Goal: Communication & Community: Answer question/provide support

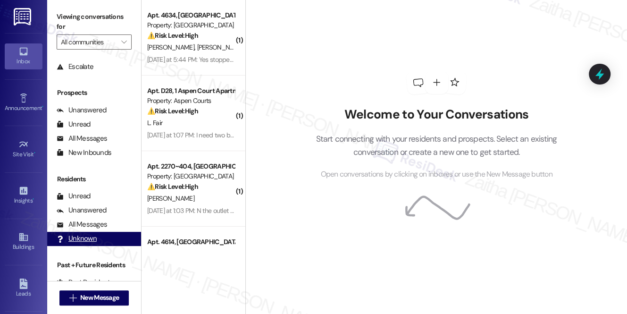
scroll to position [112, 0]
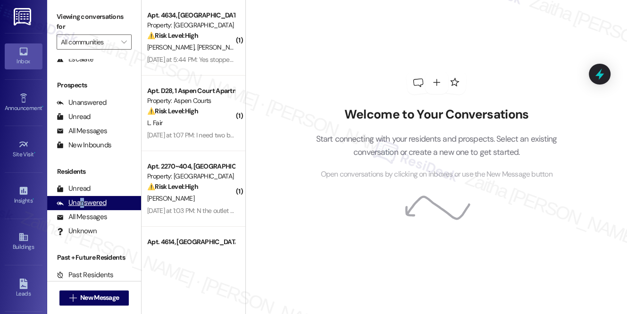
click at [82, 205] on div "Unanswered" at bounding box center [82, 203] width 50 height 10
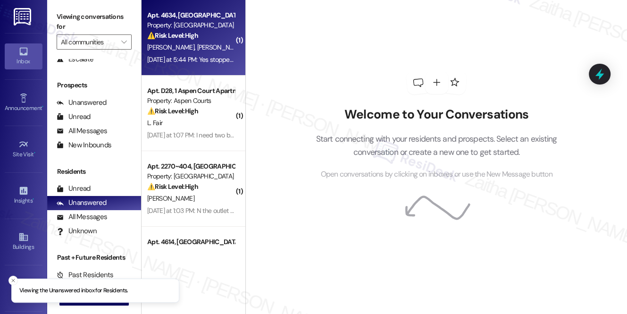
click at [225, 41] on div "Apt. 4634, [GEOGRAPHIC_DATA] Apartments Property: [GEOGRAPHIC_DATA] ⚠️ Risk Lev…" at bounding box center [190, 25] width 89 height 32
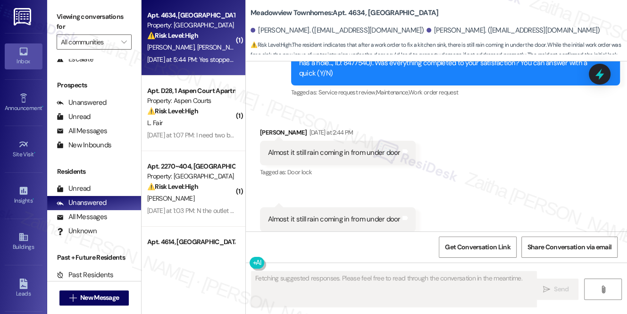
scroll to position [3222, 0]
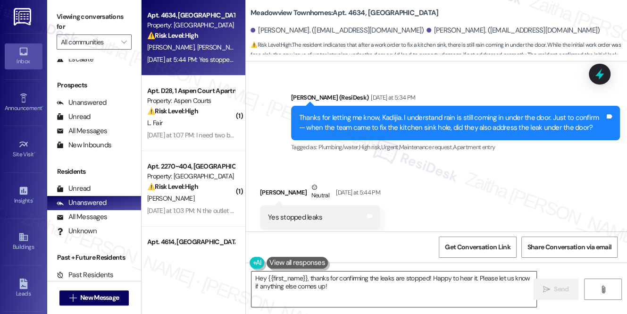
click at [346, 289] on textarea "Hey {{first_name}}, thanks for confirming the leaks are stopped! Happy to hear …" at bounding box center [394, 288] width 285 height 35
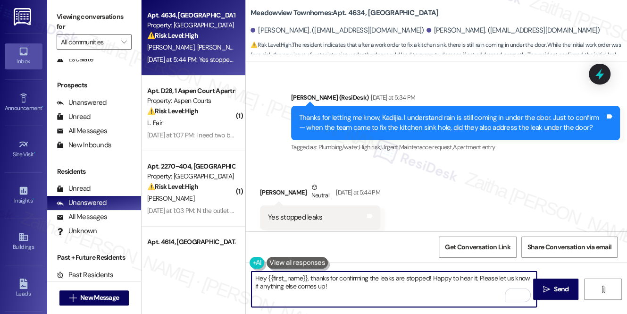
click at [264, 279] on textarea "Hey {{first_name}}, thanks for confirming the leaks are stopped! Happy to hear …" at bounding box center [394, 288] width 285 height 35
type textarea "Hi {{first_name}}, thanks for confirming the leaks are stopped! Happy to hear i…"
click at [554, 288] on span "Send" at bounding box center [561, 289] width 15 height 10
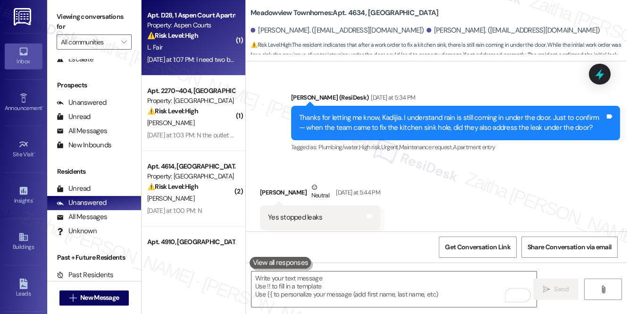
click at [205, 43] on div "L. Fair" at bounding box center [190, 48] width 89 height 12
type textarea "Fetching suggested responses. Please feel free to read through the conversation…"
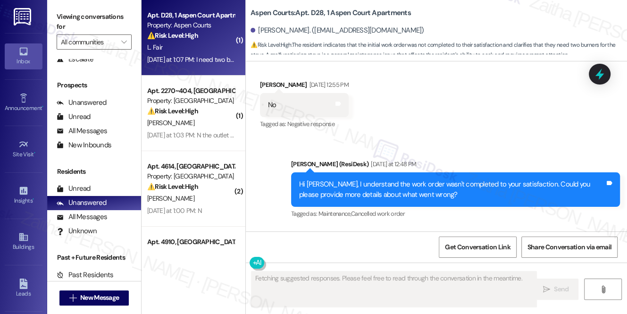
scroll to position [3761, 0]
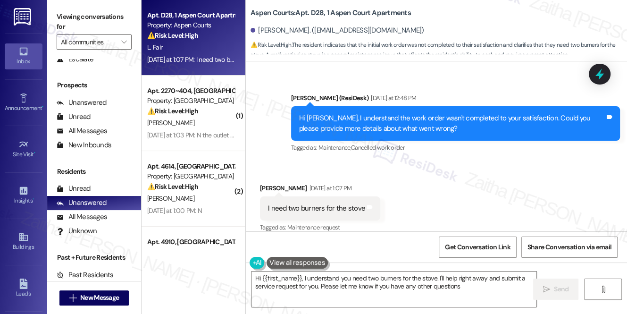
type textarea "Hi {{first_name}}, I understand you need two burners for the stove. I'll help r…"
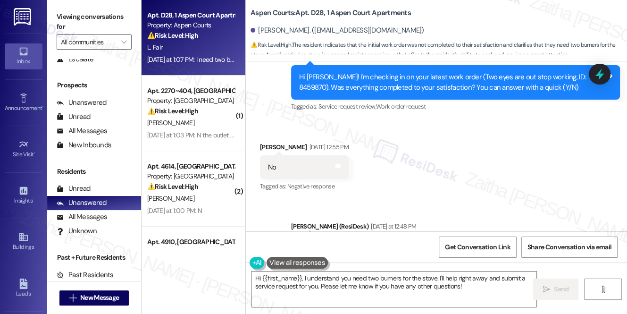
scroll to position [3589, 0]
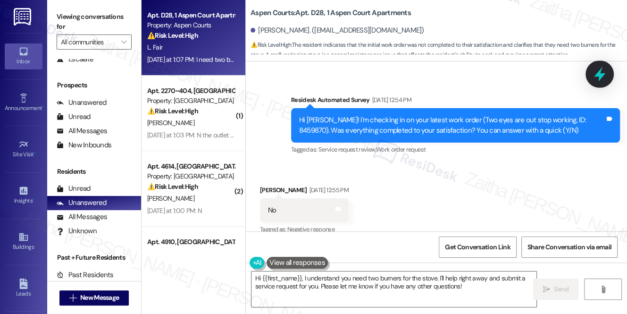
click at [598, 79] on icon at bounding box center [600, 74] width 16 height 16
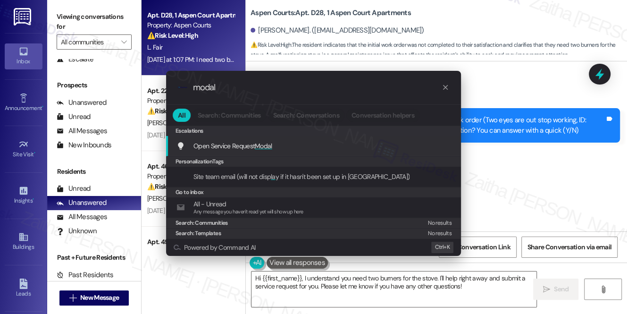
click at [276, 143] on div "Open Service Request Modal Add shortcut" at bounding box center [315, 146] width 276 height 10
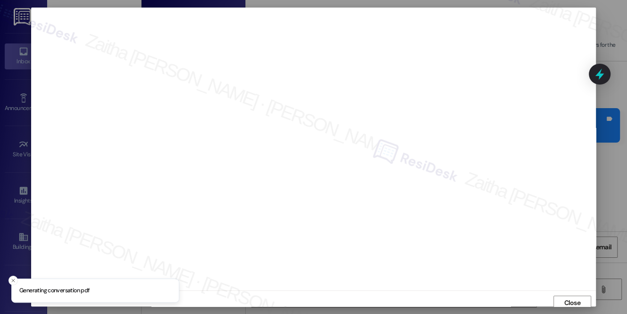
scroll to position [4, 0]
click at [565, 292] on span "Close" at bounding box center [572, 299] width 20 height 14
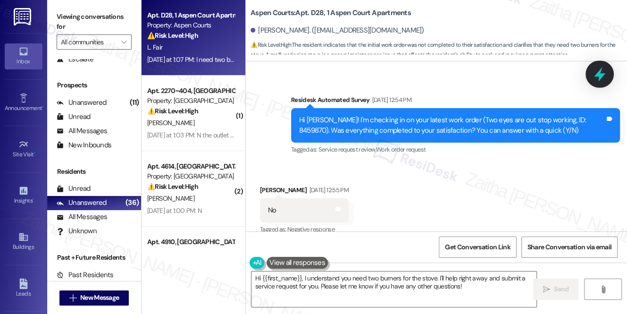
click at [603, 68] on icon at bounding box center [600, 74] width 16 height 16
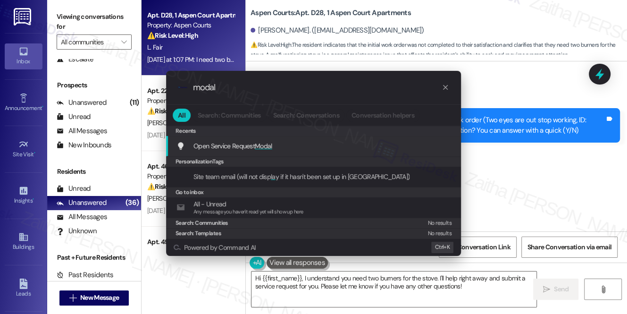
click at [259, 147] on span "Modal" at bounding box center [263, 146] width 17 height 8
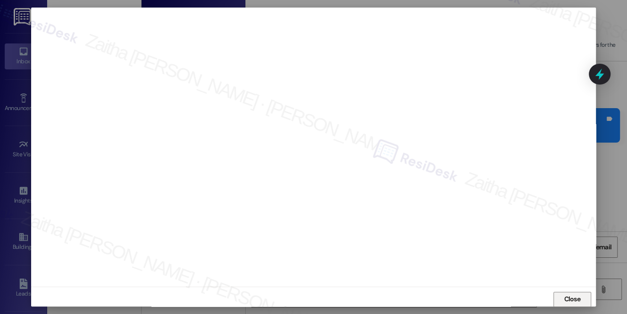
click at [575, 294] on span "Close" at bounding box center [572, 299] width 17 height 10
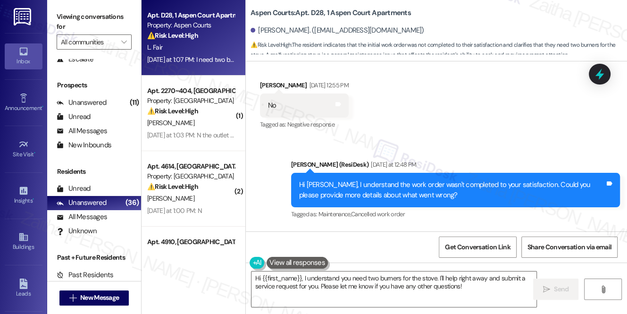
scroll to position [3761, 0]
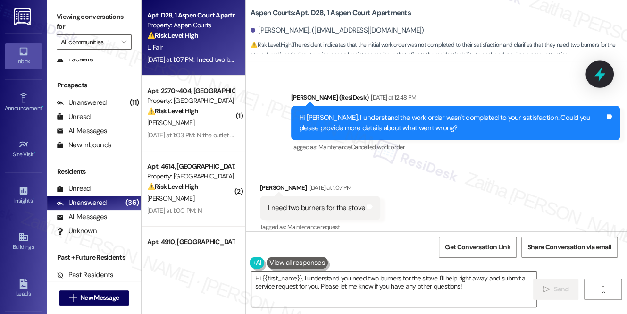
click at [603, 77] on icon at bounding box center [600, 74] width 16 height 16
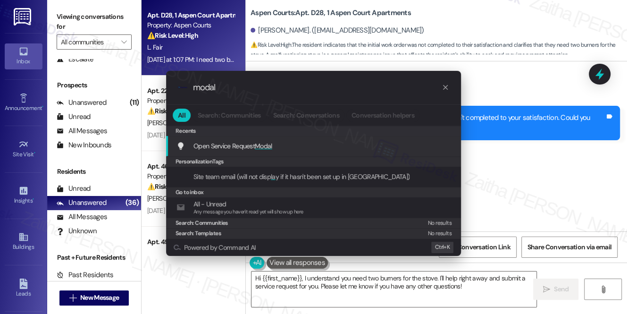
type input "modal"
click at [267, 146] on span "Modal" at bounding box center [263, 146] width 17 height 8
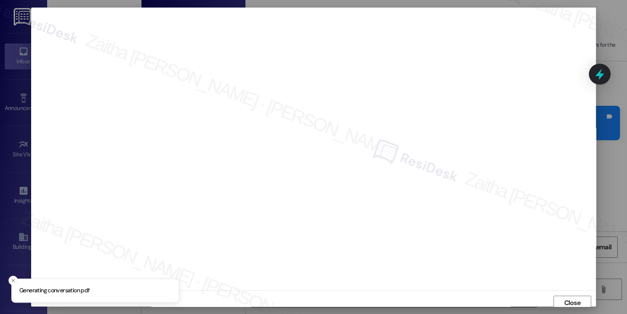
scroll to position [4, 0]
click at [570, 297] on span "Close" at bounding box center [572, 299] width 17 height 10
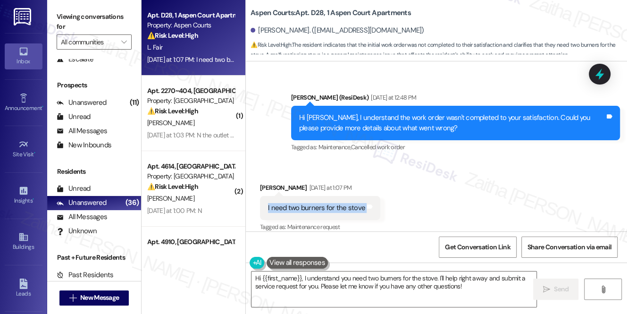
drag, startPoint x: 263, startPoint y: 194, endPoint x: 390, endPoint y: 198, distance: 127.1
click at [390, 198] on div "Received via SMS Lemuel Fair Yesterday at 1:07 PM I need two burners for the st…" at bounding box center [436, 201] width 381 height 80
copy div "I need two burners for the stove Tags and notes"
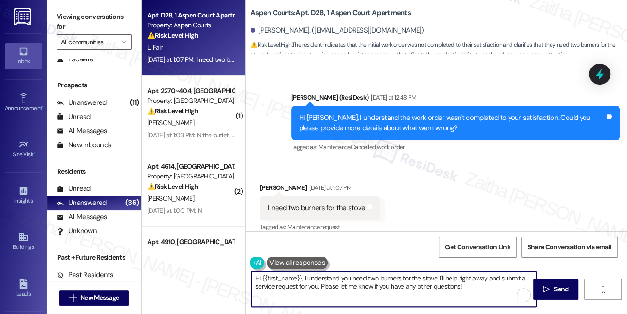
drag, startPoint x: 440, startPoint y: 276, endPoint x: 477, endPoint y: 289, distance: 39.0
click at [476, 290] on textarea "Hi {{first_name}}, I understand you need two burners for the stove. I'll help r…" at bounding box center [394, 288] width 285 height 35
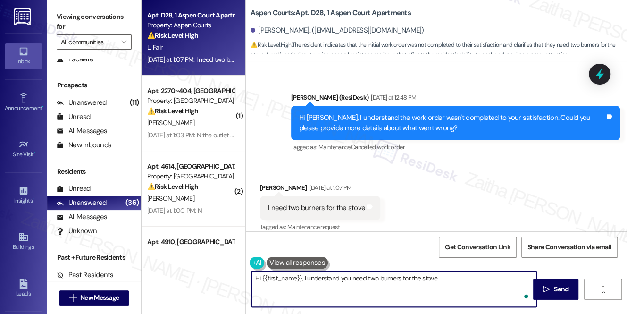
paste textarea "Could you clarify if the current burners are not working properly, or if you’re…"
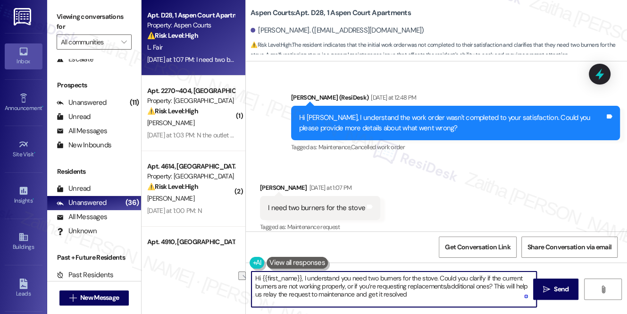
drag, startPoint x: 356, startPoint y: 294, endPoint x: 419, endPoint y: 295, distance: 63.3
click at [419, 295] on textarea "Hi {{first_name}}, I understand you need two burners for the stove. Could you c…" at bounding box center [394, 288] width 285 height 35
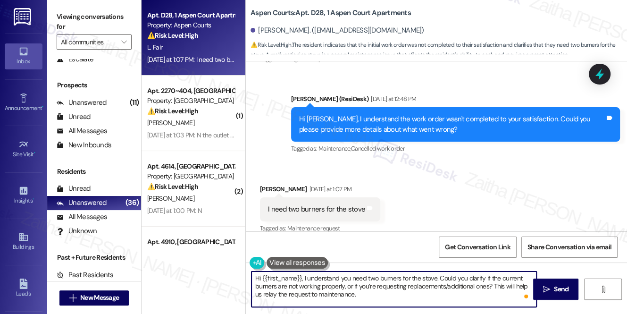
scroll to position [3761, 0]
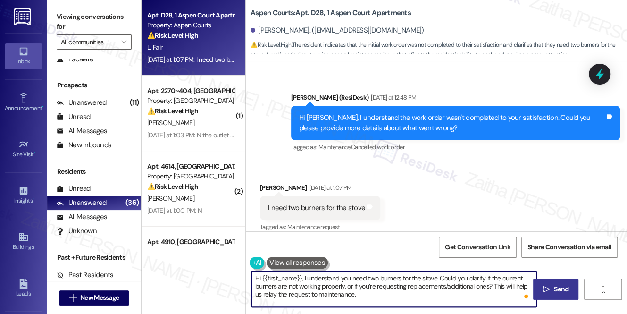
type textarea "Hi {{first_name}}, I understand you need two burners for the stove. Could you c…"
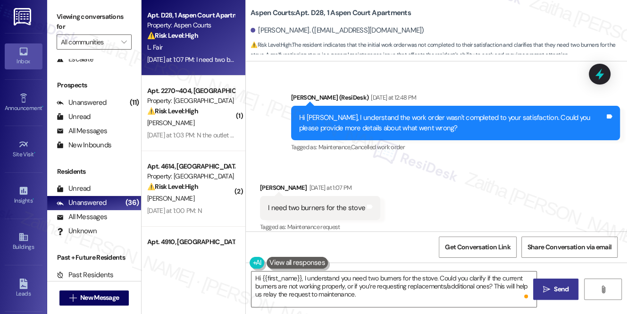
click at [564, 288] on span "Send" at bounding box center [561, 289] width 15 height 10
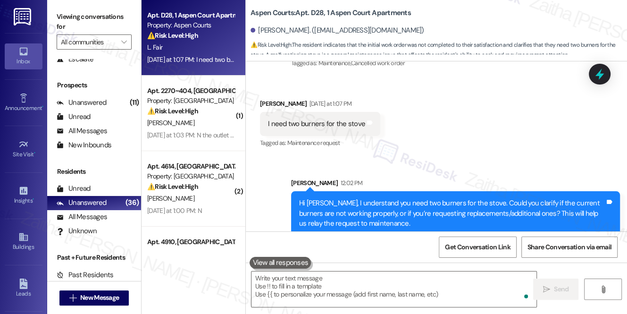
scroll to position [3847, 0]
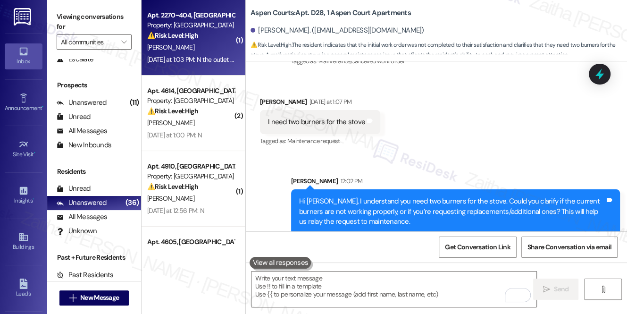
click at [224, 60] on div "Yesterday at 1:03 PM: N the outlet in the bathroom still doesn't work. Yesterda…" at bounding box center [233, 59] width 173 height 8
type textarea "Fetching suggested responses. Please feel free to read through the conversation…"
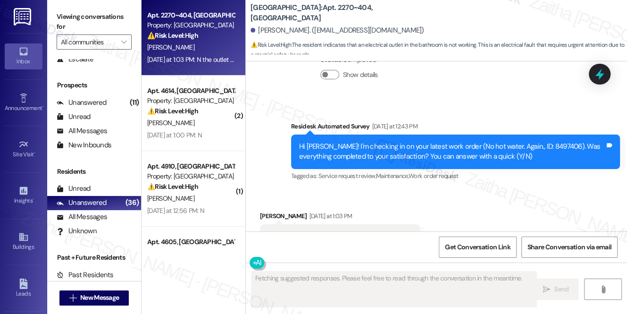
scroll to position [2133, 0]
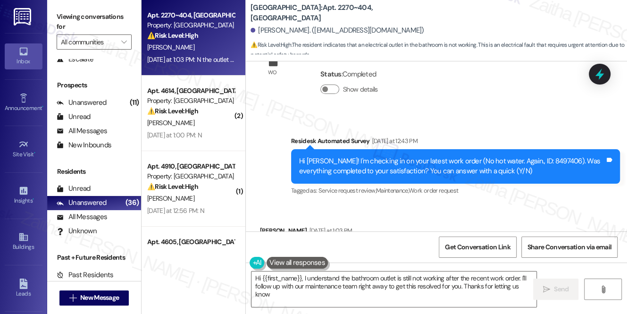
type textarea "Hi {{first_name}}, I understand the bathroom outlet is still not working after …"
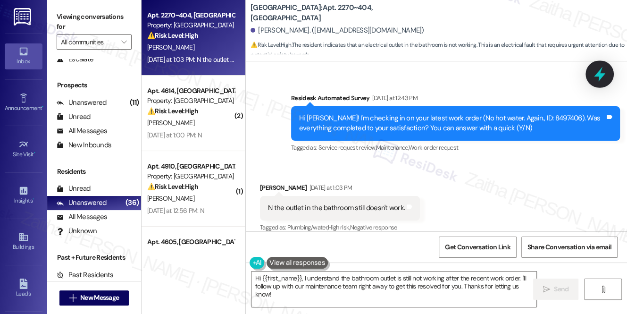
click at [598, 76] on icon at bounding box center [599, 74] width 11 height 15
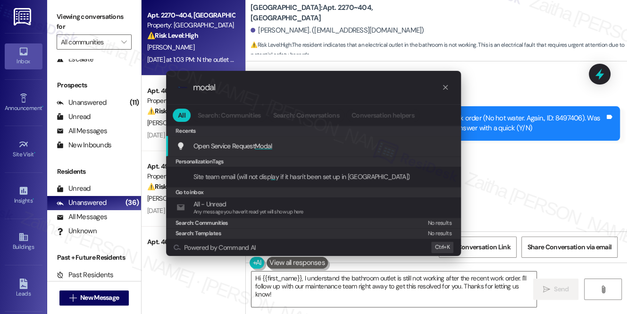
type input "modal"
click at [261, 144] on span "Modal" at bounding box center [263, 146] width 17 height 8
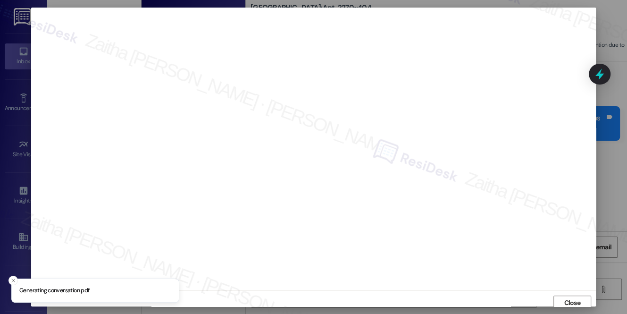
scroll to position [4, 0]
click at [565, 299] on span "Close" at bounding box center [572, 299] width 17 height 10
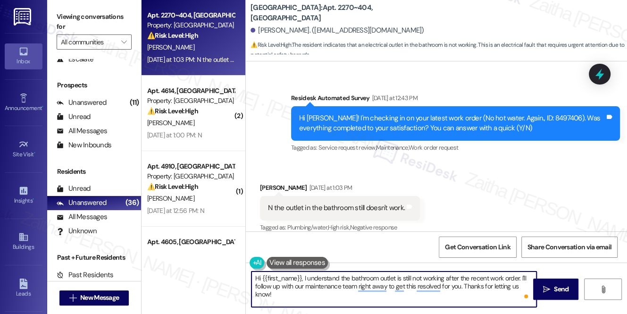
drag, startPoint x: 447, startPoint y: 276, endPoint x: 454, endPoint y: 294, distance: 19.3
click at [454, 294] on textarea "Hi {{first_name}}, I understand the bathroom outlet is still not working after …" at bounding box center [394, 288] width 285 height 35
click at [536, 113] on div "Hi Hayden! I'm checking in on your latest work order (No hot water. Again., ID:…" at bounding box center [452, 123] width 306 height 20
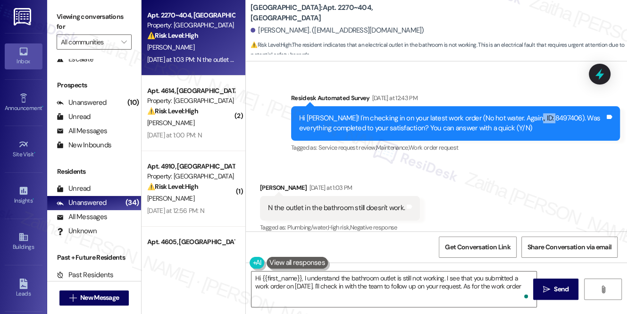
click at [536, 113] on div "Hi Hayden! I'm checking in on your latest work order (No hot water. Again., ID:…" at bounding box center [452, 123] width 306 height 20
copy div "8497406"
click at [281, 295] on textarea "Hi {{first_name}}, I understand the bathroom outlet is still not working. I see…" at bounding box center [394, 288] width 285 height 35
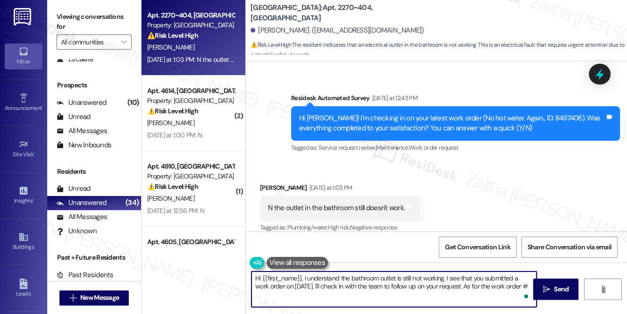
paste textarea "8497406"
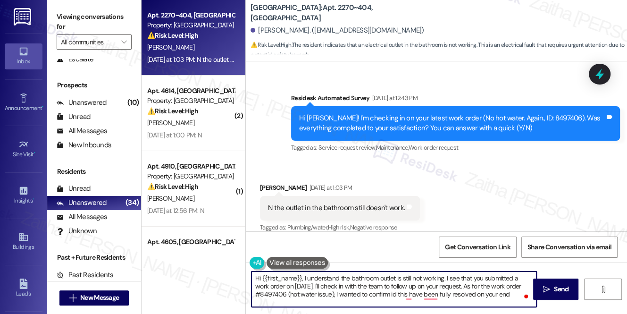
type textarea "Hi {{first_name}}, I understand the bathroom outlet is still not working. I see…"
drag, startPoint x: 255, startPoint y: 277, endPoint x: 531, endPoint y: 316, distance: 278.4
click at [531, 314] on html "Inbox Go to Inbox Announcement • Send A Text Announcement Site Visit • Go to Si…" at bounding box center [313, 157] width 627 height 314
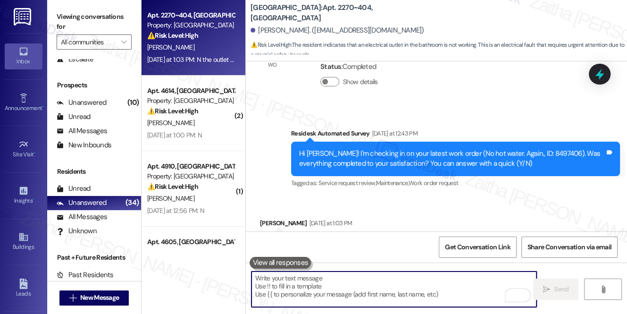
scroll to position [2176, 0]
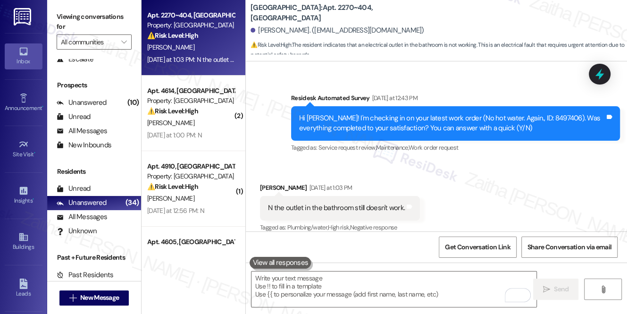
drag, startPoint x: 471, startPoint y: 179, endPoint x: 378, endPoint y: 169, distance: 93.6
click at [378, 176] on div "Received via SMS Hayden Martin Yesterday at 1:03 PM N the outlet in the bathroo…" at bounding box center [340, 209] width 174 height 66
click at [336, 280] on textarea "To enrich screen reader interactions, please activate Accessibility in Grammarl…" at bounding box center [394, 288] width 285 height 35
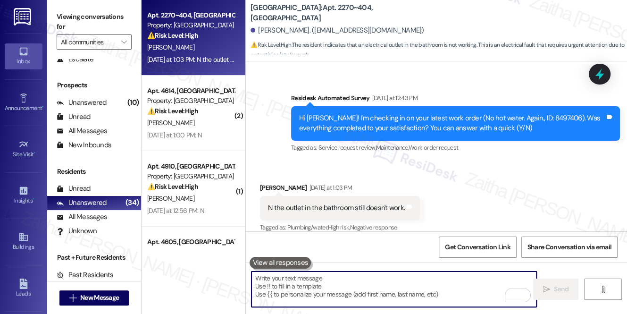
paste textarea "Hi {{first_name}}, I understand the bathroom outlet is still not working. I see…"
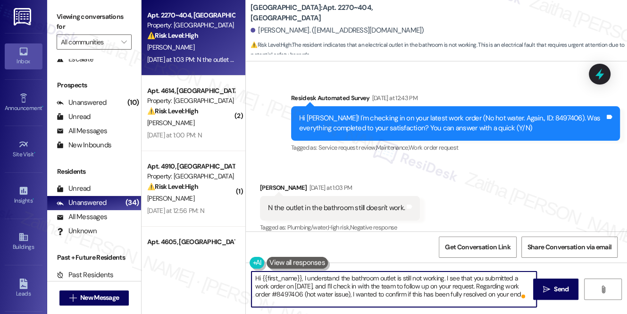
scroll to position [2, 0]
click at [341, 282] on textarea "Hi {{first_name}}, I understand the bathroom outlet is still not working. I see…" at bounding box center [394, 288] width 285 height 35
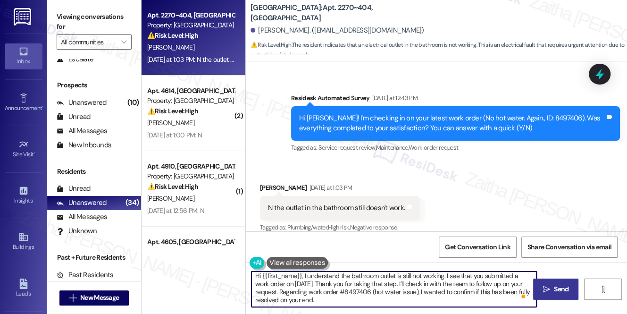
type textarea "Hi {{first_name}}, I understand the bathroom outlet is still not working. I see…"
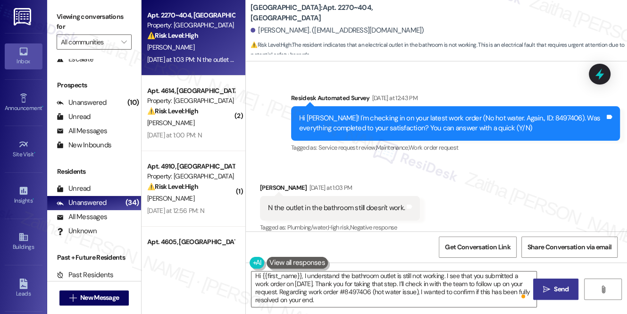
click at [560, 286] on span "Send" at bounding box center [561, 289] width 15 height 10
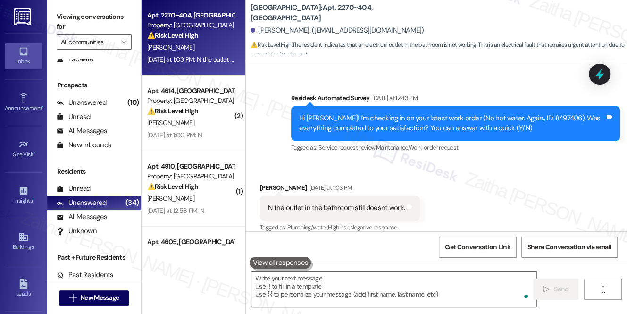
scroll to position [2176, 0]
click at [195, 39] on strong "⚠️ Risk Level: High" at bounding box center [172, 35] width 51 height 8
type textarea "Fetching suggested responses. Please feel free to read through the conversation…"
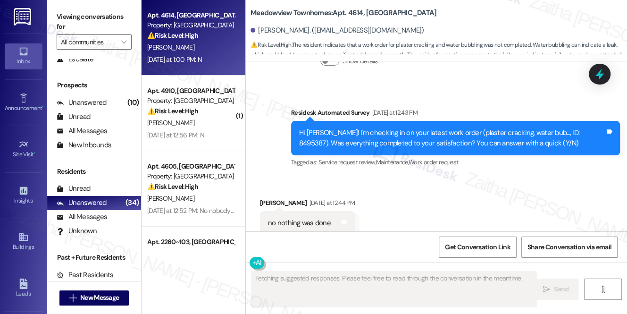
scroll to position [10699, 0]
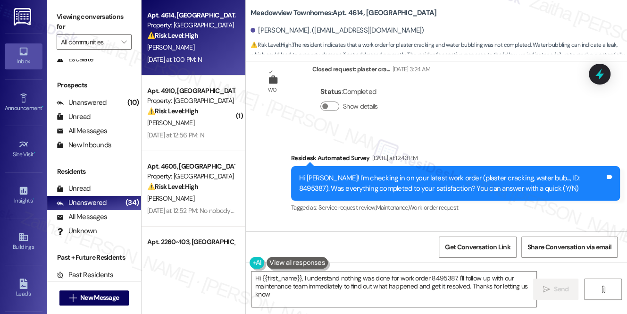
type textarea "Hi {{first_name}}, I understand nothing was done for work order 8495387. I'll f…"
click at [599, 83] on div at bounding box center [600, 73] width 28 height 27
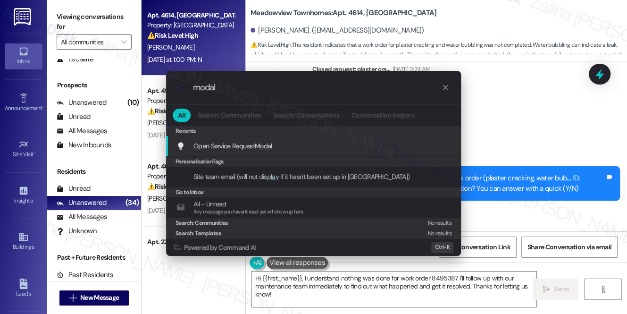
type input "modal"
click at [265, 147] on span "Modal" at bounding box center [263, 146] width 17 height 8
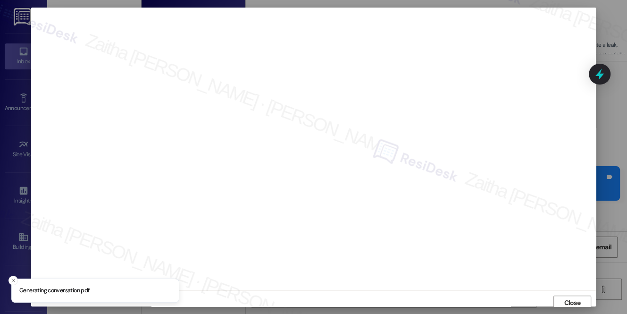
scroll to position [4, 0]
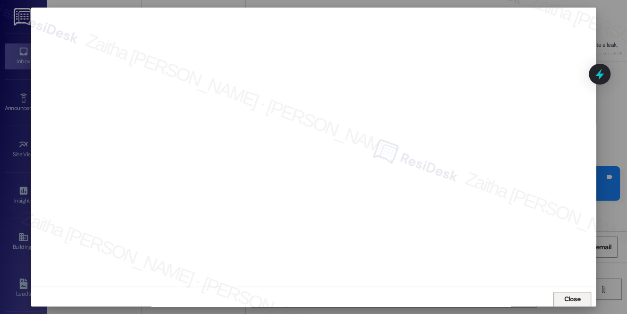
click at [573, 298] on span "Close" at bounding box center [572, 299] width 17 height 10
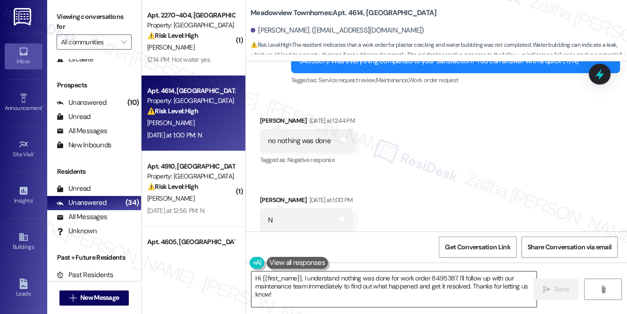
scroll to position [10828, 0]
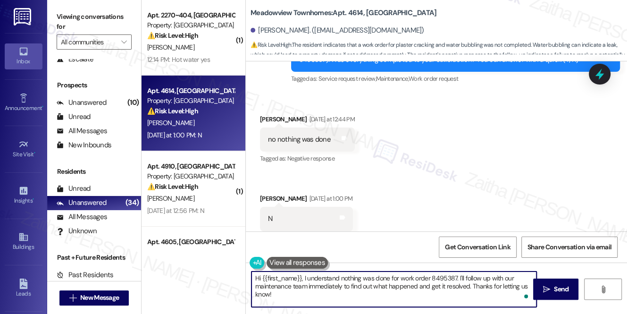
drag, startPoint x: 458, startPoint y: 276, endPoint x: 466, endPoint y: 291, distance: 17.6
click at [466, 291] on textarea "Hi {{first_name}}, I understand nothing was done for work order 8495387. I'll f…" at bounding box center [394, 288] width 285 height 35
drag, startPoint x: 335, startPoint y: 286, endPoint x: 385, endPoint y: 285, distance: 50.5
click at [385, 285] on textarea "Hi {{first_name}}, I understand nothing was done for work order 8495387. Just t…" at bounding box center [394, 288] width 285 height 35
type textarea "Hi {{first_name}}, I understand nothing was done for work order 8495387. Just t…"
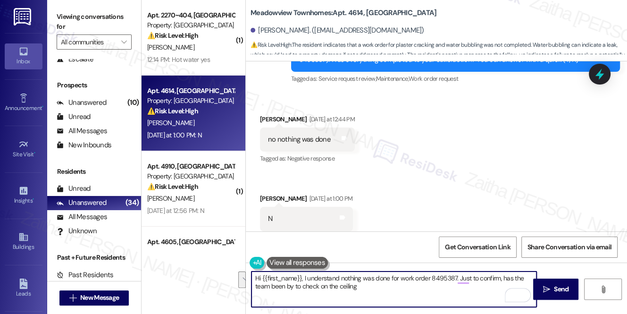
drag, startPoint x: 256, startPoint y: 278, endPoint x: 384, endPoint y: 288, distance: 127.9
click at [384, 288] on textarea "Hi {{first_name}}, I understand nothing was done for work order 8495387. Just t…" at bounding box center [394, 288] width 285 height 35
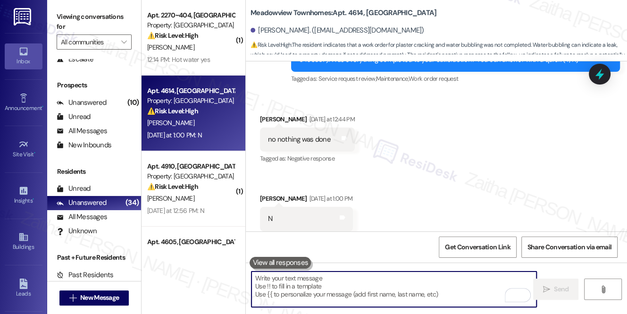
click at [333, 290] on textarea "To enrich screen reader interactions, please activate Accessibility in Grammarl…" at bounding box center [394, 288] width 285 height 35
paste textarea "Hi {{first_name}}, I understand that work order #8495387 (ceiling) may not have…"
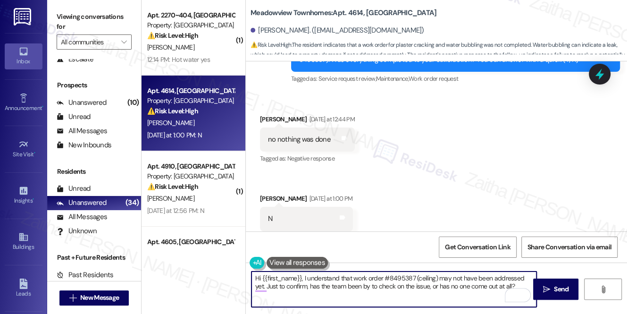
type textarea "Hi {{first_name}}, I understand that work order #8495387 (ceiling) may not have…"
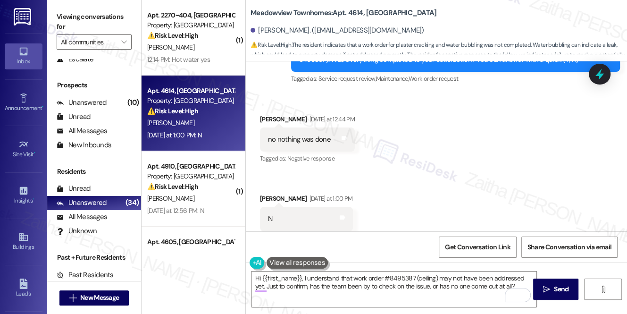
click at [296, 264] on button at bounding box center [297, 263] width 61 height 12
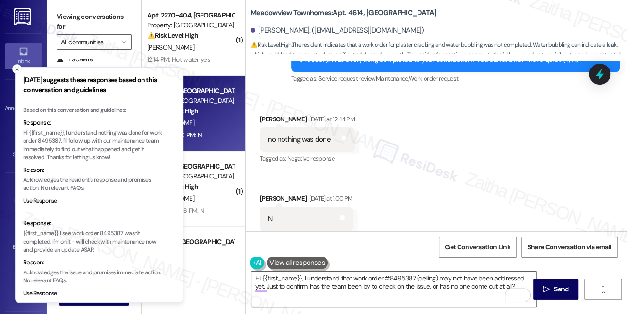
drag, startPoint x: 63, startPoint y: 133, endPoint x: 71, endPoint y: 135, distance: 8.7
click at [72, 136] on p "Hi {{first_name}}, I understand nothing was done for work order 8495387. I'll f…" at bounding box center [94, 145] width 142 height 33
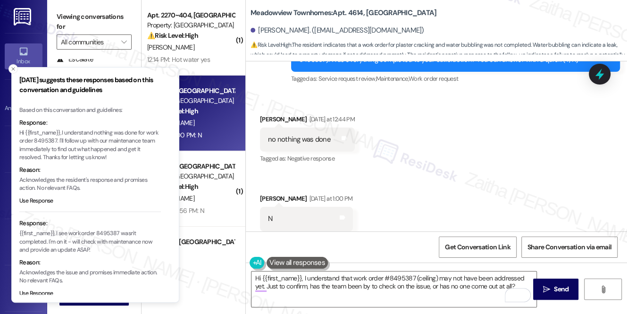
click at [63, 132] on p "Hi {{first_name}}, I understand nothing was done for work order 8495387. I'll f…" at bounding box center [90, 145] width 142 height 33
drag, startPoint x: 63, startPoint y: 132, endPoint x: 69, endPoint y: 137, distance: 8.0
click at [69, 137] on p "Hi {{first_name}}, I understand nothing was done for work order 8495387. I'll f…" at bounding box center [90, 145] width 142 height 33
copy p "I understand nothing was done for work order 8495387."
click at [14, 70] on icon "Close toast" at bounding box center [13, 69] width 6 height 6
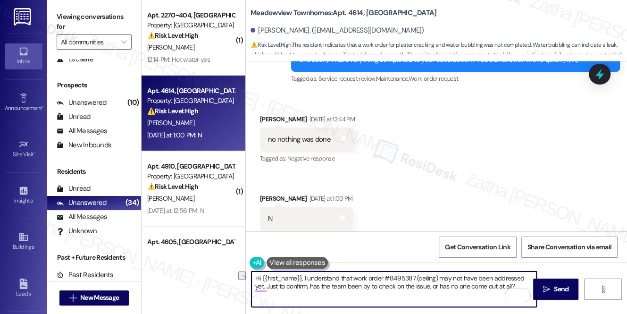
drag, startPoint x: 305, startPoint y: 277, endPoint x: 533, endPoint y: 277, distance: 228.0
click at [533, 277] on textarea "Hi {{first_name}}, I understand that work order #8495387 (ceiling) may not have…" at bounding box center [394, 288] width 285 height 35
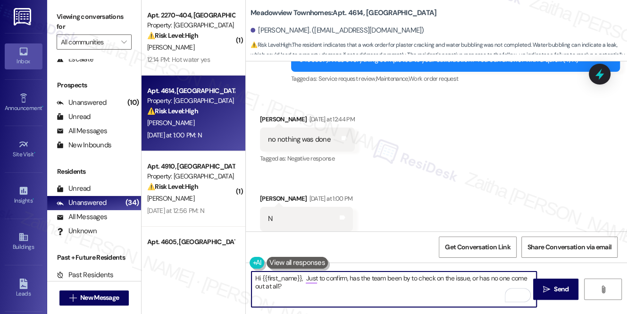
paste textarea "I understand nothing was done for work order 8495387."
click at [345, 285] on textarea "Hi {{first_name}}, I understand nothing was done for work order 8495387. Just t…" at bounding box center [394, 288] width 285 height 35
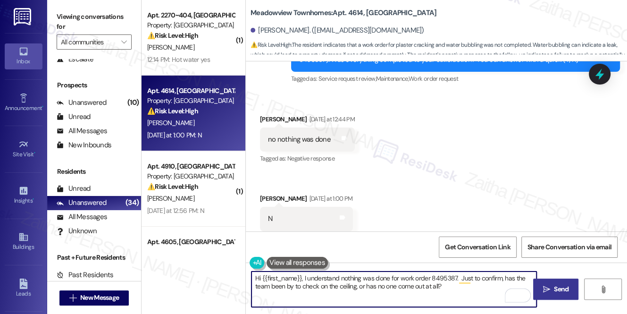
type textarea "Hi {{first_name}}, I understand nothing was done for work order 8495387. Just t…"
click at [547, 286] on icon "" at bounding box center [546, 290] width 7 height 8
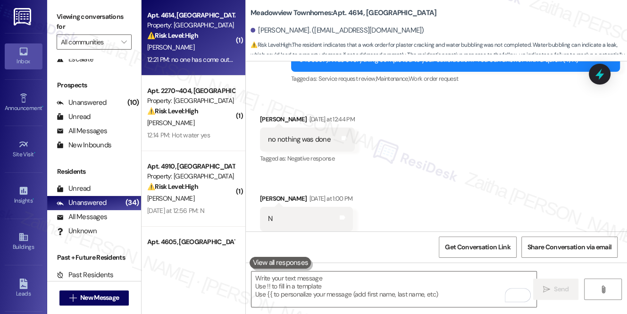
scroll to position [10969, 0]
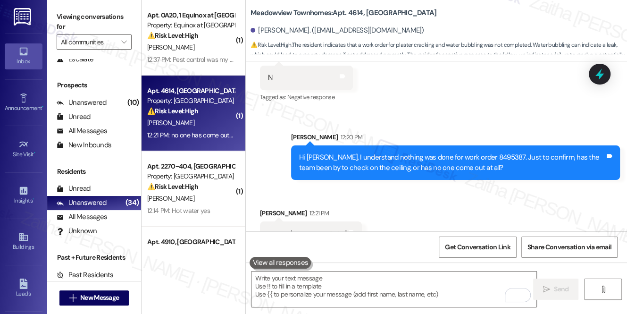
scroll to position [10970, 0]
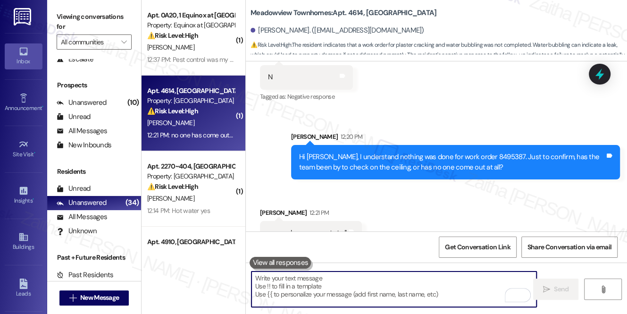
click at [356, 283] on textarea "To enrich screen reader interactions, please activate Accessibility in Grammarl…" at bounding box center [394, 288] width 285 height 35
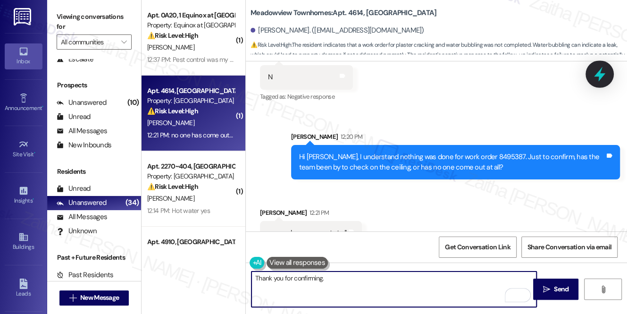
type textarea "Thank you for confirming."
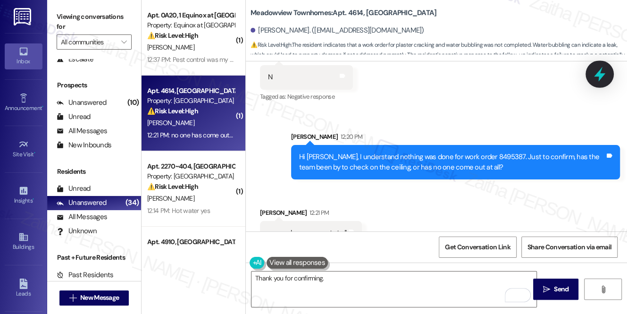
click at [600, 74] on icon at bounding box center [599, 74] width 11 height 15
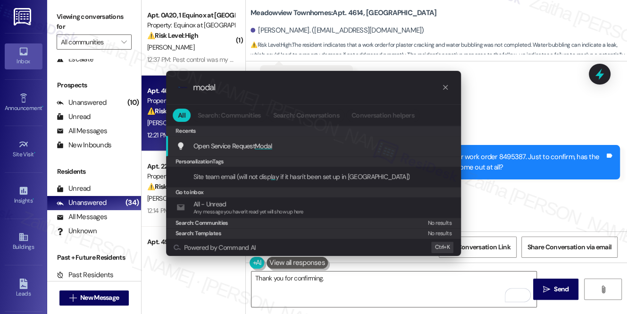
type input "modal"
click at [263, 143] on span "Modal" at bounding box center [263, 146] width 17 height 8
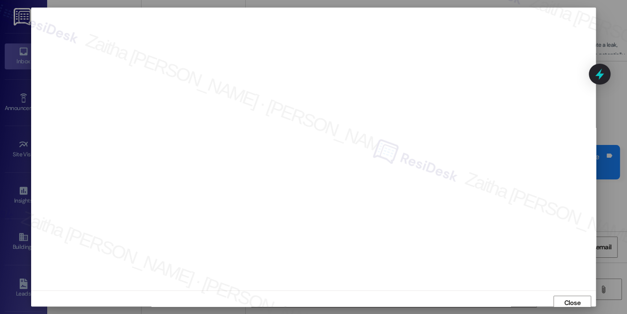
scroll to position [4, 0]
click at [568, 297] on span "Close" at bounding box center [572, 299] width 17 height 10
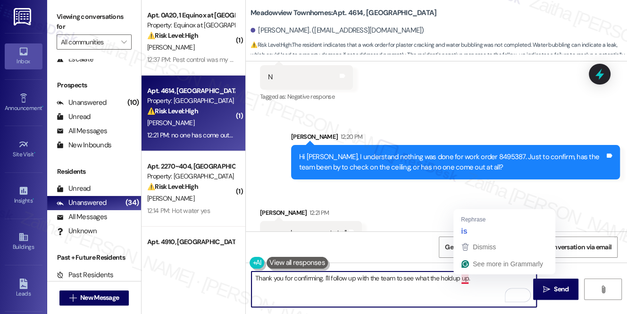
click at [467, 280] on textarea "Thank you for confirming. I'll follow up with the team to see what the holdup u…" at bounding box center [394, 288] width 285 height 35
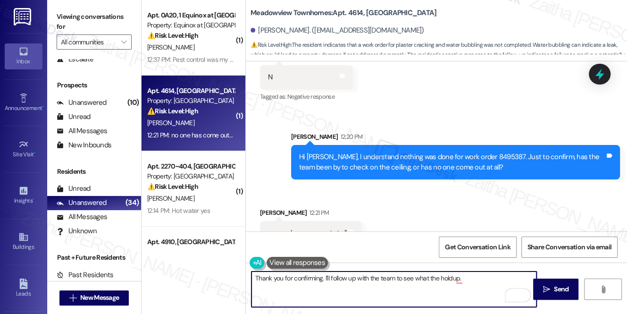
click at [486, 282] on textarea "Thank you for confirming. I'll follow up with the team to see what the holdup." at bounding box center [394, 288] width 285 height 35
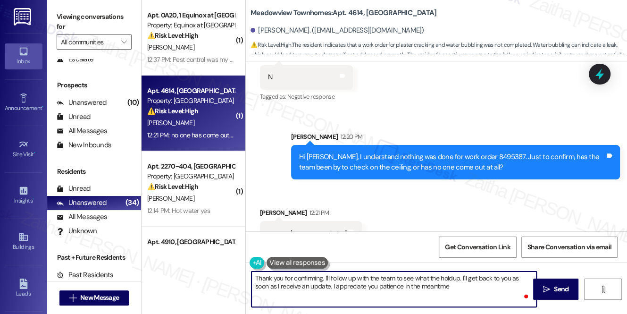
type textarea "Thank you for confirming. I'll follow up with the team to see what the holdup. …"
drag, startPoint x: 253, startPoint y: 276, endPoint x: 483, endPoint y: 288, distance: 231.2
click at [483, 288] on textarea "Thank you for confirming. I'll follow up with the team to see what the holdup. …" at bounding box center [394, 288] width 285 height 35
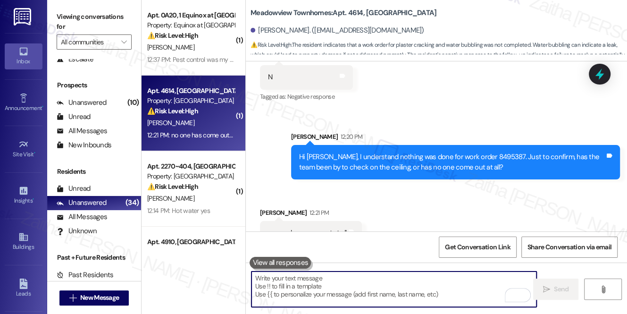
click at [309, 282] on textarea "To enrich screen reader interactions, please activate Accessibility in Grammarl…" at bounding box center [394, 288] width 285 height 35
paste textarea "Thanks for confirming! I’ll check with the team and get back to you with an upd…"
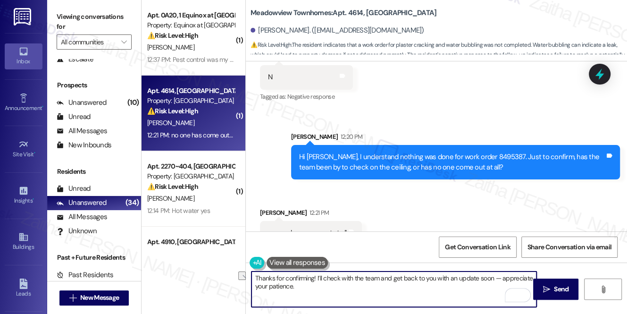
drag, startPoint x: 500, startPoint y: 276, endPoint x: 481, endPoint y: 278, distance: 20.0
click at [481, 278] on textarea "Thanks for confirming! I’ll check with the team and get back to you with an upd…" at bounding box center [394, 288] width 285 height 35
click at [494, 278] on textarea "Thanks for confirming! I’ll check with the team and get back to you with an upd…" at bounding box center [394, 288] width 285 height 35
drag, startPoint x: 499, startPoint y: 277, endPoint x: 478, endPoint y: 277, distance: 21.2
click at [478, 277] on textarea "Thanks for confirming! I’ll check with the team and get back to you with an upd…" at bounding box center [394, 288] width 285 height 35
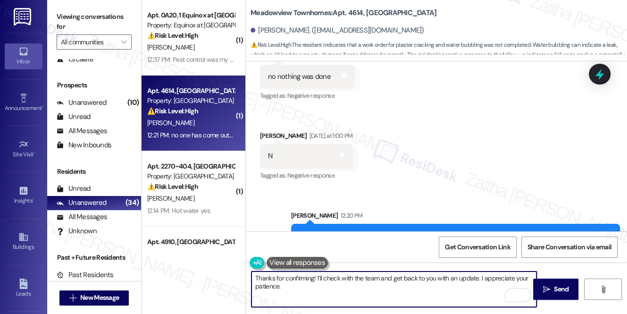
scroll to position [10970, 0]
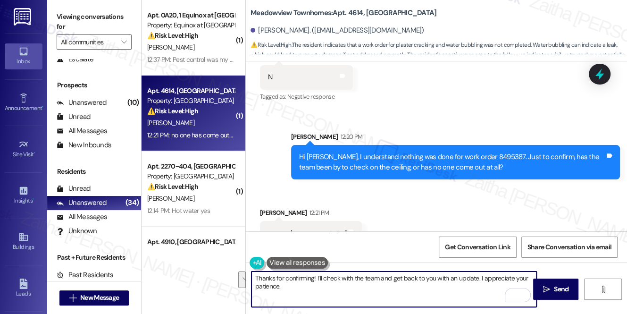
drag, startPoint x: 259, startPoint y: 277, endPoint x: 306, endPoint y: 283, distance: 47.1
click at [306, 283] on textarea "Thanks for confirming! I’ll check with the team and get back to you with an upd…" at bounding box center [394, 288] width 285 height 35
type textarea "T"
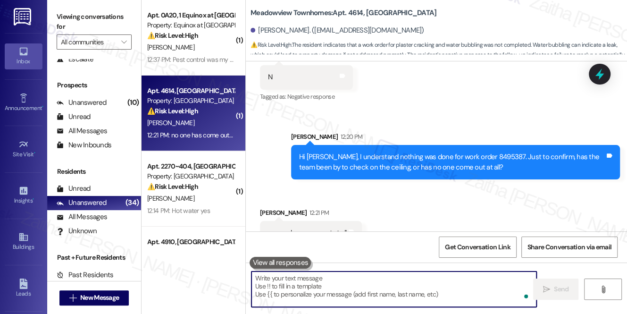
paste textarea "Thank you for confirming! I’ll reach out to the team to see what’s causing the …"
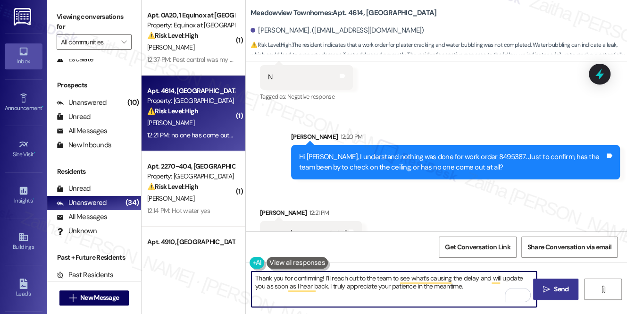
type textarea "Thank you for confirming! I’ll reach out to the team to see what’s causing the …"
click at [555, 293] on span "Send" at bounding box center [561, 289] width 15 height 10
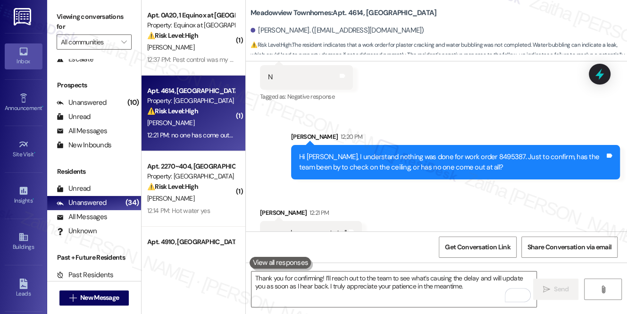
scroll to position [10969, 0]
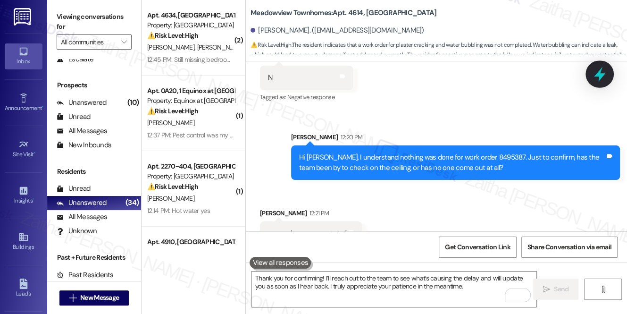
click at [599, 78] on icon at bounding box center [600, 74] width 16 height 16
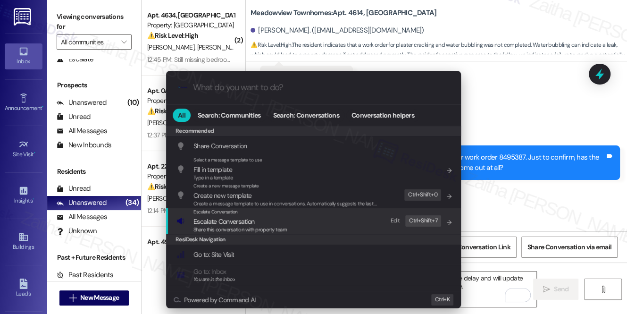
click at [227, 222] on span "Escalate Conversation" at bounding box center [224, 221] width 61 height 8
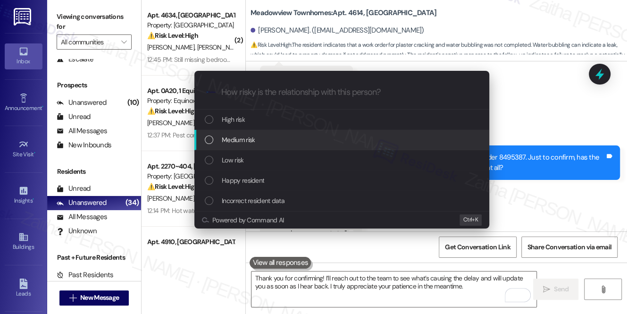
click at [253, 140] on span "Medium risk" at bounding box center [238, 140] width 33 height 10
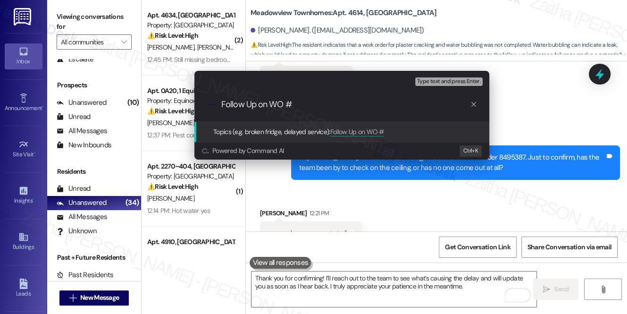
paste input "8497693 -wo"
type input "Follow Up on WO #8497693 -Ceiling Issue"
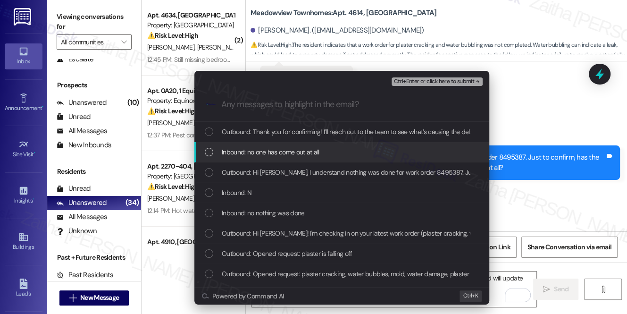
click at [291, 149] on span "Inbound: no one has come out at all" at bounding box center [271, 152] width 98 height 10
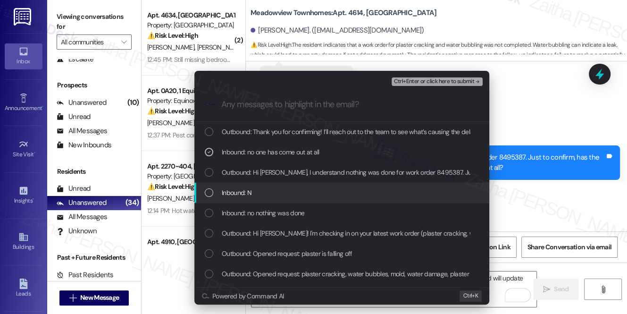
click at [278, 195] on div "Inbound: N" at bounding box center [343, 192] width 276 height 10
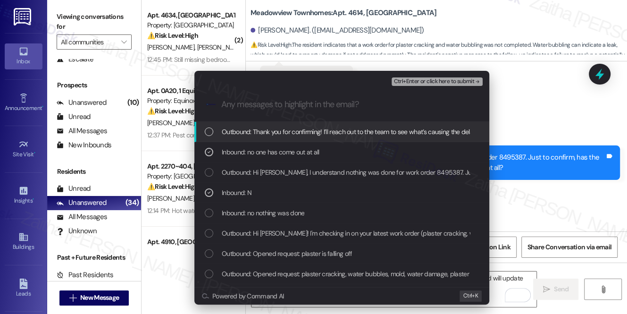
click at [428, 84] on span "Ctrl+Enter or click here to submit" at bounding box center [434, 81] width 81 height 7
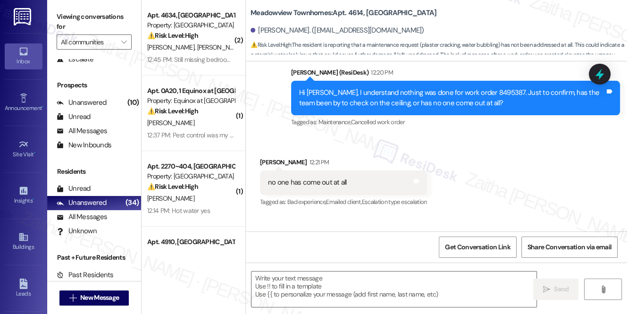
scroll to position [10997, 0]
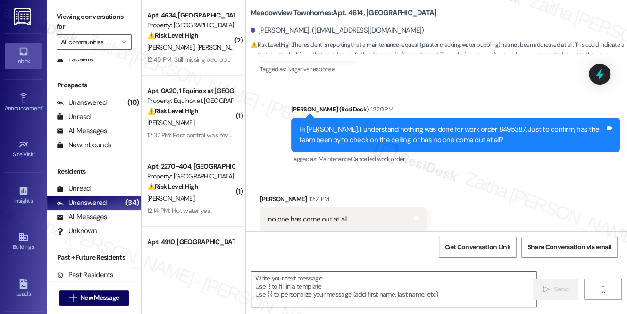
type textarea "Fetching suggested responses. Please feel free to read through the conversation…"
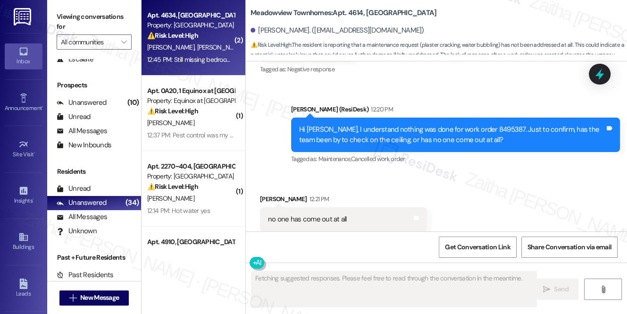
click at [217, 44] on div "K. Hargrove D. Hargrove" at bounding box center [190, 48] width 89 height 12
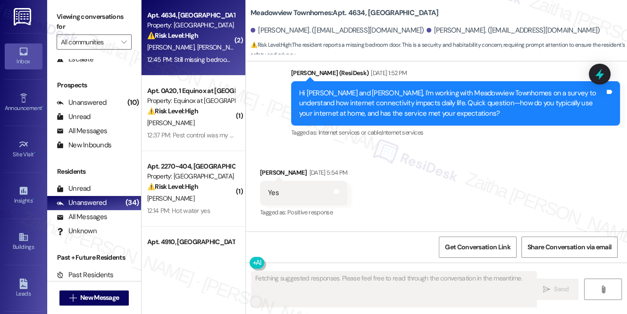
scroll to position [3458, 0]
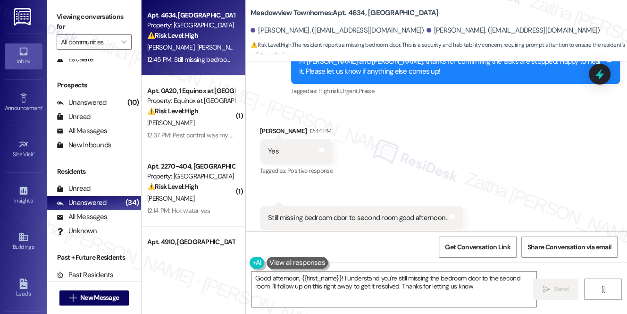
type textarea "Good afternoon, {{first_name}}! I understand you're still missing the bedroom d…"
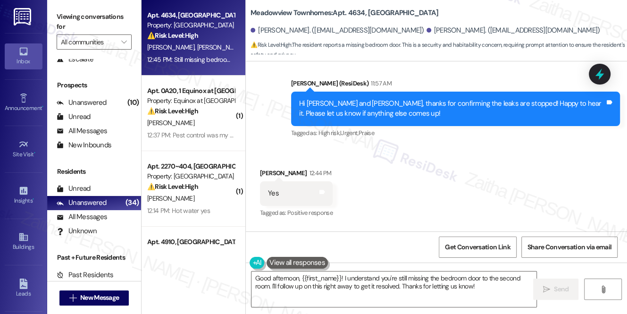
scroll to position [3458, 0]
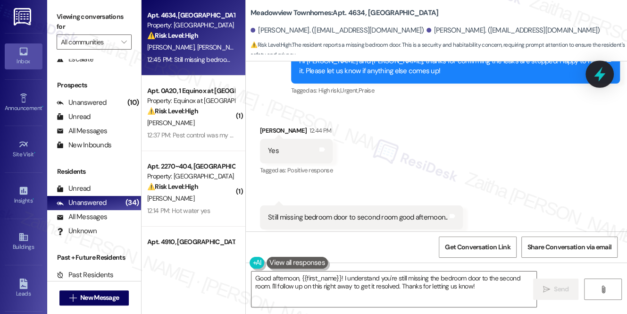
click at [595, 73] on icon at bounding box center [600, 74] width 16 height 16
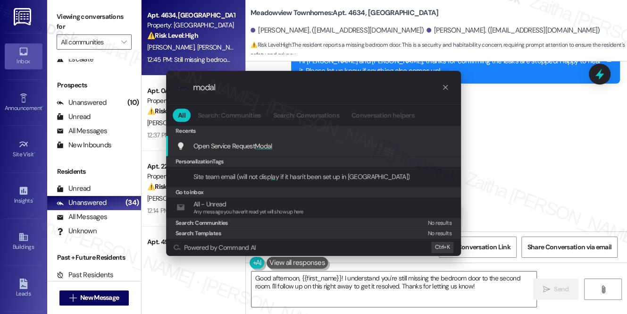
type input "modal"
click at [262, 143] on span "Modal" at bounding box center [263, 146] width 17 height 8
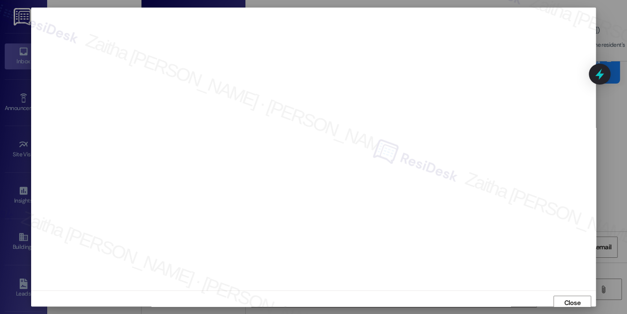
scroll to position [4, 0]
click at [567, 292] on span "Close" at bounding box center [572, 299] width 20 height 14
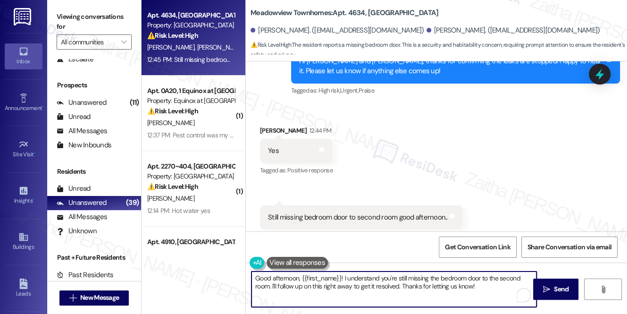
drag, startPoint x: 271, startPoint y: 286, endPoint x: 479, endPoint y: 288, distance: 208.2
click at [477, 290] on textarea "Good afternoon, {{first_name}}! I understand you're still missing the bedroom d…" at bounding box center [394, 288] width 285 height 35
click at [390, 287] on textarea "Good afternoon, {{first_name}}! I understand you're still missing the bedroom d…" at bounding box center [394, 288] width 285 height 35
type textarea "Good afternoon, {{first_name}}! I understand you're still missing the bedroom d…"
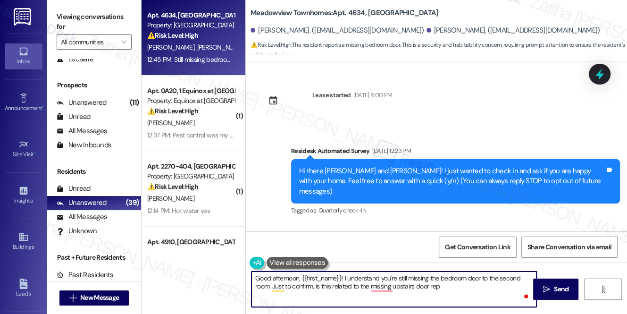
scroll to position [3458, 0]
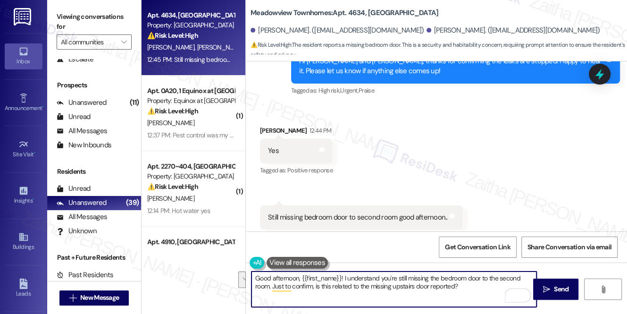
drag, startPoint x: 254, startPoint y: 278, endPoint x: 468, endPoint y: 288, distance: 213.6
click at [468, 288] on textarea "Good afternoon, {{first_name}}! I understand you're still missing the bedroom d…" at bounding box center [394, 288] width 285 height 35
type textarea "Good afternoon, {{first_name}}! I understand you're still missing the bedroom d…"
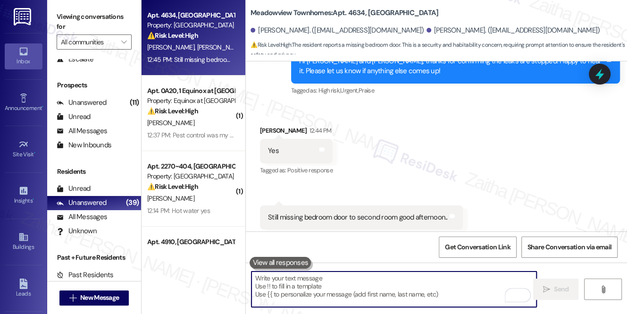
paste textarea "Good afternoon, {{first_name}}! I understand you’re still missing the bedroom d…"
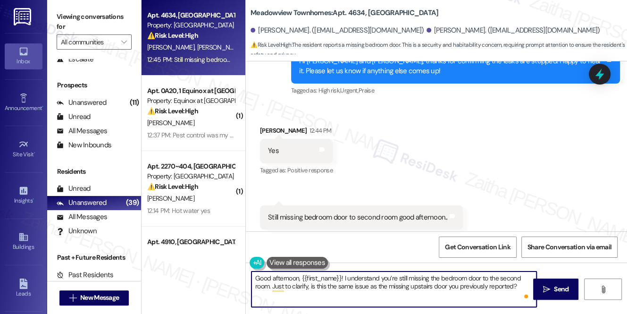
click at [264, 126] on div "Kadijia Hargrove 12:44 PM" at bounding box center [296, 132] width 73 height 13
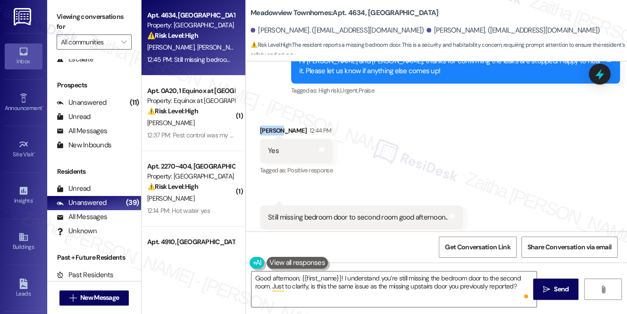
click at [264, 126] on div "Kadijia Hargrove 12:44 PM" at bounding box center [296, 132] width 73 height 13
copy div "Kadijia"
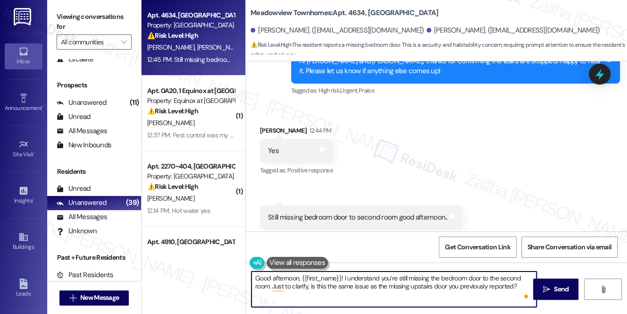
click at [316, 277] on textarea "Good afternoon, {{first_name}}! I understand you’re still missing the bedroom d…" at bounding box center [394, 288] width 285 height 35
click at [317, 278] on textarea "Good afternoon, {{first_name}}! I understand you’re still missing the bedroom d…" at bounding box center [394, 288] width 285 height 35
paste textarea "Kadijia"
type textarea "Good afternoon, Kadijia! I understand you’re still missing the bedroom door to …"
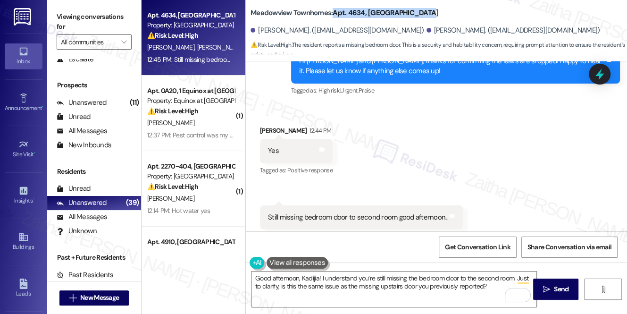
drag, startPoint x: 335, startPoint y: 6, endPoint x: 444, endPoint y: 6, distance: 109.5
click at [444, 6] on div "Meadowview Townhomes: Apt. 4634, Madis Meadowview Apartments Kadijia Hargrove. …" at bounding box center [439, 28] width 377 height 52
copy b "Apt. 4634, Madis Meadowview"
click at [555, 284] on span "Send" at bounding box center [561, 289] width 15 height 10
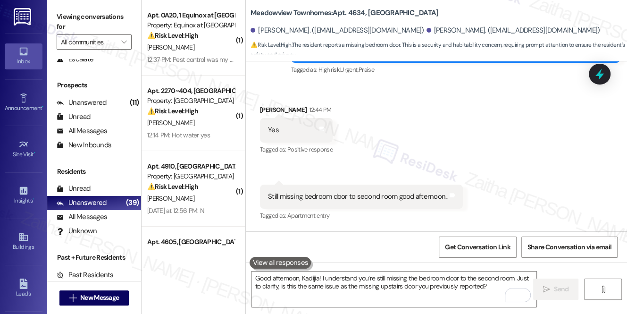
scroll to position [3534, 0]
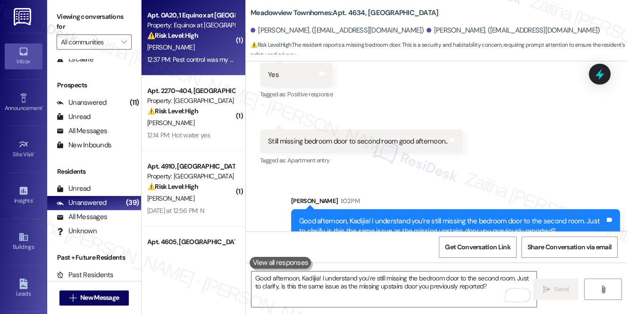
click at [214, 32] on div "⚠️ Risk Level: High The resident indicates that pest control was not completed …" at bounding box center [190, 36] width 87 height 10
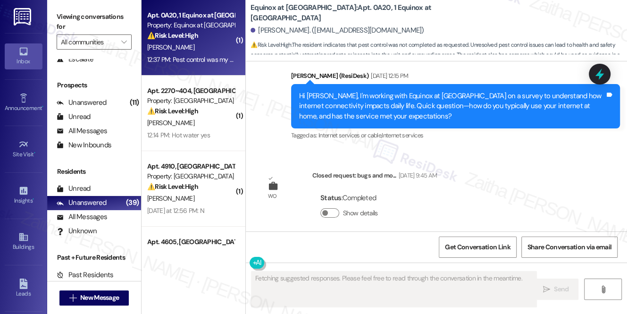
scroll to position [1926, 0]
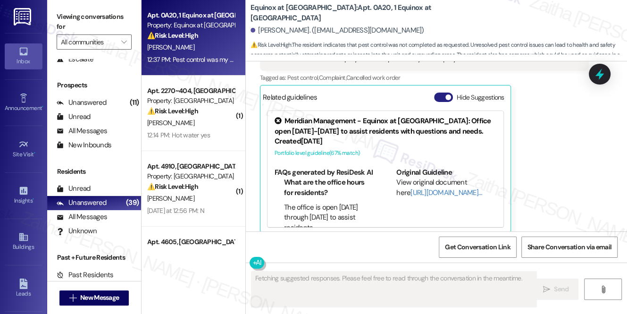
click at [439, 93] on button "Hide Suggestions" at bounding box center [443, 97] width 19 height 9
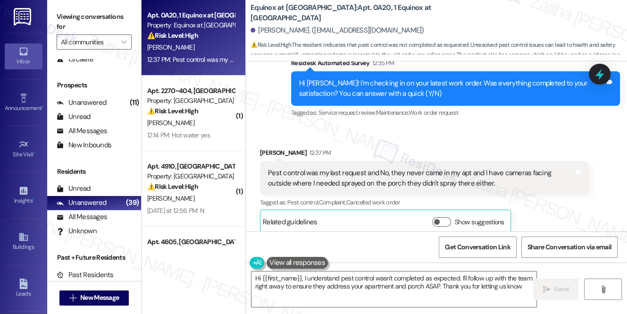
type textarea "Hi {{first_name}}, I understand pest control wasn't completed as expected. I'll…"
click at [597, 76] on icon at bounding box center [599, 74] width 11 height 15
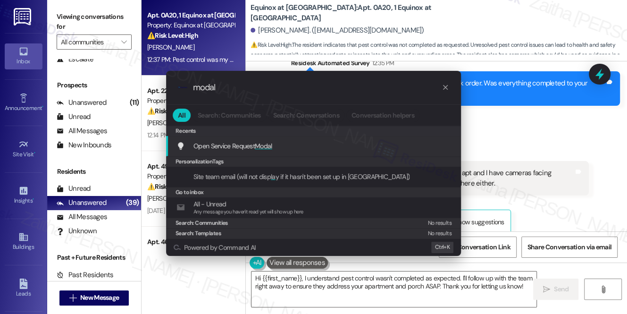
type input "modal"
click at [274, 145] on div "Open Service Request Modal Add shortcut" at bounding box center [315, 146] width 276 height 10
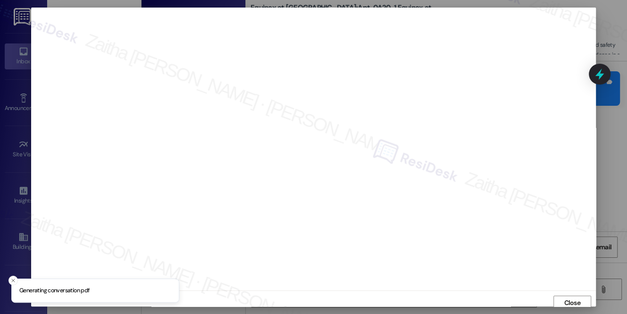
scroll to position [4, 0]
click at [562, 300] on span "Close" at bounding box center [572, 299] width 20 height 10
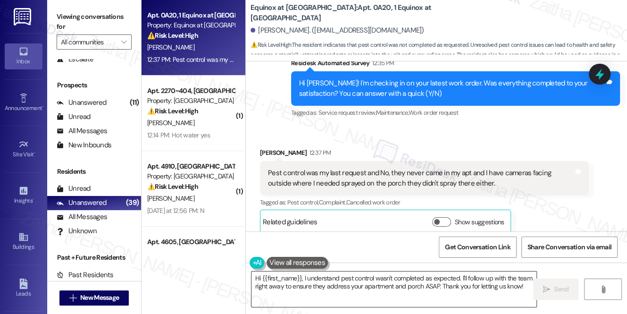
click at [258, 277] on textarea "Hi {{first_name}}, I understand pest control wasn't completed as expected. I'll…" at bounding box center [394, 288] width 285 height 35
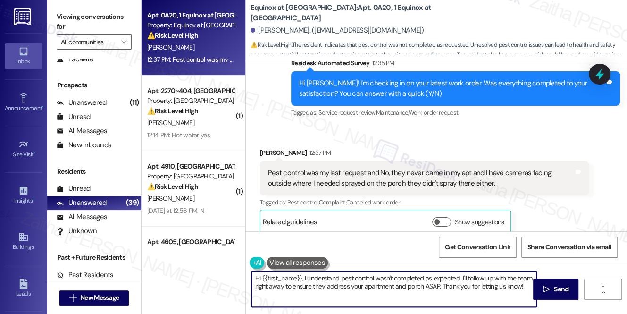
click at [258, 277] on textarea "Hi {{first_name}}, I understand pest control wasn't completed as expected. I'll…" at bounding box center [394, 288] width 285 height 35
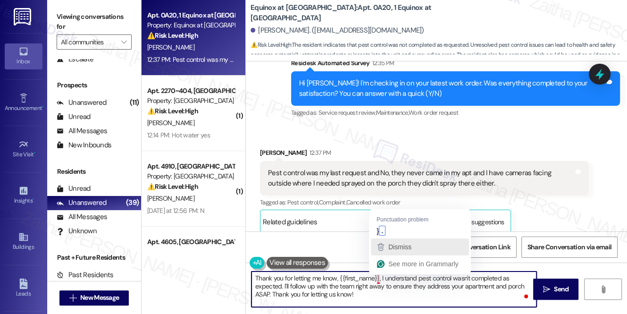
click at [381, 245] on icon "button" at bounding box center [381, 247] width 7 height 8
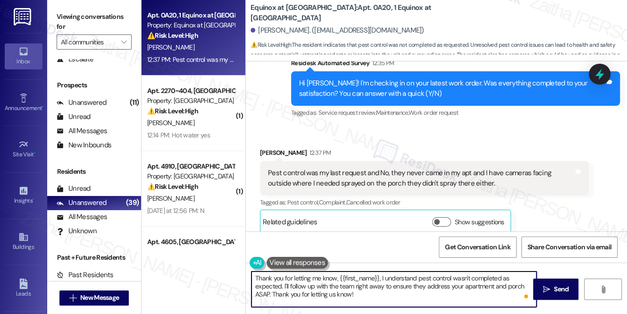
click at [380, 276] on textarea "Thank you for letting me know, {{first_name}}, I understand pest control wasn't…" at bounding box center [394, 288] width 285 height 35
click at [375, 283] on textarea "Thank you for letting me know, {{first_name}}. I understand pest control wasn't…" at bounding box center [394, 288] width 285 height 35
click at [374, 283] on textarea "Thank you for letting me know, {{first_name}}. I understand pest control wasn't…" at bounding box center [394, 288] width 285 height 35
click at [497, 283] on textarea "Thank you for letting me know, {{first_name}}. I understand pest control wasn't…" at bounding box center [394, 288] width 285 height 35
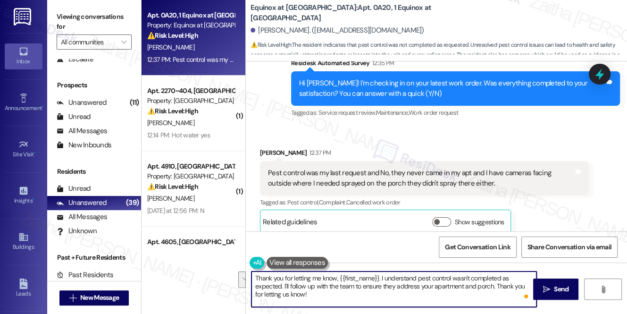
drag, startPoint x: 496, startPoint y: 284, endPoint x: 500, endPoint y: 294, distance: 11.0
click at [500, 294] on textarea "Thank you for letting me know, {{first_name}}. I understand pest control wasn't…" at bounding box center [394, 288] width 285 height 35
type textarea "Thank you for letting me know, {{first_name}}. I understand pest control wasn't…"
click at [554, 285] on span "Send" at bounding box center [561, 289] width 15 height 10
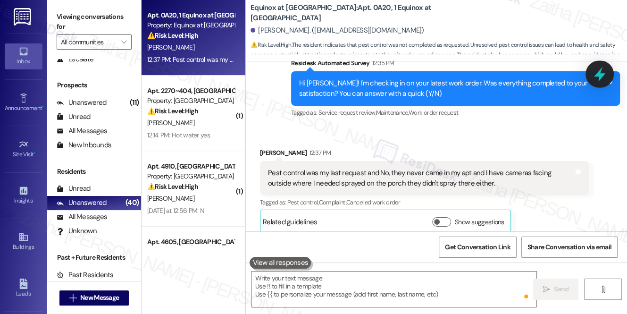
scroll to position [1801, 0]
click at [600, 76] on icon at bounding box center [599, 74] width 11 height 15
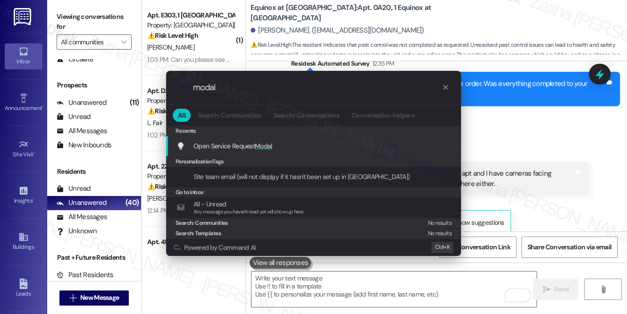
click at [259, 146] on span "Modal" at bounding box center [263, 146] width 17 height 8
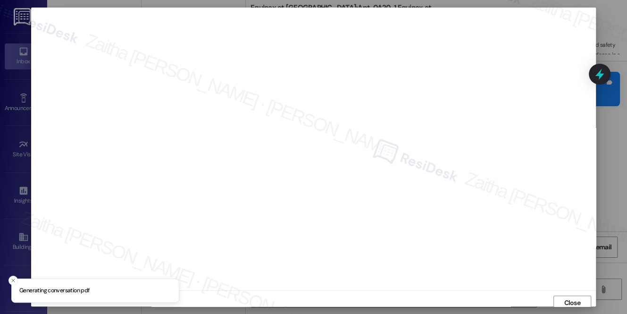
scroll to position [4, 0]
click at [564, 301] on span "Close" at bounding box center [572, 299] width 17 height 10
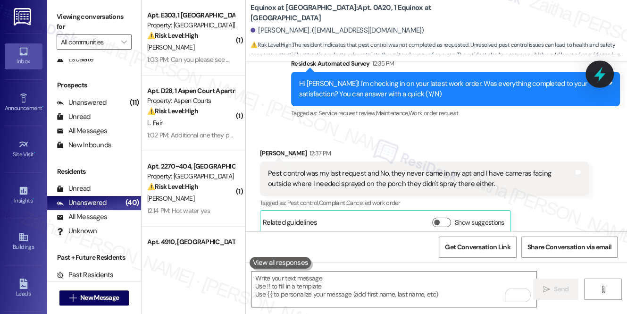
click at [603, 78] on icon at bounding box center [600, 74] width 16 height 16
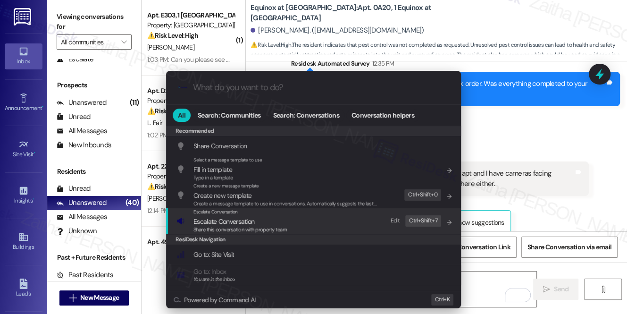
click at [237, 219] on span "Escalate Conversation" at bounding box center [224, 221] width 61 height 8
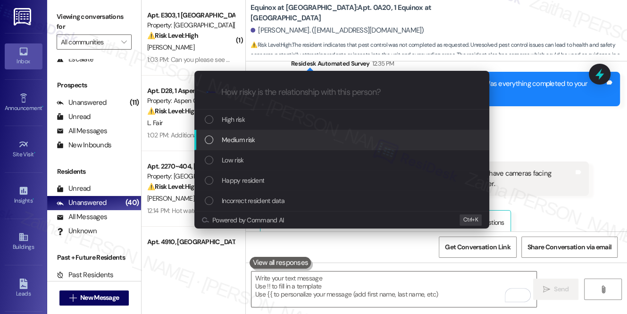
click at [241, 136] on span "Medium risk" at bounding box center [238, 140] width 33 height 10
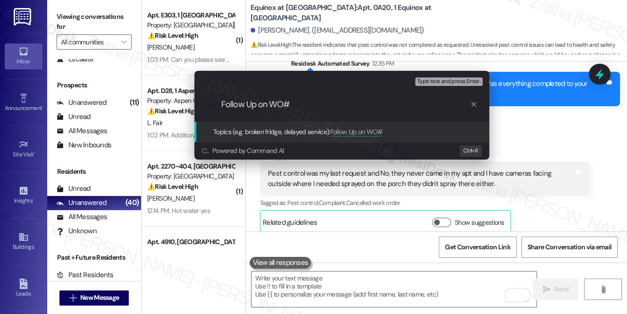
paste input "8495535"
type input "Follow Up on WO#8495535 - Pest control service"
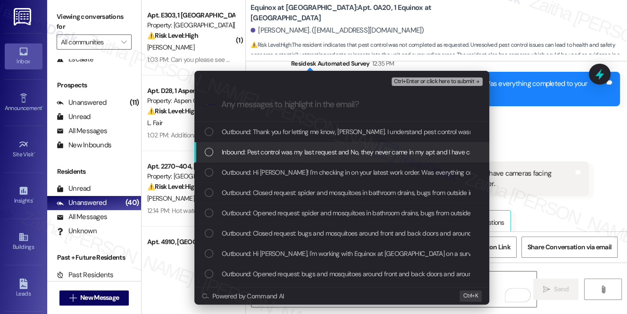
click at [253, 153] on span "Inbound: Pest control was my last request and No, they never came in my apt and…" at bounding box center [470, 152] width 496 height 10
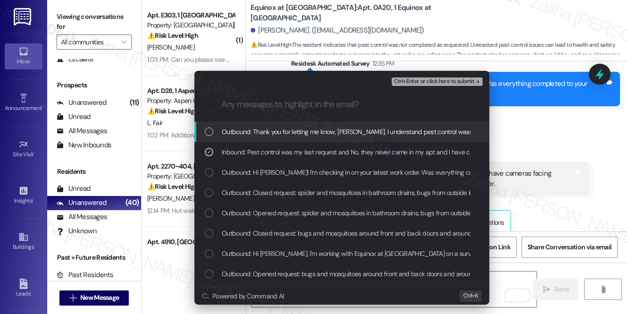
click at [433, 82] on span "Ctrl+Enter or click here to submit" at bounding box center [434, 81] width 81 height 7
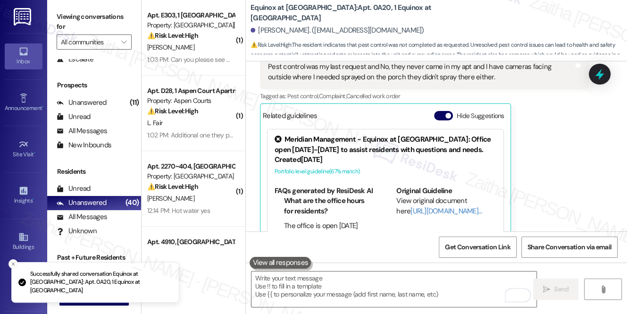
scroll to position [1926, 0]
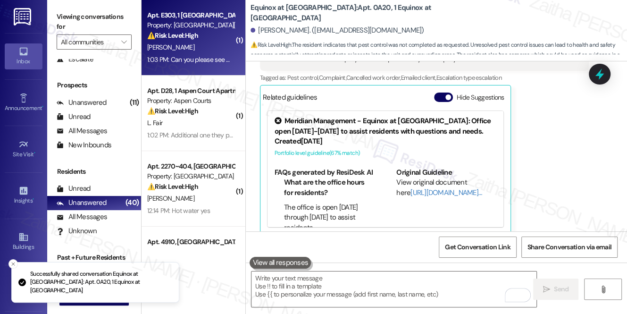
click at [219, 43] on div "D. Atkins" at bounding box center [190, 48] width 89 height 12
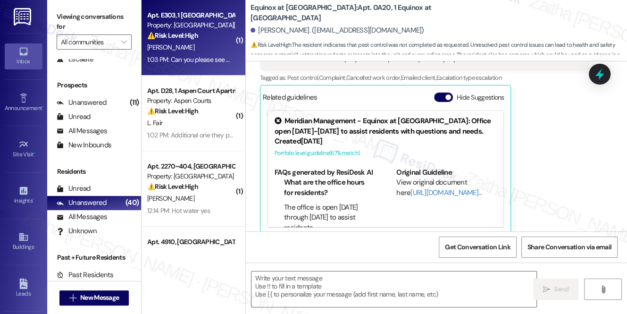
type textarea "Fetching suggested responses. Please feel free to read through the conversation…"
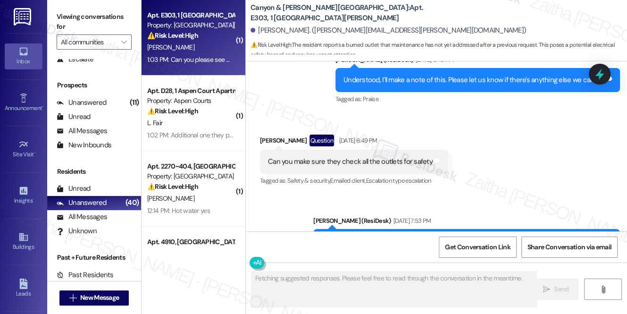
scroll to position [7844, 0]
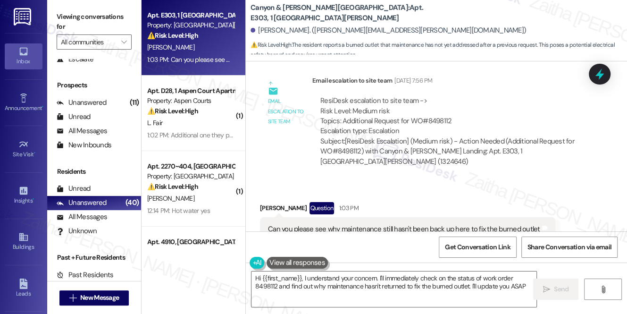
type textarea "Hi {{first_name}}, I understand your concern. I'll immediately check on the sta…"
click at [600, 74] on icon at bounding box center [599, 74] width 11 height 15
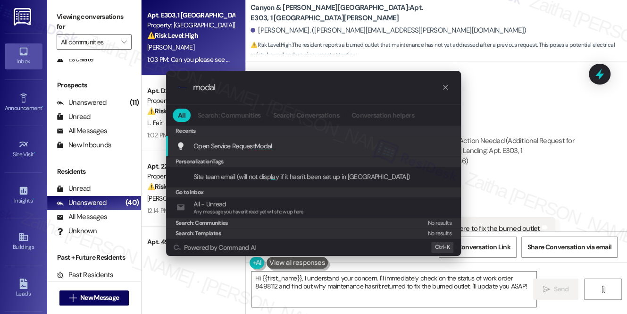
click at [263, 145] on span "Modal" at bounding box center [263, 146] width 17 height 8
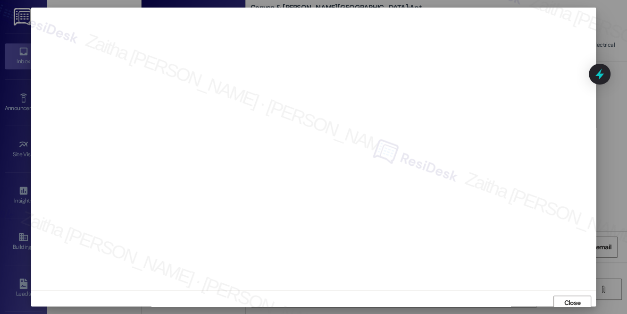
scroll to position [4, 0]
click at [564, 298] on span "Close" at bounding box center [572, 299] width 17 height 10
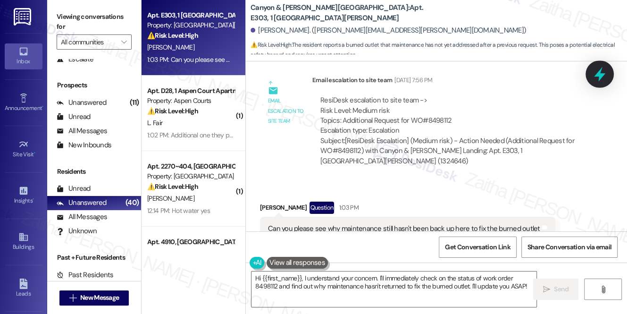
click at [598, 77] on icon at bounding box center [600, 74] width 16 height 16
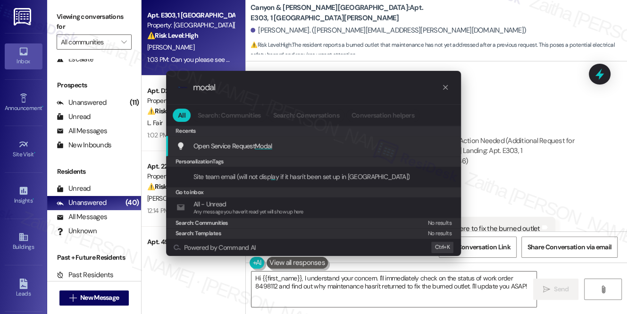
type input "modal"
click at [264, 146] on span "Modal" at bounding box center [263, 146] width 17 height 8
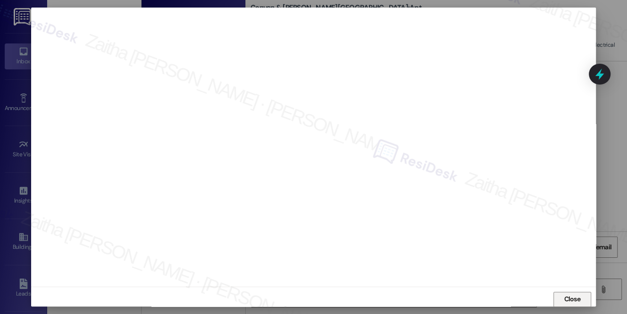
click at [577, 297] on span "Close" at bounding box center [572, 299] width 17 height 10
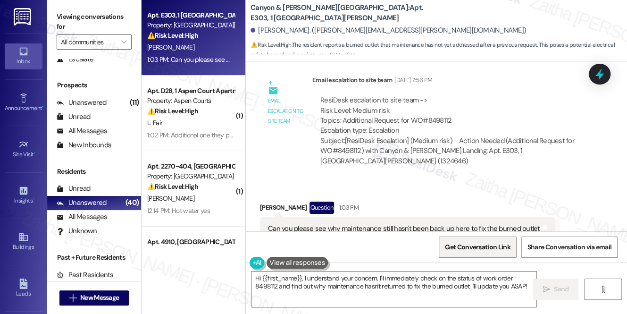
click at [466, 251] on span "Get Conversation Link" at bounding box center [477, 247] width 65 height 10
click at [302, 274] on textarea "Hi {{first_name}}, I understand your concern. I'll immediately check on the sta…" at bounding box center [394, 288] width 285 height 35
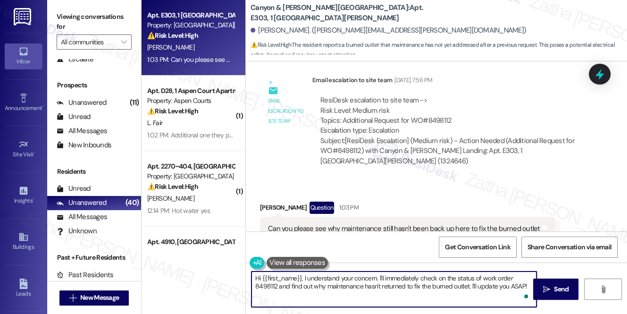
drag, startPoint x: 304, startPoint y: 278, endPoint x: 310, endPoint y: 279, distance: 6.6
click at [304, 278] on textarea "Hi {{first_name}}, I understand your concern. I'll immediately check on the sta…" at bounding box center [394, 288] width 285 height 35
click at [476, 276] on textarea "Hi {{first_name}}, thank you for following up. I understand your concern. I'll …" at bounding box center [394, 288] width 285 height 35
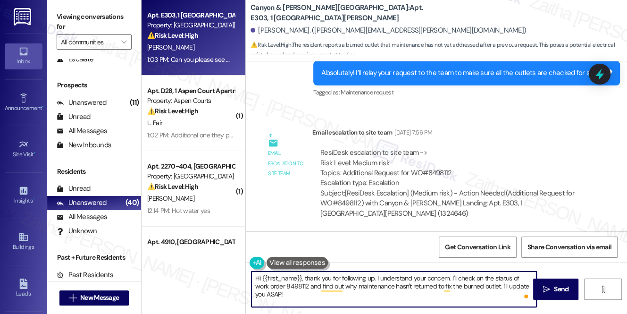
scroll to position [7845, 0]
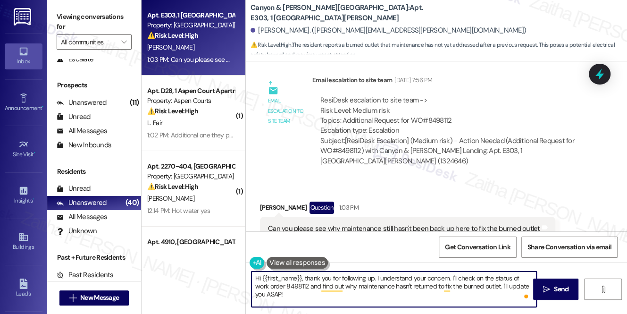
click at [271, 292] on textarea "Hi {{first_name}}, thank you for following up. I understand your concern. I'll …" at bounding box center [394, 288] width 285 height 35
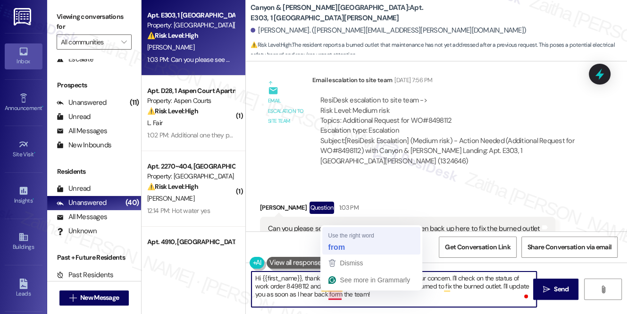
type textarea "Hi {{first_name}}, thank you for following up. I understand your concern. I'll …"
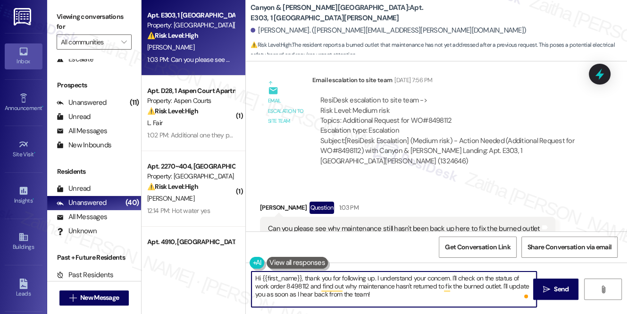
click at [360, 290] on textarea "Hi {{first_name}}, thank you for following up. I understand your concern. I'll …" at bounding box center [394, 288] width 285 height 35
click at [381, 293] on textarea "Hi {{first_name}}, thank you for following up. I understand your concern. I'll …" at bounding box center [394, 288] width 285 height 35
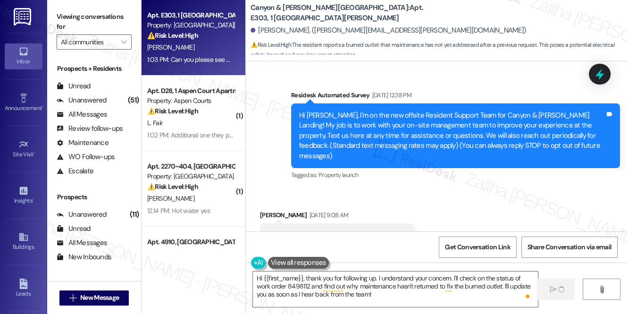
scroll to position [7845, 0]
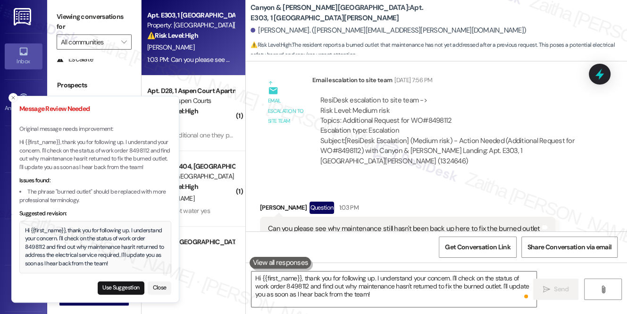
click at [407, 95] on div "ResiDesk escalation to site team -> Risk Level: Medium risk Topics: Additional …" at bounding box center [451, 115] width 261 height 41
click at [125, 288] on button "Use Suggestion" at bounding box center [121, 287] width 47 height 13
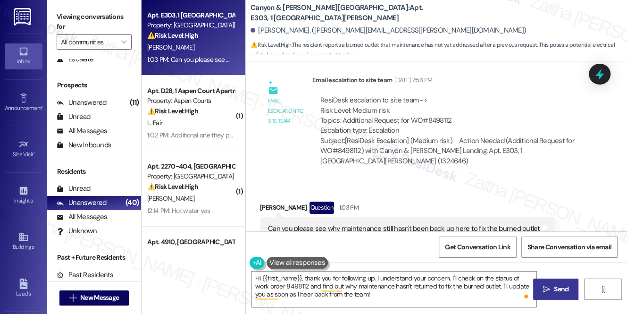
click at [538, 288] on button " Send" at bounding box center [557, 289] width 46 height 21
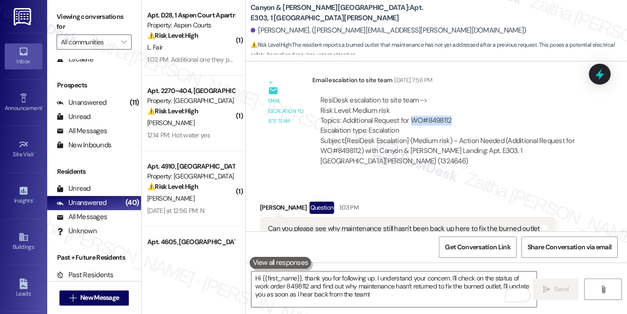
drag, startPoint x: 411, startPoint y: 87, endPoint x: 461, endPoint y: 87, distance: 50.5
click at [461, 95] on div "ResiDesk escalation to site team -> Risk Level: Medium risk Topics: Additional …" at bounding box center [451, 115] width 261 height 41
copy div "WO#8498112"
click at [599, 76] on icon at bounding box center [599, 74] width 11 height 15
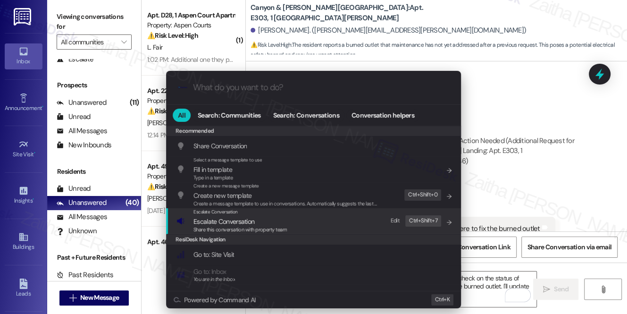
click at [230, 218] on span "Escalate Conversation" at bounding box center [224, 221] width 61 height 8
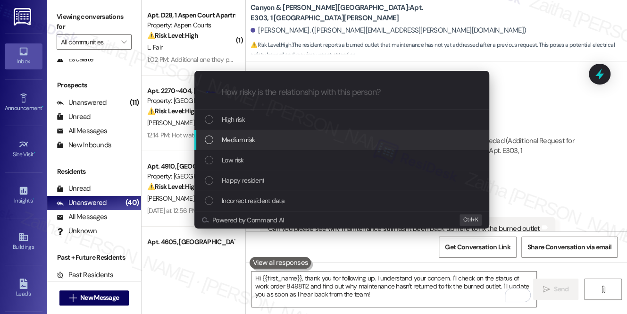
click at [256, 136] on div "Medium risk" at bounding box center [343, 140] width 276 height 10
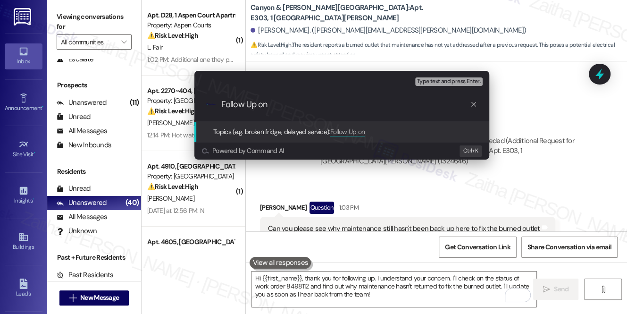
paste input "WO#8498112"
drag, startPoint x: 325, startPoint y: 100, endPoint x: 397, endPoint y: 101, distance: 72.2
click at [397, 101] on input "Follow Up on WO#8498112 - Burned outlet" at bounding box center [345, 105] width 249 height 10
paste input "Burned electrical outlet"
type input "Follow Up on WO#8498112 - Burned electrical outlet"
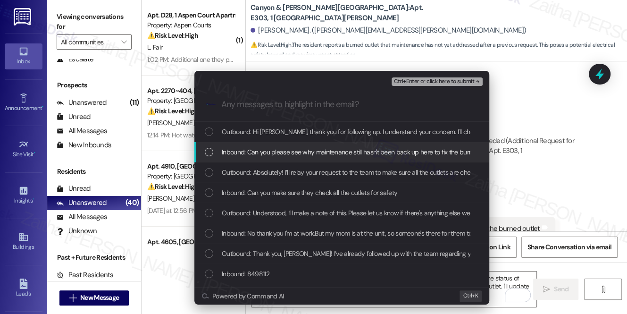
click at [324, 150] on span "Inbound: Can you please see why maintenance still hasn't been back up here to f…" at bounding box center [359, 152] width 275 height 10
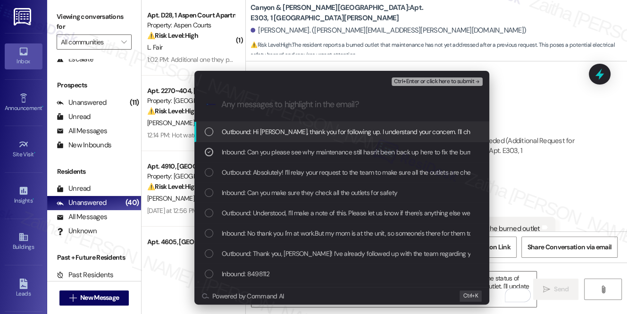
click at [437, 81] on span "Ctrl+Enter or click here to submit" at bounding box center [434, 81] width 81 height 7
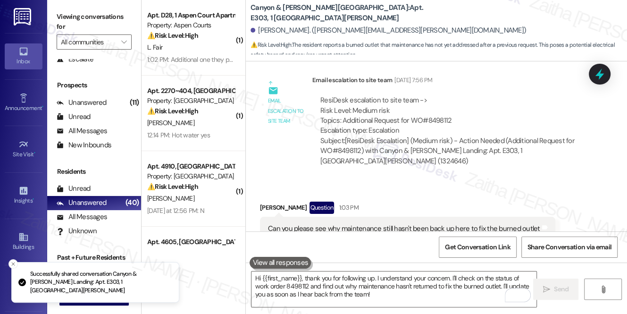
scroll to position [7844, 0]
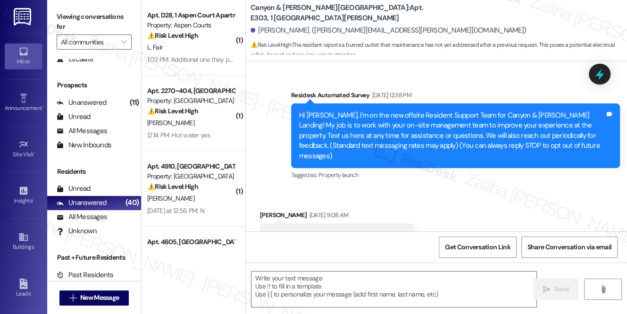
type textarea "Fetching suggested responses. Please feel free to read through the conversation…"
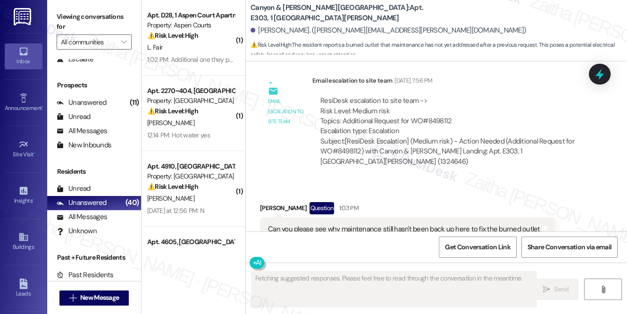
click at [214, 47] on div "L. Fair" at bounding box center [190, 48] width 89 height 12
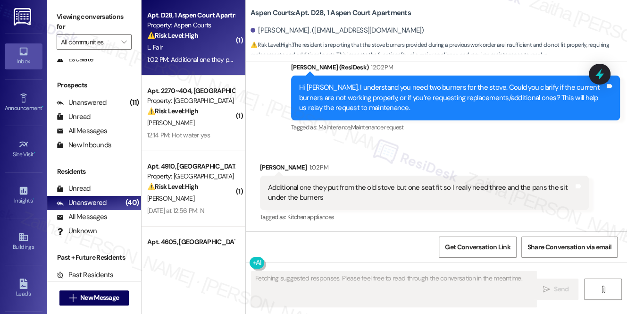
scroll to position [3950, 0]
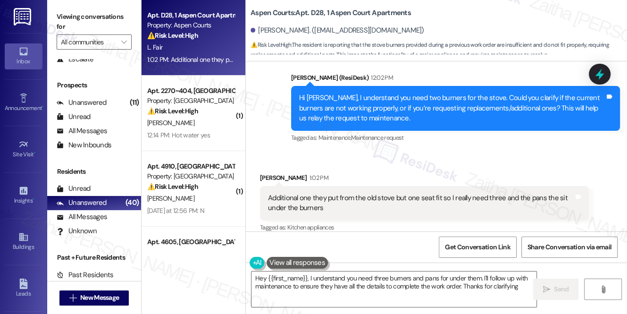
type textarea "Hey {{first_name}}, I understand you need three burners and pans for under them…"
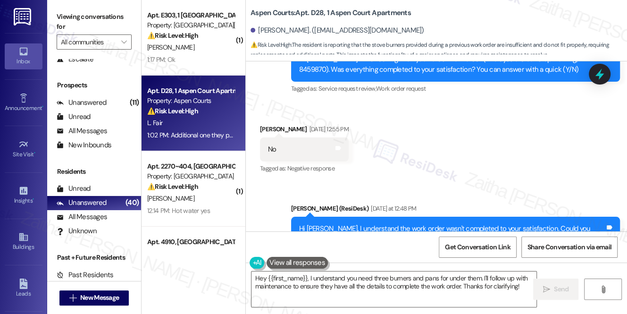
scroll to position [3650, 0]
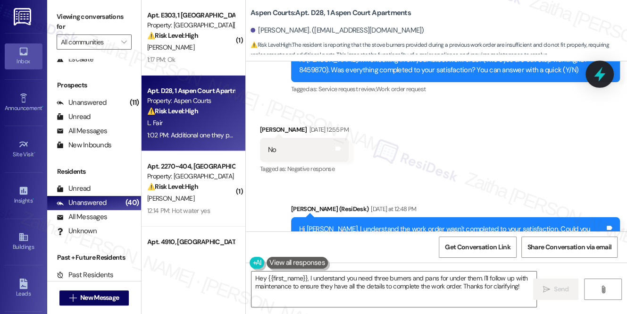
click at [597, 76] on icon at bounding box center [599, 74] width 11 height 15
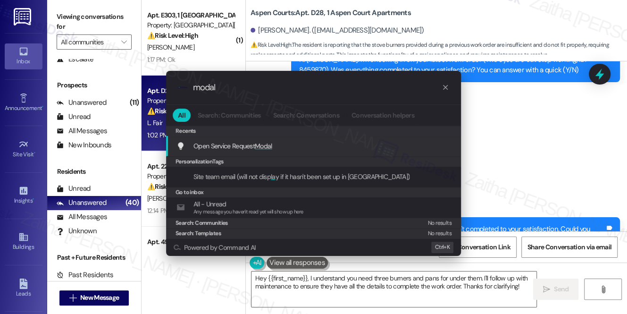
type input "modal"
click at [268, 145] on span "Modal" at bounding box center [263, 146] width 17 height 8
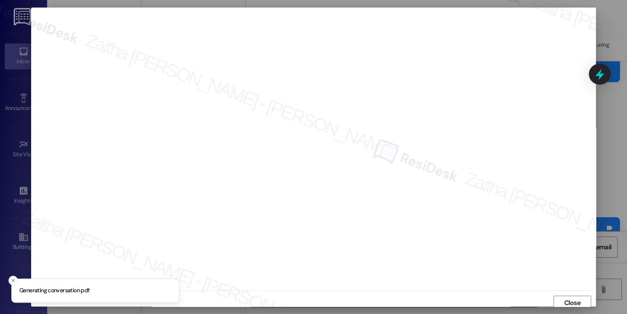
scroll to position [4, 0]
click at [554, 297] on button "Close" at bounding box center [573, 299] width 38 height 15
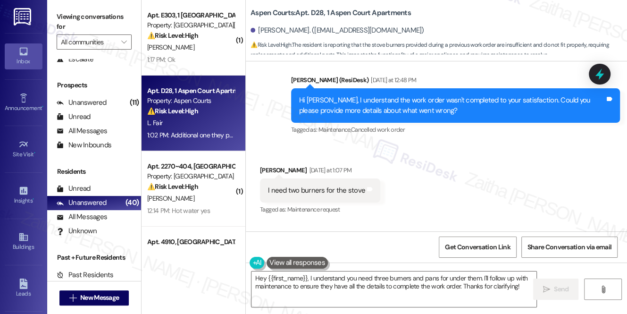
scroll to position [3951, 0]
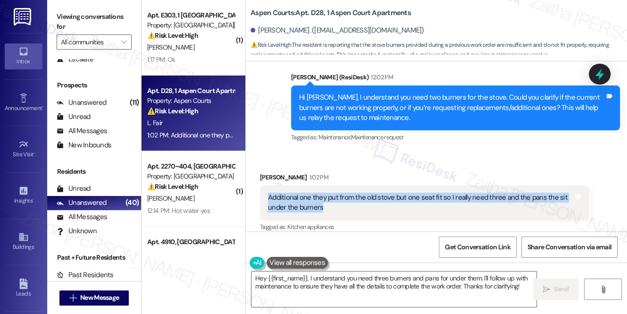
drag, startPoint x: 263, startPoint y: 188, endPoint x: 336, endPoint y: 196, distance: 73.2
click at [336, 196] on div "Additional one they put from the old stove but one seat fit so I really need th…" at bounding box center [424, 203] width 329 height 34
copy div "Additional one they put from the old stove but one seat fit so I really need th…"
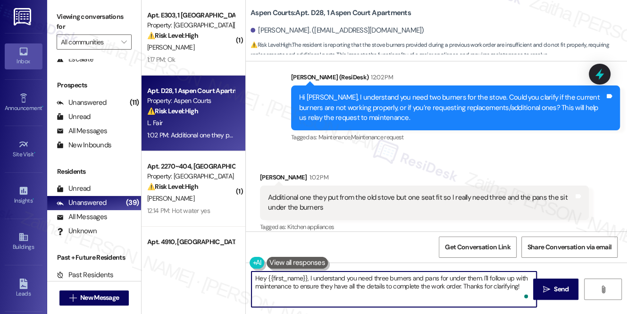
drag, startPoint x: 258, startPoint y: 280, endPoint x: 525, endPoint y: 303, distance: 267.8
click at [525, 303] on textarea "Hey {{first_name}}, I understand you need three burners and pans for under them…" at bounding box center [394, 288] width 285 height 35
type textarea "H"
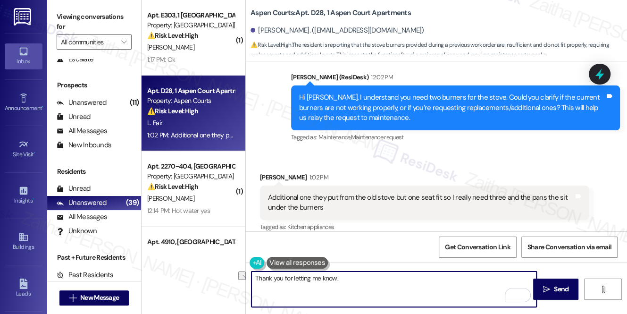
drag, startPoint x: 354, startPoint y: 278, endPoint x: 365, endPoint y: 278, distance: 11.3
click at [365, 278] on textarea "Thank you for letting me know." at bounding box center [394, 288] width 285 height 35
click at [325, 277] on textarea "Thank you for clarifying." at bounding box center [394, 288] width 285 height 35
paste textarea "I’ll go ahead and create a work order to address this — you’ll need three prope…"
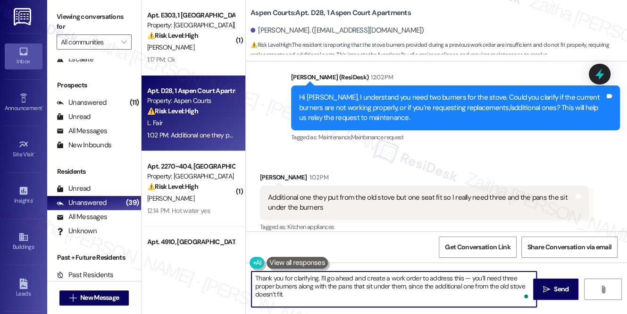
click at [469, 276] on textarea "Thank you for clarifying. I’ll go ahead and create a work order to address this…" at bounding box center [394, 288] width 285 height 35
click at [449, 277] on textarea "Thank you for clarifying. I’ll go ahead and create a work order to address You’…" at bounding box center [394, 288] width 285 height 35
click at [277, 292] on textarea "Thank you for clarifying. I’ll go ahead and create a work order to address. You…" at bounding box center [394, 288] width 285 height 35
paste textarea "Do we have your permission to enter during your absence? Do you have pets that …"
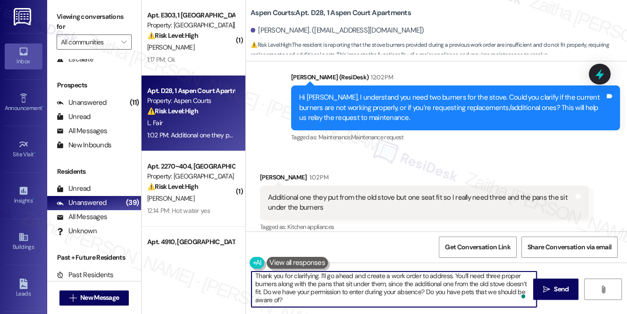
scroll to position [2, 0]
type textarea "Thank you for clarifying. I’ll go ahead and create a work order to address. You…"
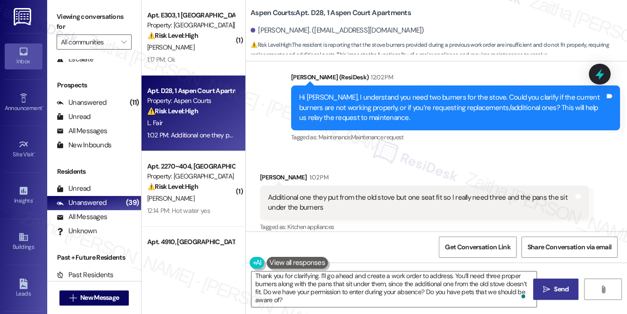
click at [542, 293] on span " Send" at bounding box center [557, 289] width 30 height 10
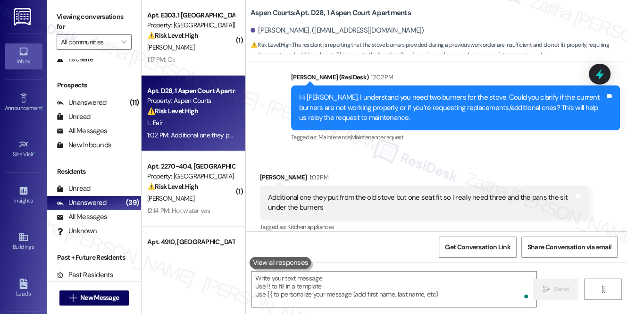
scroll to position [3950, 0]
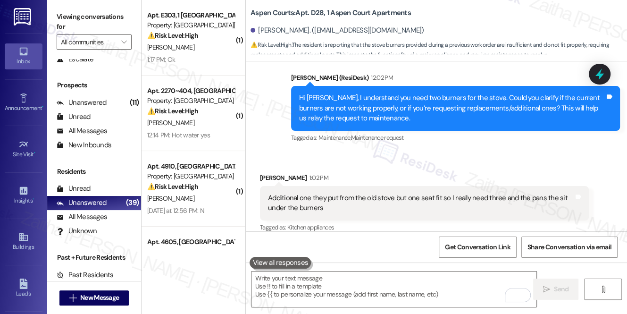
click at [201, 49] on div "D. Atkins" at bounding box center [190, 48] width 89 height 12
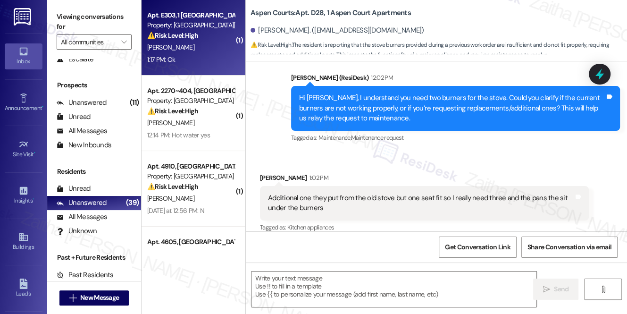
type textarea "Fetching suggested responses. Please feel free to read through the conversation…"
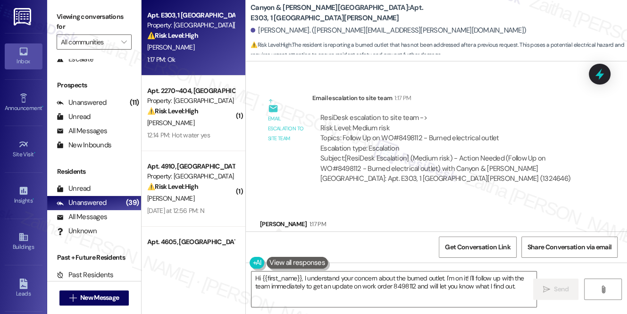
scroll to position [8150, 0]
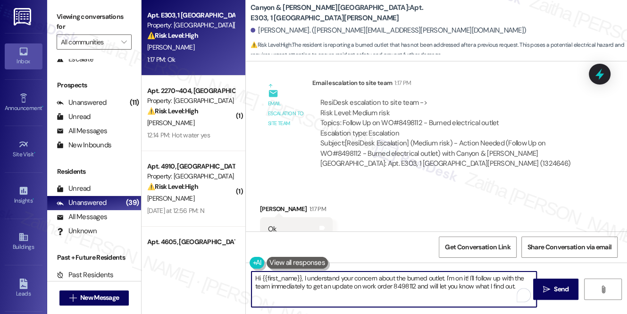
drag, startPoint x: 254, startPoint y: 277, endPoint x: 530, endPoint y: 289, distance: 276.5
click at [530, 289] on div "Hi {{first_name}}, I understand your concern about the burned outlet. I'm on it…" at bounding box center [394, 289] width 286 height 36
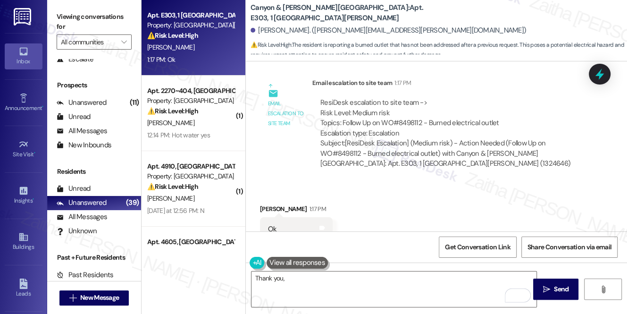
click at [265, 204] on div "Davon Atkins 1:17 PM" at bounding box center [296, 210] width 73 height 13
copy div "Davon"
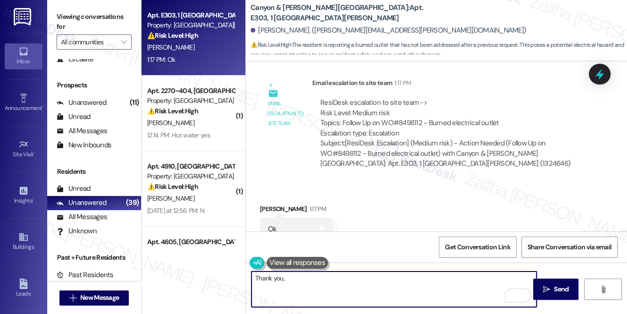
click at [304, 274] on textarea "Thank you," at bounding box center [394, 288] width 285 height 35
paste textarea "Davon"
type textarea "Thank you, Davon! I'll be in touch!"
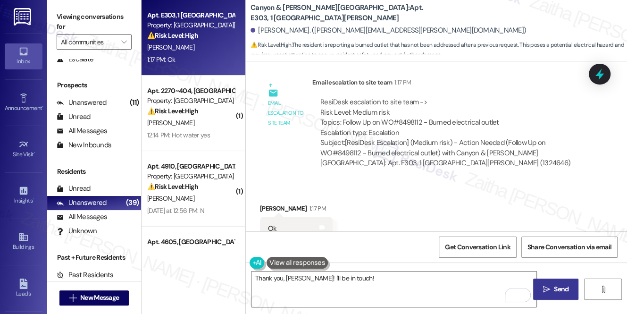
click at [552, 288] on span "Send" at bounding box center [561, 289] width 18 height 10
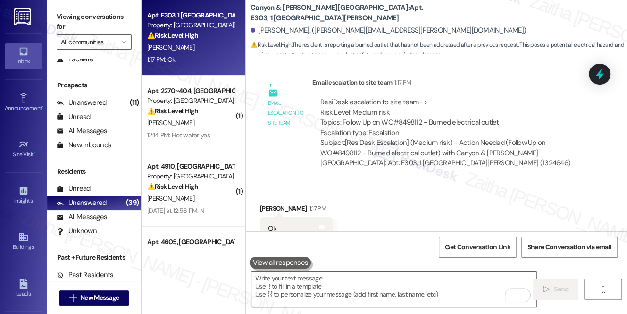
scroll to position [8150, 0]
click at [206, 50] on div "[PERSON_NAME]" at bounding box center [190, 48] width 89 height 12
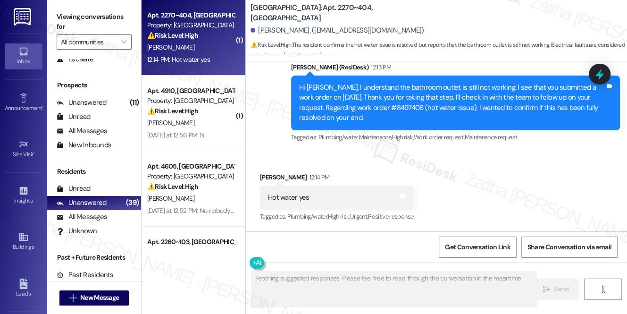
scroll to position [2365, 0]
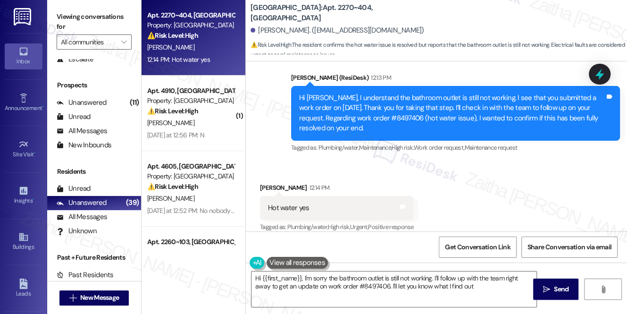
type textarea "Hi {{first_name}}, I'm sorry the bathroom outlet is still not working. I'll fol…"
click at [597, 71] on icon at bounding box center [600, 74] width 16 height 16
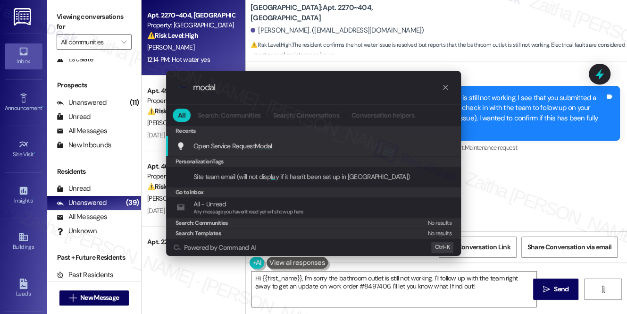
click at [263, 147] on span "Modal" at bounding box center [263, 146] width 17 height 8
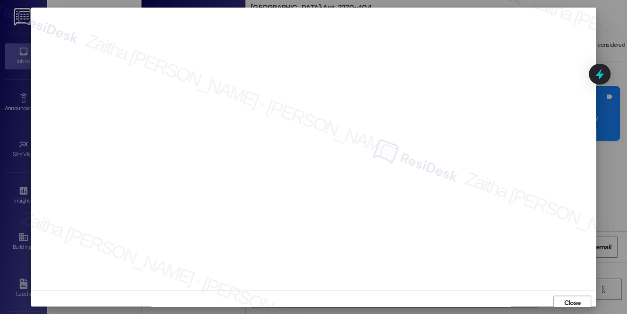
scroll to position [4, 0]
click at [566, 294] on span "Close" at bounding box center [572, 299] width 17 height 10
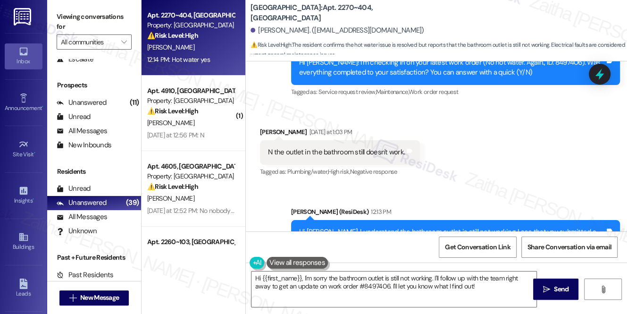
scroll to position [2237, 0]
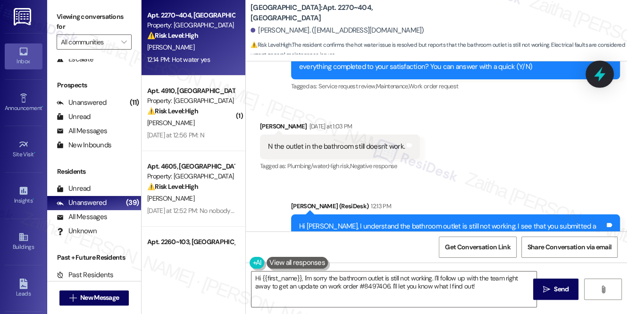
click at [599, 75] on icon at bounding box center [599, 74] width 11 height 15
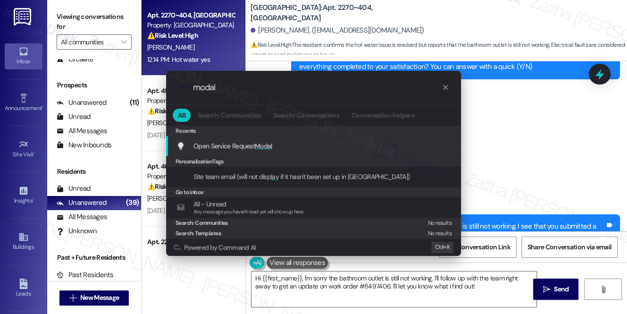
type input "modal"
click at [264, 145] on span "Modal" at bounding box center [263, 146] width 17 height 8
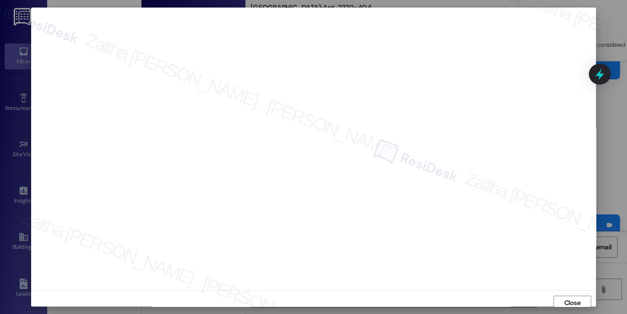
scroll to position [4, 0]
click at [564, 301] on span "Close" at bounding box center [572, 299] width 17 height 10
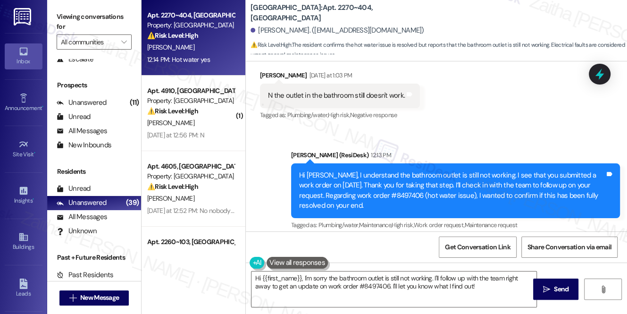
scroll to position [2365, 0]
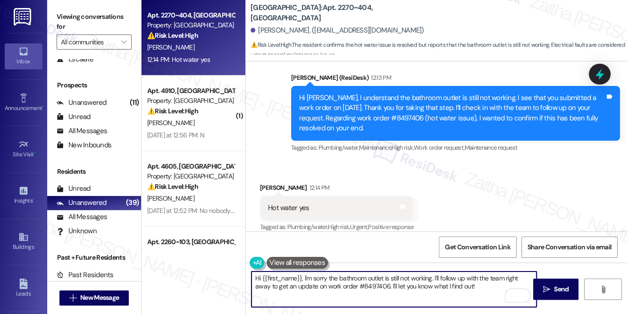
drag, startPoint x: 260, startPoint y: 279, endPoint x: 491, endPoint y: 280, distance: 230.9
click at [488, 283] on textarea "Hi {{first_name}}, I'm sorry the bathroom outlet is still not working. I'll fol…" at bounding box center [394, 288] width 285 height 35
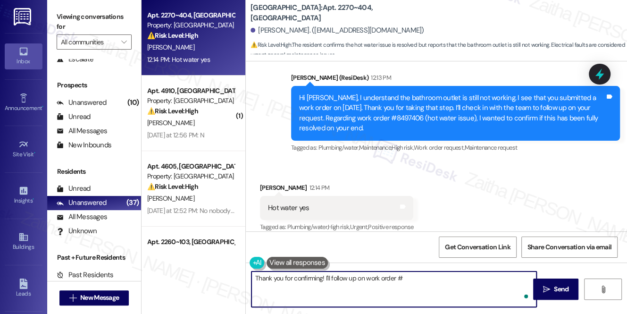
paste textarea "8497407"
click at [425, 278] on textarea "Thank you for confirming! I'll follow up on work order #8497407(Batroom outlet …" at bounding box center [394, 288] width 285 height 35
click at [512, 280] on textarea "Thank you for confirming! I'll follow up on work order #8497407 (Batroom outlet…" at bounding box center [394, 288] width 285 height 35
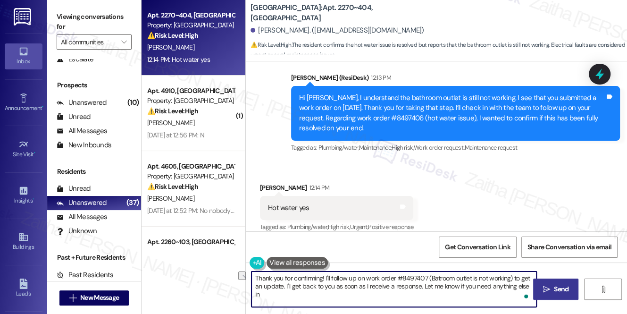
drag, startPoint x: 424, startPoint y: 287, endPoint x: 539, endPoint y: 287, distance: 114.7
click at [539, 287] on div "Thank you for confirming! I'll follow up on work order #8497407 (Batroom outlet…" at bounding box center [436, 298] width 381 height 71
type textarea "Thank you for confirming! I'll follow up on work order #8497407 (Batroom outlet…"
click at [564, 293] on span "Send" at bounding box center [561, 289] width 15 height 10
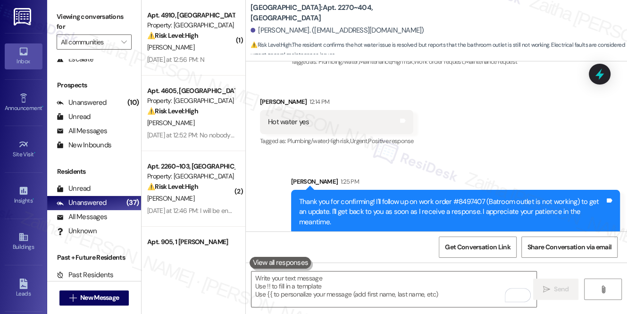
scroll to position [2452, 0]
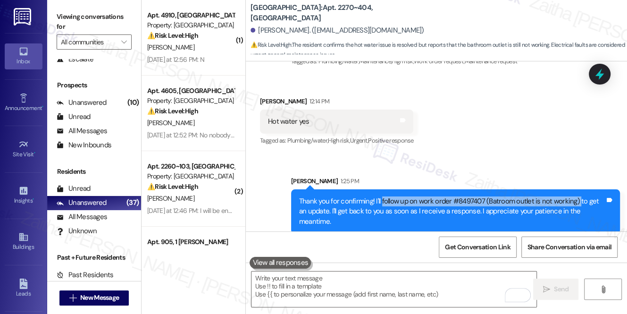
drag, startPoint x: 380, startPoint y: 190, endPoint x: 576, endPoint y: 190, distance: 195.5
click at [576, 196] on div "Thank you for confirming! I'll follow up on work order #8497407 (Batroom outlet…" at bounding box center [452, 211] width 306 height 30
copy div "follow up on work order #8497407 (Batroom outlet is not working)"
click at [594, 80] on icon at bounding box center [600, 74] width 12 height 12
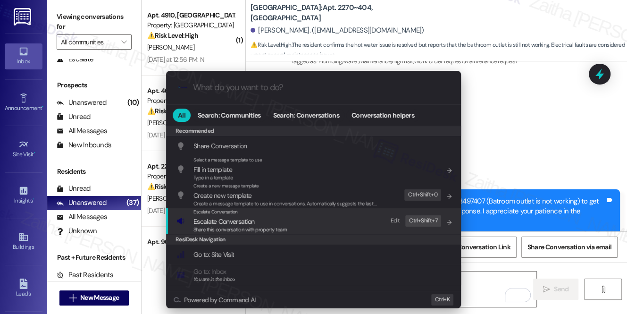
drag, startPoint x: 215, startPoint y: 222, endPoint x: 214, endPoint y: 227, distance: 4.7
click at [215, 224] on span "Escalate Conversation" at bounding box center [224, 221] width 61 height 8
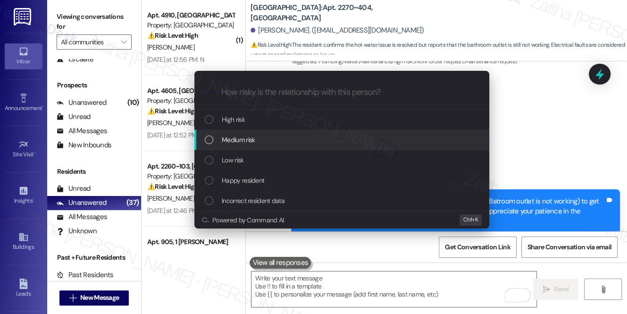
click at [250, 138] on span "Medium risk" at bounding box center [238, 140] width 33 height 10
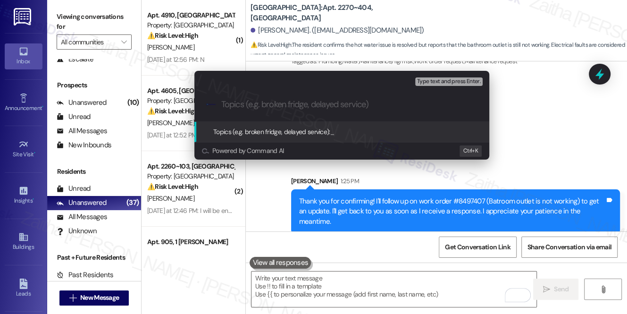
paste input "follow up on work order #8497407 (Batroom outlet is not working)"
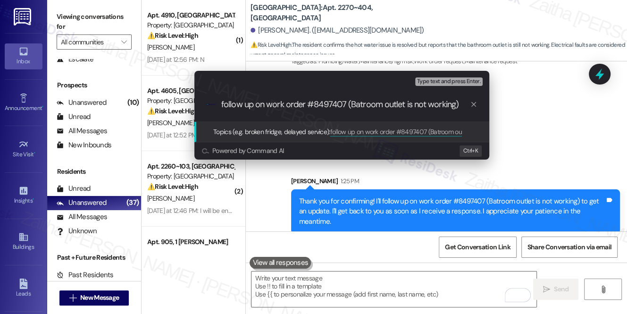
click at [225, 106] on input "follow up on work order #8497407 (Batroom outlet is not working)" at bounding box center [345, 105] width 249 height 10
click at [250, 104] on input "Follow up on work order #8497407 (Batroom outlet is not working)" at bounding box center [345, 105] width 249 height 10
click at [275, 102] on input "Follow Up on work order #8497407 (Batroom outlet is not working)" at bounding box center [345, 105] width 249 height 10
drag, startPoint x: 308, startPoint y: 103, endPoint x: 273, endPoint y: 102, distance: 35.0
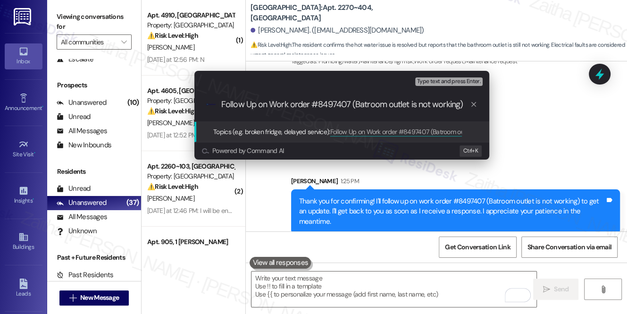
click at [273, 102] on input "Follow Up on Work order #8497407 (Batroom outlet is not working)" at bounding box center [345, 105] width 249 height 10
click at [331, 105] on input "Follow Up on WO #8497407 (Batroom outlet is not working)" at bounding box center [345, 105] width 249 height 10
click at [340, 102] on input "Follow Up on WO #8497407 -Batroom outlet is not working)" at bounding box center [345, 105] width 249 height 10
click at [448, 109] on input "Follow Up on WO #8497407 -Bathroom outlet is not working)" at bounding box center [345, 105] width 249 height 10
type input "Follow Up on WO #8497407 -Bathroom outlet is not working"
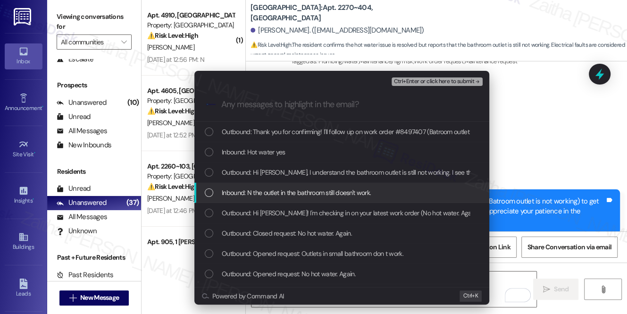
click at [334, 200] on div "Inbound: N the outlet in the bathroom still doesn't work." at bounding box center [342, 193] width 295 height 20
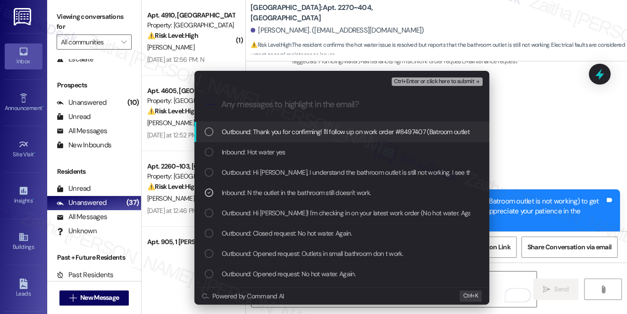
click at [436, 82] on span "Ctrl+Enter or click here to submit" at bounding box center [434, 81] width 81 height 7
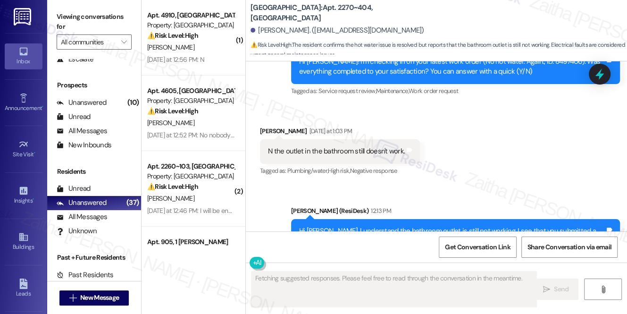
scroll to position [2365, 0]
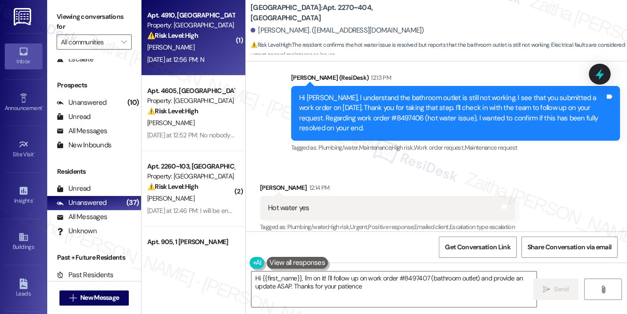
type textarea "Hi {{first_name}}, I'm on it! I'll follow up on work order #8497407 (bathroom o…"
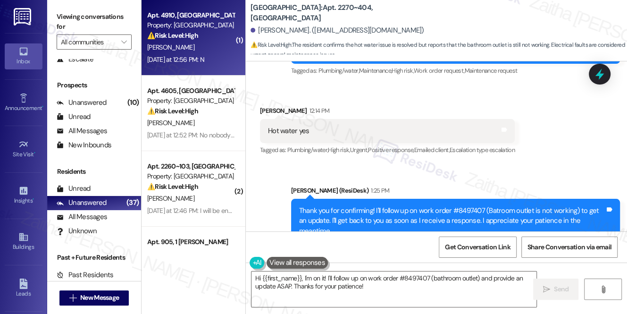
scroll to position [2423, 0]
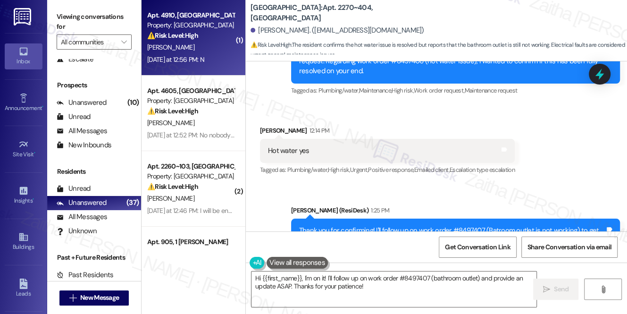
click at [216, 54] on div "Yesterday at 12:56 PM: N Yesterday at 12:56 PM: N" at bounding box center [190, 60] width 89 height 12
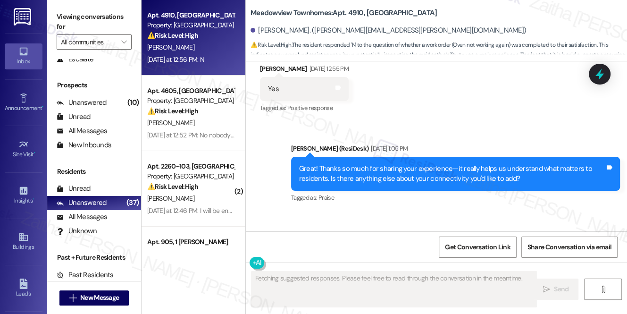
scroll to position [4421, 0]
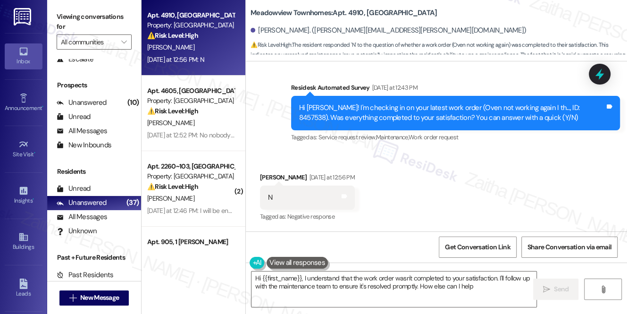
type textarea "Hi {{first_name}}, I understand that the work order wasn't completed to your sa…"
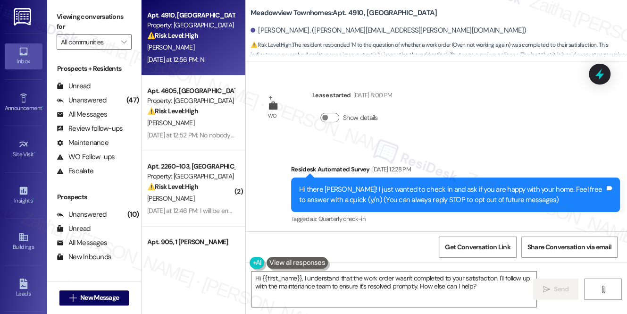
scroll to position [4421, 0]
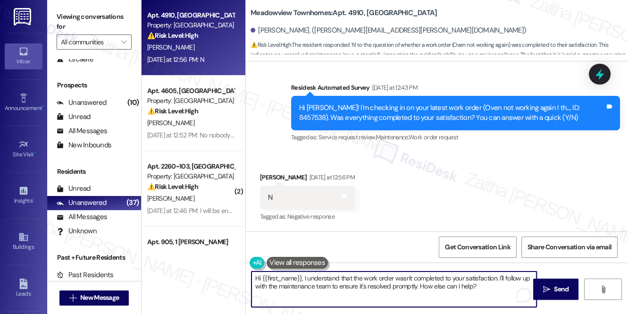
drag, startPoint x: 499, startPoint y: 275, endPoint x: 501, endPoint y: 286, distance: 10.7
click at [501, 286] on textarea "Hi {{first_name}}, I understand that the work order wasn't completed to your sa…" at bounding box center [394, 288] width 285 height 35
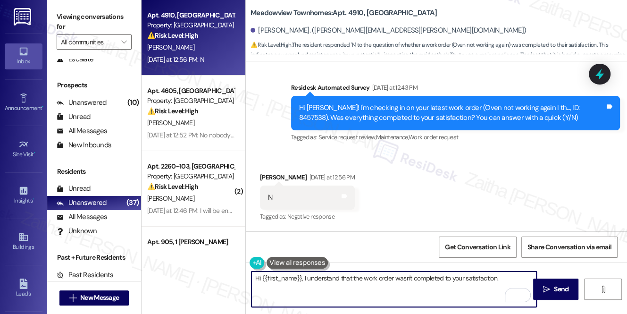
paste textarea "Can you please provide more details about what went wrong?"
click at [506, 274] on textarea "Hi {{first_name}}, I understand that the work order wasn't completed to your sa…" at bounding box center [394, 288] width 285 height 35
click at [506, 275] on textarea "Hi {{first_name}}, I understand that the work order wasn't completed to your sa…" at bounding box center [394, 288] width 285 height 35
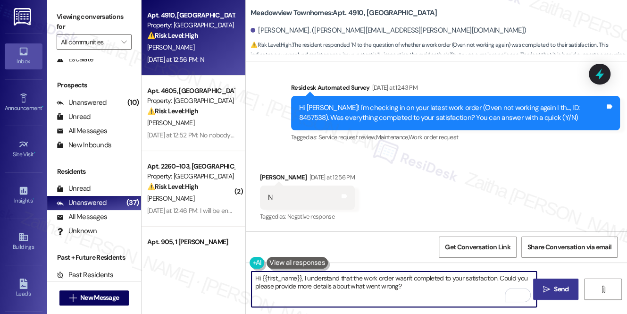
type textarea "Hi {{first_name}}, I understand that the work order wasn't completed to your sa…"
click at [555, 290] on span "Send" at bounding box center [561, 289] width 15 height 10
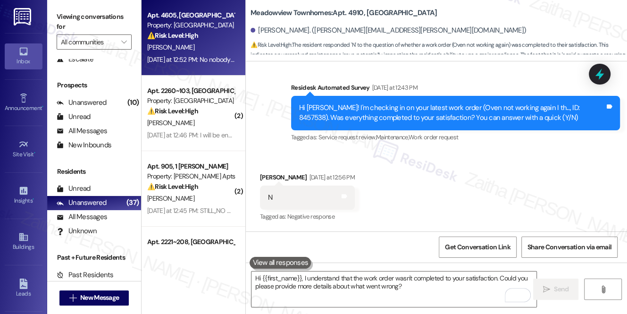
click at [218, 45] on div "[PERSON_NAME]" at bounding box center [190, 48] width 89 height 12
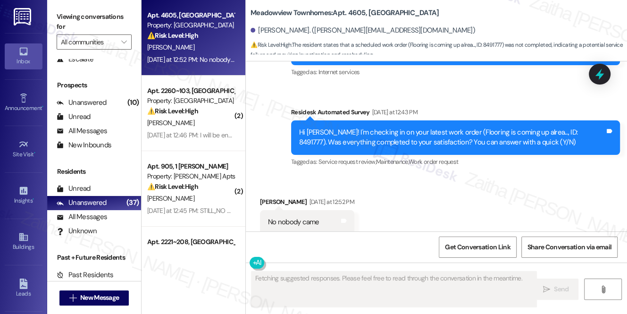
scroll to position [1366, 0]
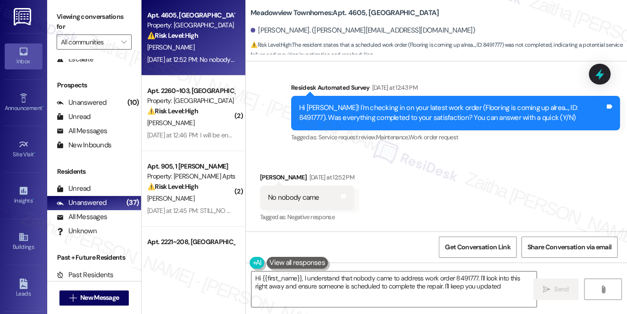
type textarea "Hi {{first_name}}, I understand that nobody came to address work order 8491777.…"
click at [595, 76] on icon at bounding box center [599, 74] width 11 height 15
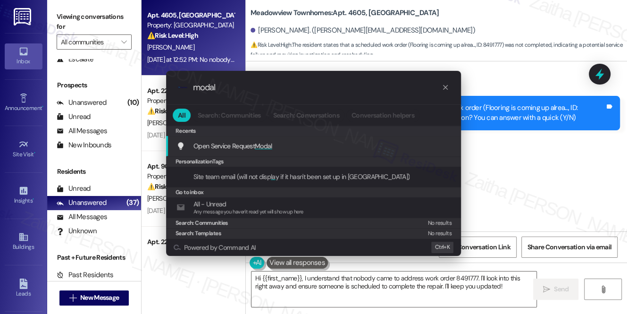
click at [254, 147] on span "Open Service Request Modal" at bounding box center [233, 146] width 79 height 8
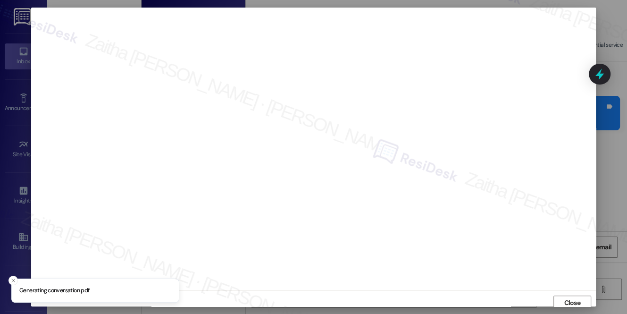
scroll to position [4, 0]
click at [573, 298] on span "Close" at bounding box center [572, 299] width 17 height 10
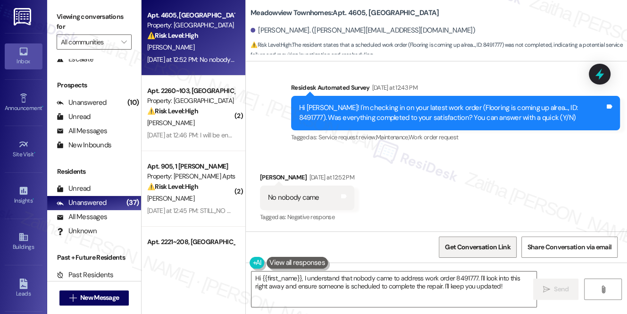
click at [463, 246] on span "Get Conversation Link" at bounding box center [477, 247] width 65 height 10
drag, startPoint x: 333, startPoint y: 8, endPoint x: 344, endPoint y: 17, distance: 13.7
click at [344, 17] on b "Meadowview Townhomes: Apt. 4605, [GEOGRAPHIC_DATA] Apartments" at bounding box center [345, 13] width 188 height 10
copy b "Apt. 4605, [GEOGRAPHIC_DATA]"
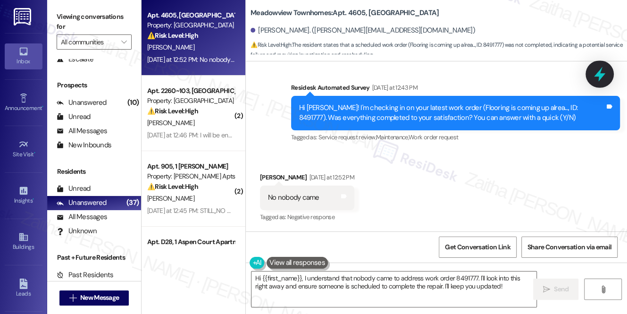
click at [600, 75] on icon at bounding box center [599, 74] width 11 height 15
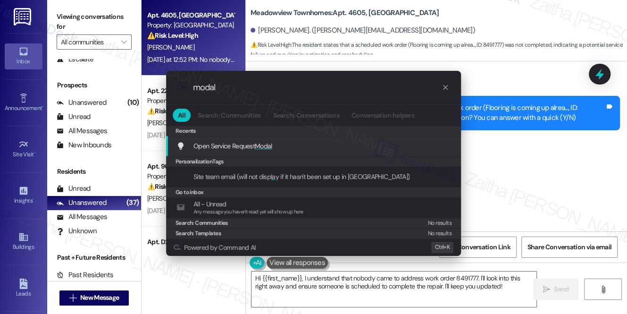
type input "modal"
click at [264, 144] on span "Modal" at bounding box center [263, 146] width 17 height 8
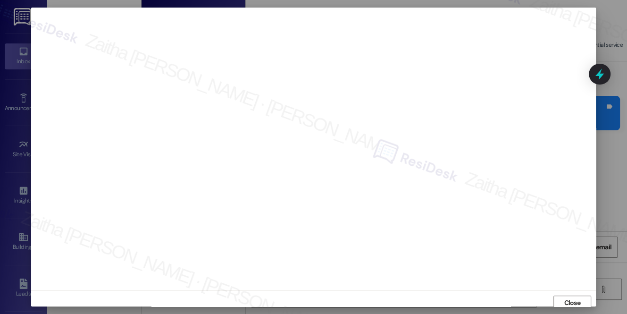
scroll to position [4, 0]
click at [565, 299] on span "Close" at bounding box center [572, 299] width 17 height 10
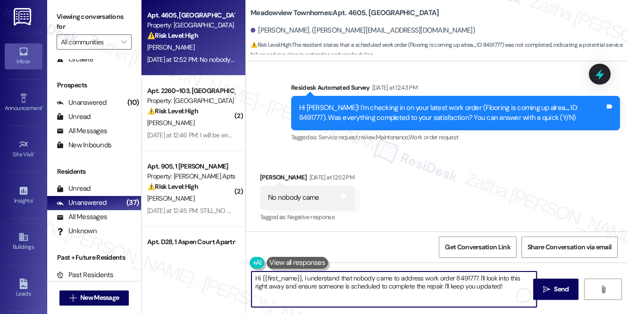
drag, startPoint x: 485, startPoint y: 275, endPoint x: 507, endPoint y: 286, distance: 24.3
click at [507, 287] on textarea "Hi {{first_name}}, I understand that nobody came to address work order 8491777.…" at bounding box center [394, 288] width 285 height 35
click at [360, 277] on textarea "Hi {{first_name}}, I understand that nobody came to address work order 8491777.…" at bounding box center [394, 288] width 285 height 35
click at [355, 286] on textarea "Hi {{first_name}}, I understand that nobody came to address work order 8491777.…" at bounding box center [394, 288] width 285 height 35
paste textarea "8487571"
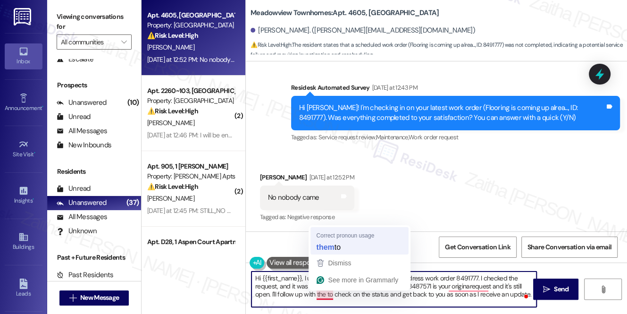
type textarea "Hi {{first_name}}, I understand that nobody came to address work order 8491777.…"
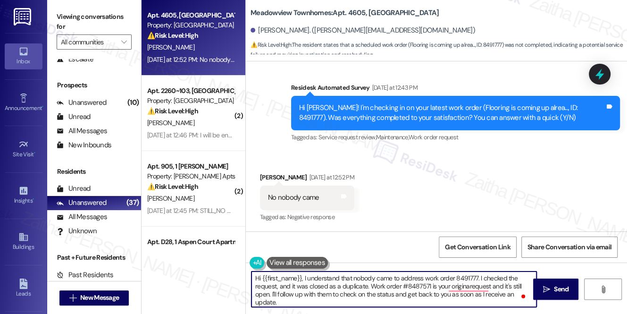
scroll to position [2, 0]
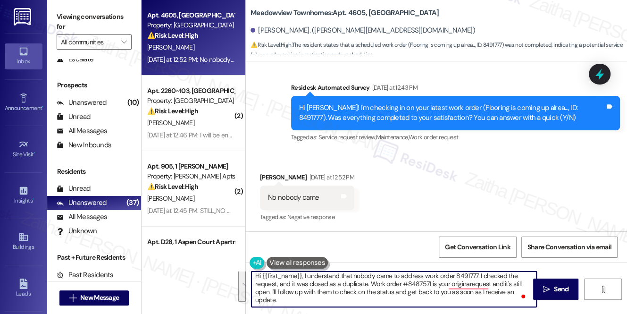
drag, startPoint x: 254, startPoint y: 275, endPoint x: 295, endPoint y: 305, distance: 51.1
click at [295, 305] on textarea "Hi {{first_name}}, I understand that nobody came to address work order 8491777.…" at bounding box center [394, 288] width 285 height 35
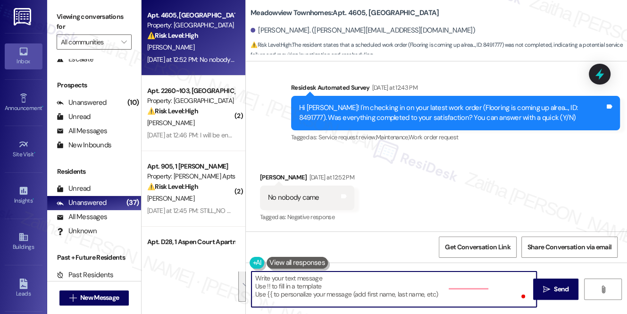
scroll to position [0, 0]
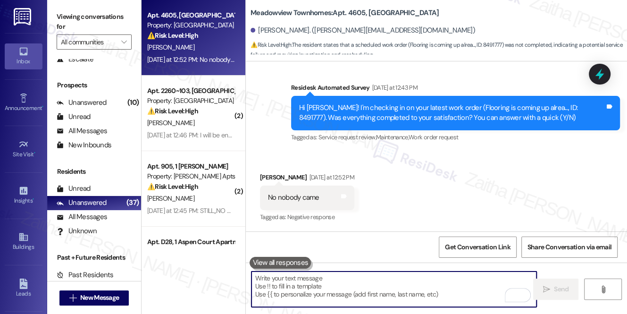
click at [322, 284] on textarea "To enrich screen reader interactions, please activate Accessibility in Grammarl…" at bounding box center [394, 288] width 285 height 35
paste textarea "Hi {{first_name}}, I understand that no one has come out yet for work order #84…"
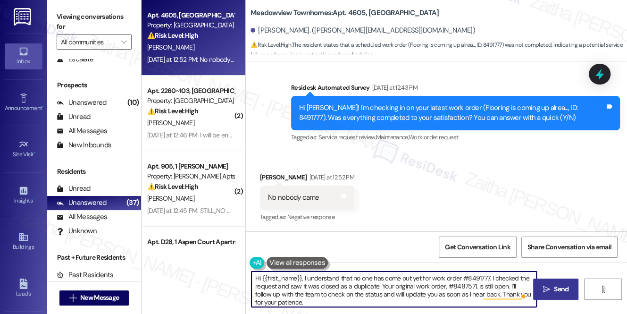
type textarea "Hi {{first_name}}, I understand that no one has come out yet for work order #84…"
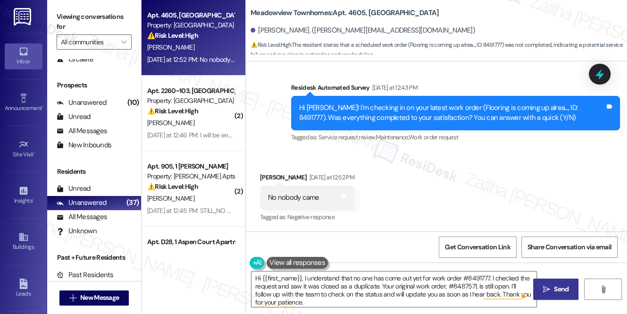
click at [561, 289] on span "Send" at bounding box center [561, 289] width 15 height 10
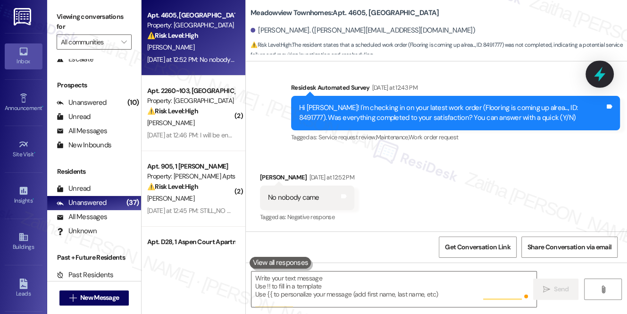
scroll to position [1366, 0]
click at [598, 74] on icon at bounding box center [599, 74] width 11 height 15
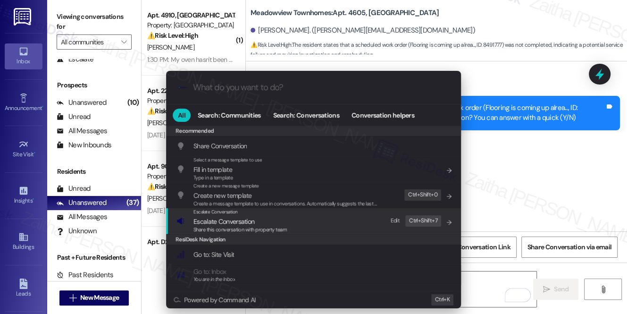
click at [221, 219] on span "Escalate Conversation" at bounding box center [224, 221] width 61 height 8
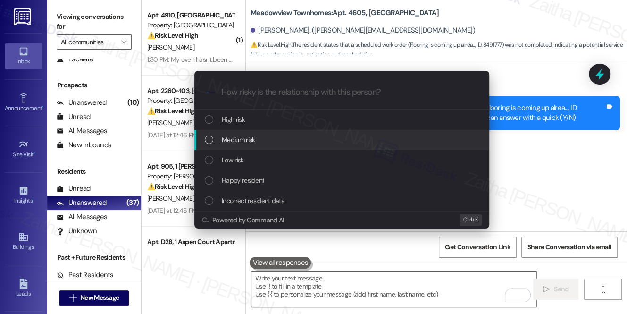
click at [269, 143] on div "Medium risk" at bounding box center [343, 140] width 276 height 10
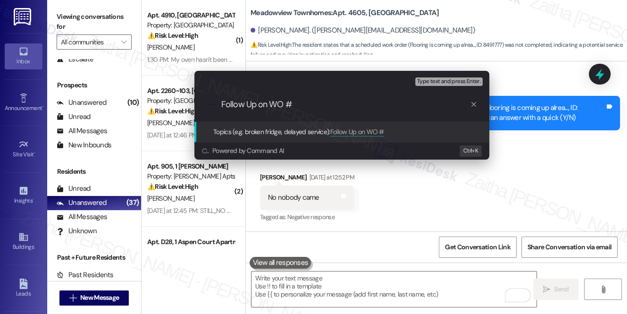
paste input "8487571"
click at [293, 101] on input "Follow Up on WO # 8487571" at bounding box center [345, 105] width 249 height 10
click at [334, 105] on input "Follow Up on WO # 8487571" at bounding box center [345, 105] width 249 height 10
paste input "Floor Lifting by Kitchen"
click at [354, 102] on input "Follow Up on WO # 8487571 - Floor Lifting by Kitchen" at bounding box center [345, 105] width 249 height 10
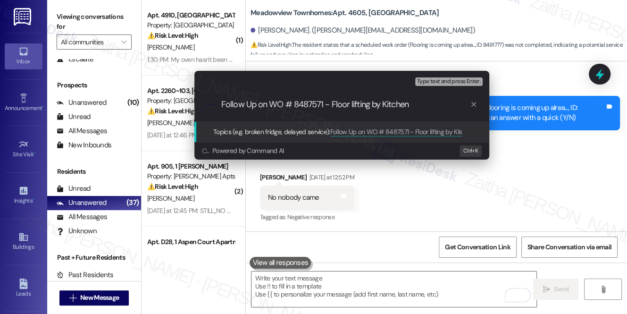
click at [386, 103] on input "Follow Up on WO # 8487571 - Floor lifting by Kitchen" at bounding box center [345, 105] width 249 height 10
type input "Follow Up on WO # 8487571 - Floor lifting by ktchen"
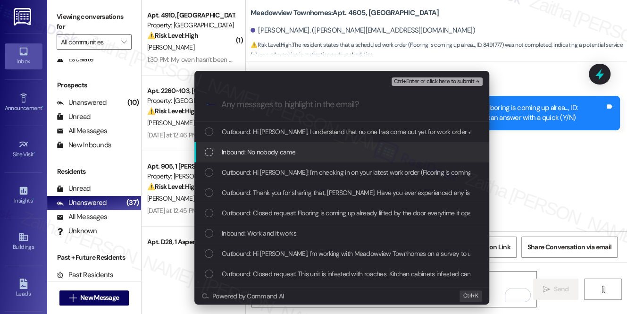
click at [310, 145] on div "Inbound: No nobody came" at bounding box center [342, 152] width 295 height 20
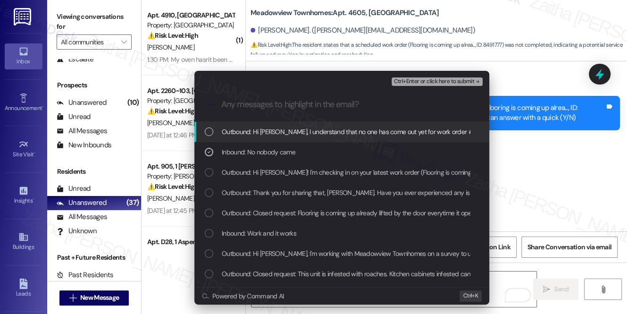
drag, startPoint x: 424, startPoint y: 87, endPoint x: 427, endPoint y: 80, distance: 7.2
click at [424, 87] on div "Ctrl+Enter or click here to submit" at bounding box center [438, 82] width 93 height 12
click at [427, 80] on span "Ctrl+Enter or click here to submit" at bounding box center [434, 81] width 81 height 7
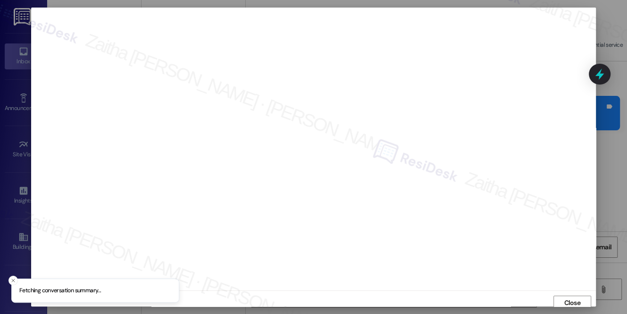
scroll to position [4, 0]
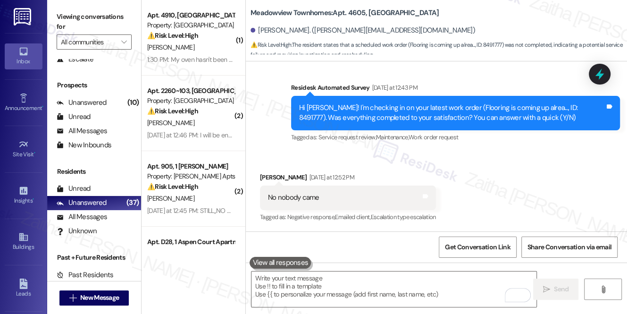
click at [193, 50] on div "[PERSON_NAME]" at bounding box center [190, 48] width 89 height 12
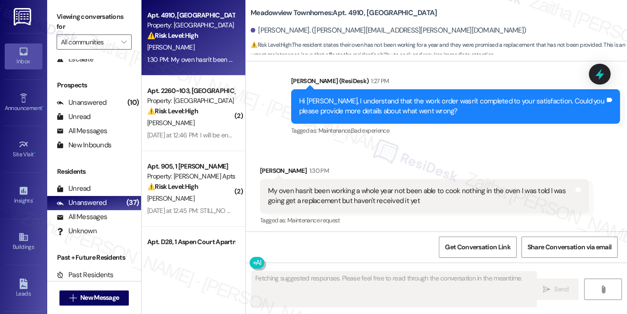
scroll to position [4601, 0]
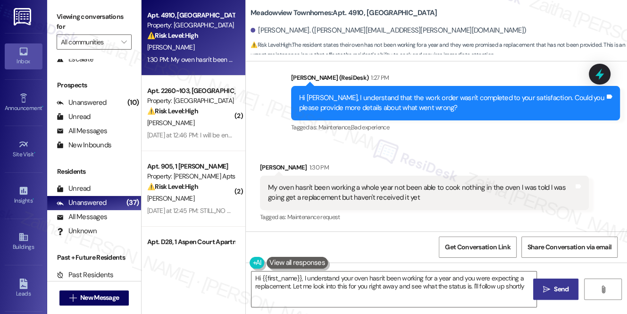
type textarea "Hi {{first_name}}, I understand your oven hasn't been working for a year and yo…"
click at [594, 77] on icon at bounding box center [600, 74] width 16 height 16
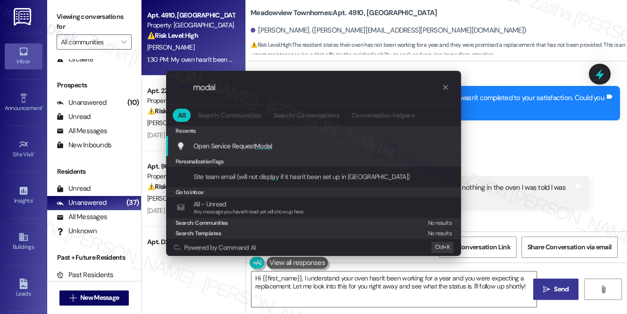
type input "modal"
click at [255, 147] on span "Modal" at bounding box center [263, 146] width 17 height 8
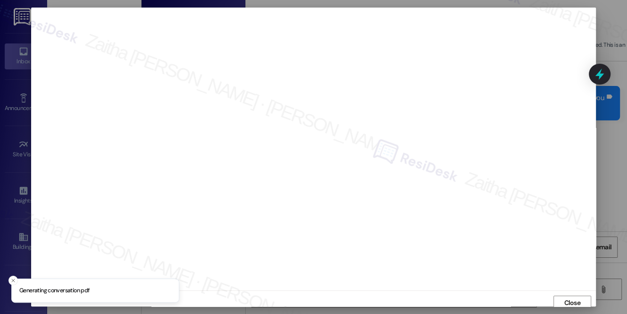
scroll to position [4, 0]
click at [562, 298] on span "Close" at bounding box center [572, 299] width 20 height 10
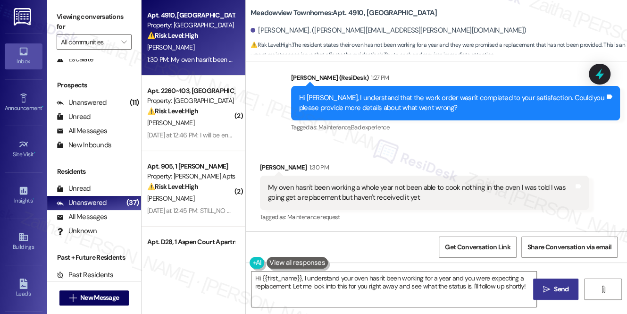
scroll to position [4601, 0]
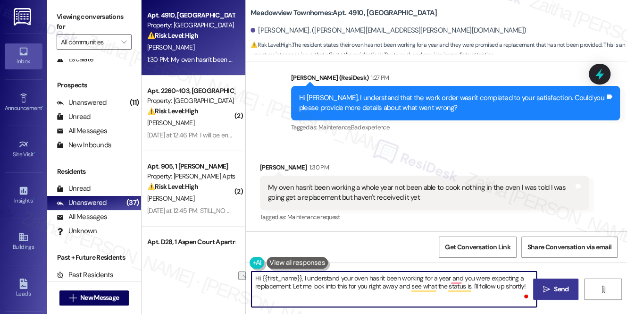
drag, startPoint x: 254, startPoint y: 278, endPoint x: 301, endPoint y: 277, distance: 46.3
click at [301, 277] on textarea "Hi {{first_name}}, I understand your oven hasn't been working for a year and yo…" at bounding box center [394, 288] width 285 height 35
drag, startPoint x: 339, startPoint y: 277, endPoint x: 325, endPoint y: 288, distance: 16.8
click at [325, 288] on textarea "Thank you for letting me know. I understand your oven hasn't been working for a…" at bounding box center [394, 288] width 285 height 35
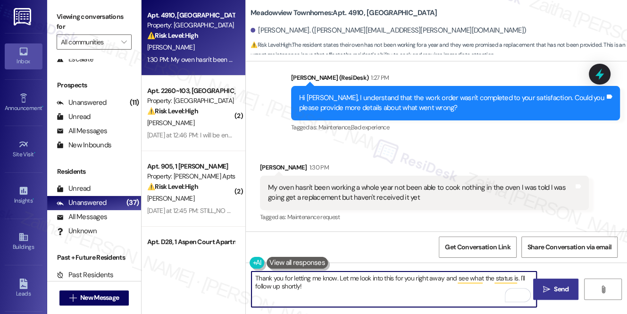
click at [289, 286] on textarea "Thank you for letting me know. Let me look into this for you right away and see…" at bounding box center [394, 288] width 285 height 35
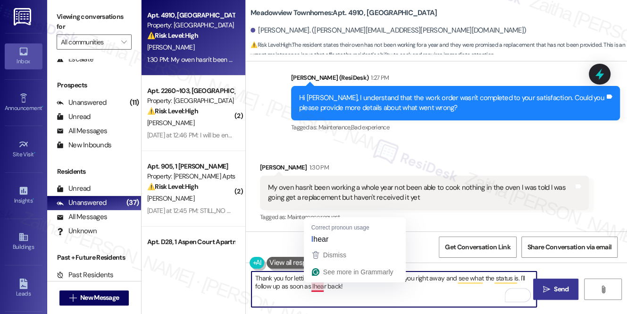
type textarea "Thank you for letting me know. Let me look into this for you right away and see…"
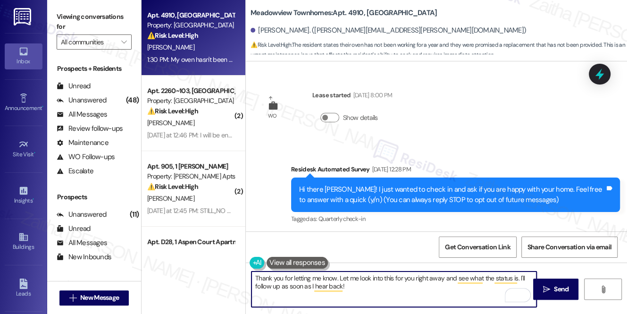
scroll to position [4601, 0]
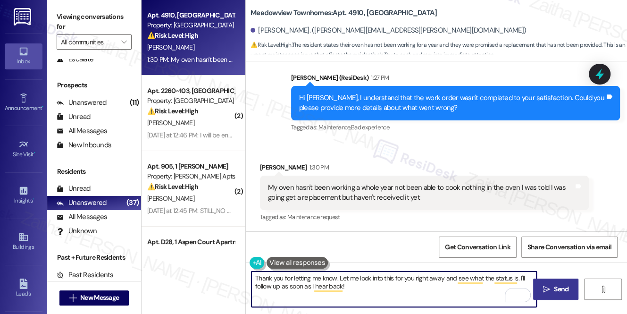
type textarea "Thank you for letting me know. Let me look into this for you right away and see…"
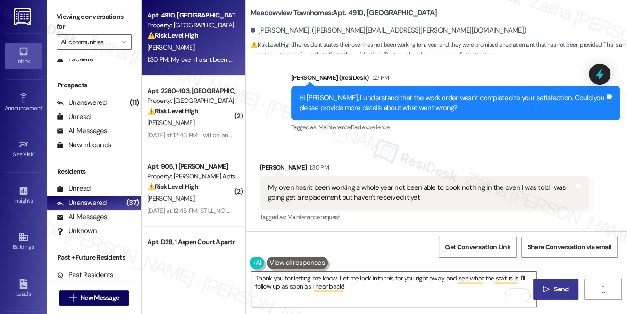
click at [553, 288] on span "Send" at bounding box center [561, 289] width 18 height 10
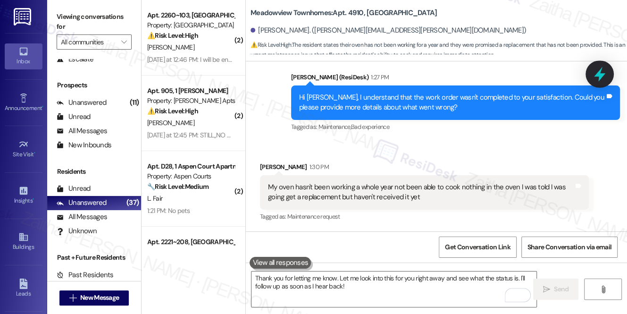
click at [592, 77] on icon at bounding box center [600, 74] width 16 height 16
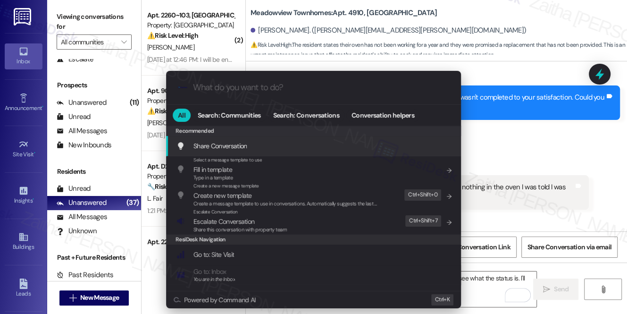
click at [524, 156] on div ".cls-1{fill:#0a055f;}.cls-2{fill:#0cc4c4;} resideskLogoBlueOrange All Search: C…" at bounding box center [313, 157] width 627 height 314
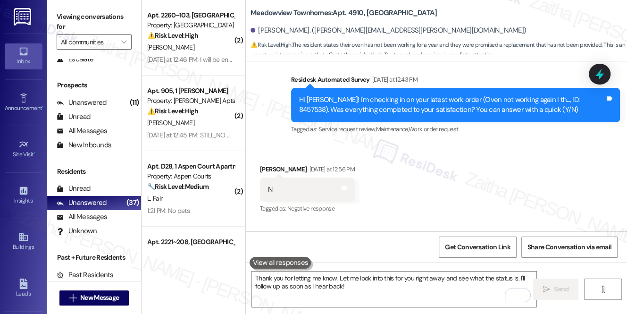
scroll to position [4386, 0]
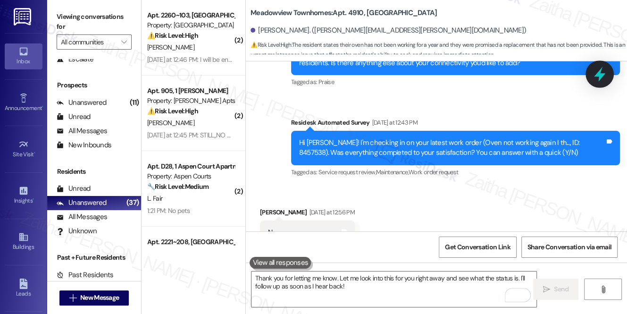
drag, startPoint x: 585, startPoint y: 76, endPoint x: 599, endPoint y: 72, distance: 14.2
click at [599, 72] on icon at bounding box center [600, 74] width 16 height 16
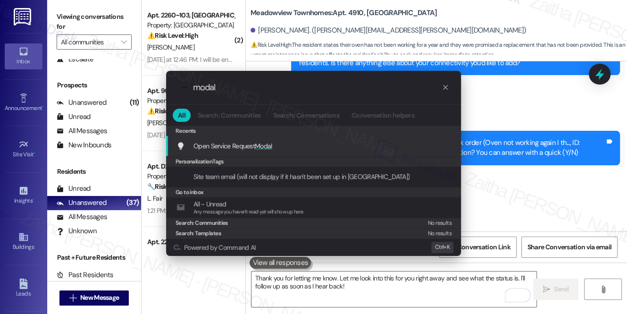
click at [255, 143] on span "Open Service Request Modal" at bounding box center [233, 146] width 79 height 8
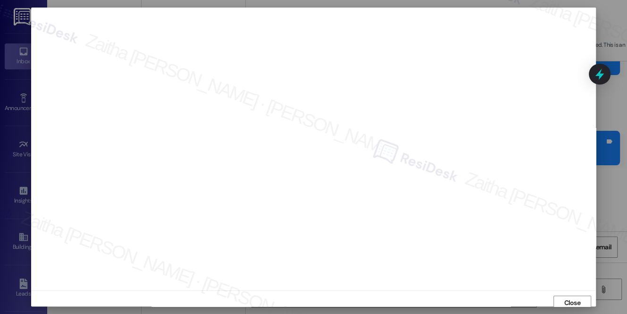
scroll to position [4, 0]
click at [570, 298] on span "Close" at bounding box center [572, 299] width 17 height 10
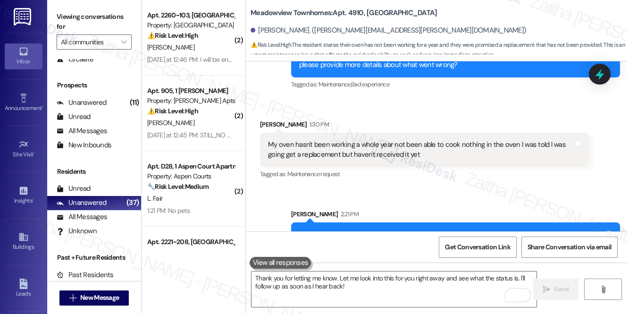
scroll to position [4677, 0]
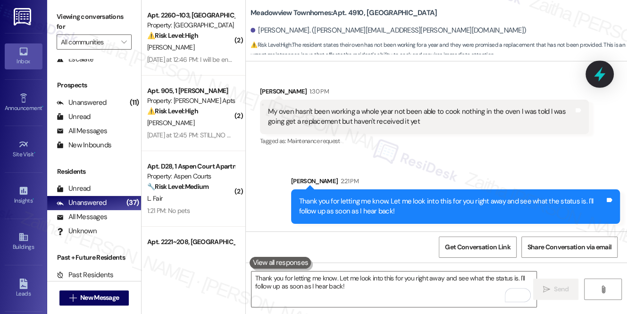
click at [603, 75] on icon at bounding box center [599, 74] width 11 height 15
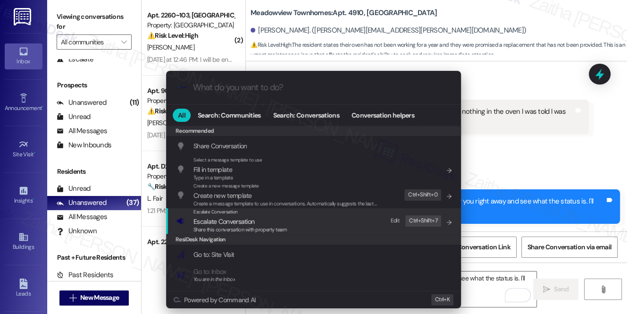
click at [229, 226] on span "Share this conversation with property team" at bounding box center [240, 229] width 93 height 7
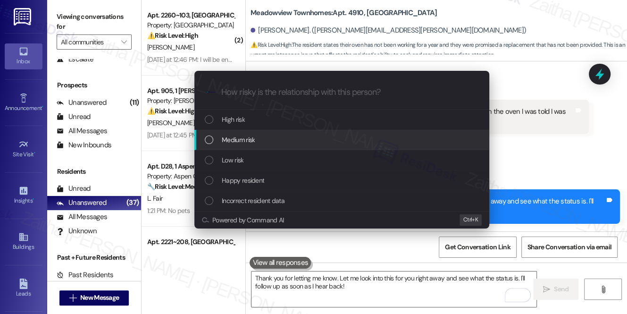
click at [257, 140] on div "Medium risk" at bounding box center [343, 140] width 276 height 10
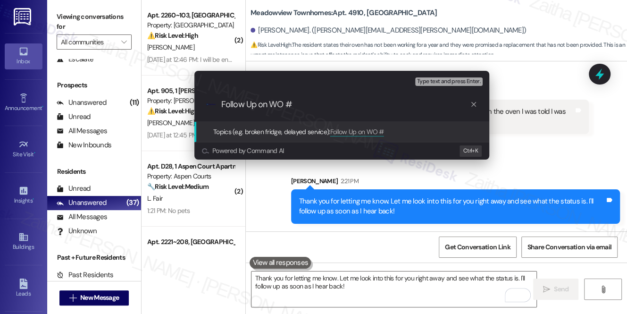
paste input "8477730"
type input "Follow Up on WO #8477730 - Oven is not working"
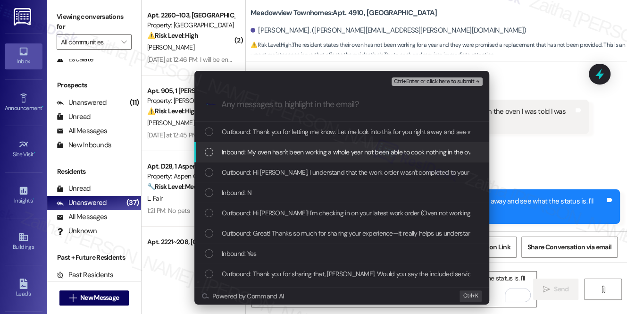
click at [267, 148] on span "Inbound: My oven hasn't been working a whole year not been able to cook nothing…" at bounding box center [441, 152] width 439 height 10
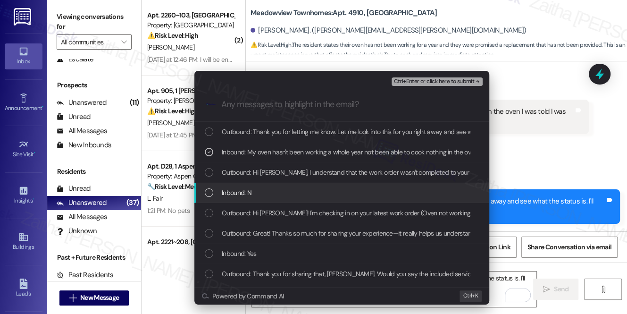
click at [292, 201] on div "Inbound: N" at bounding box center [342, 193] width 295 height 20
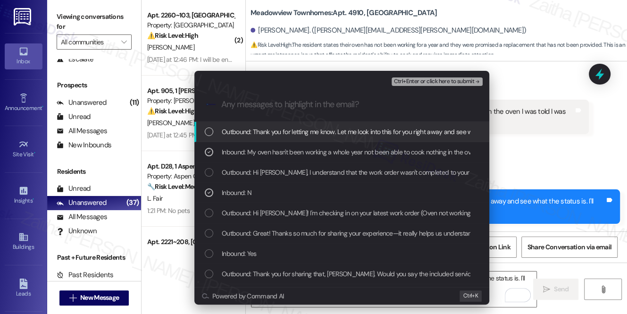
click at [418, 83] on span "Ctrl+Enter or click here to submit" at bounding box center [434, 81] width 81 height 7
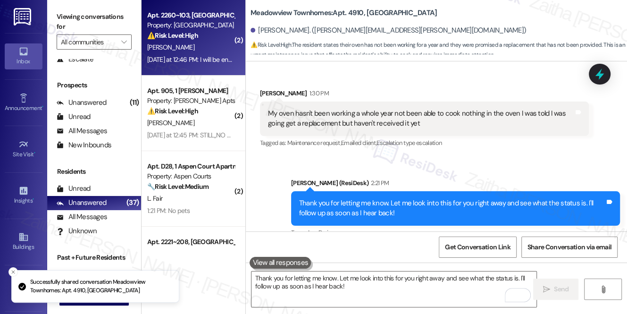
scroll to position [4648, 0]
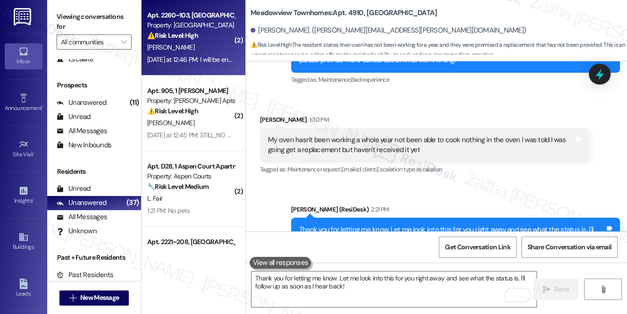
click at [198, 37] on strong "⚠️ Risk Level: High" at bounding box center [172, 35] width 51 height 8
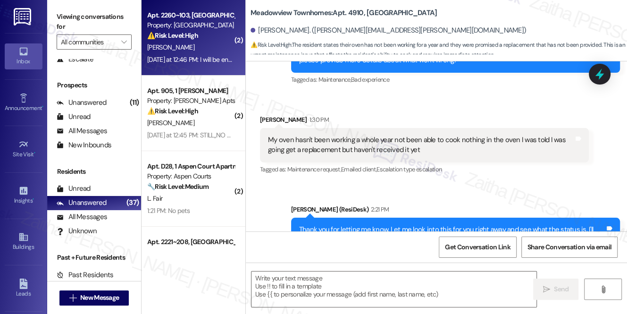
type textarea "Fetching suggested responses. Please feel free to read through the conversation…"
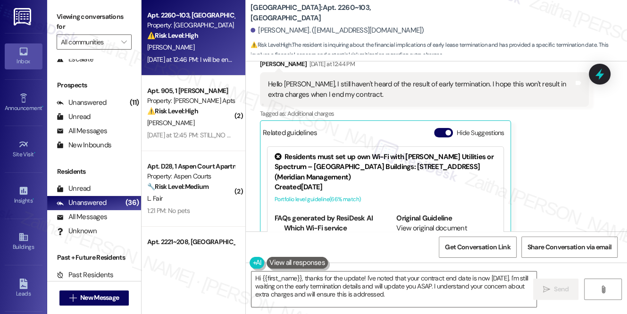
scroll to position [3291, 0]
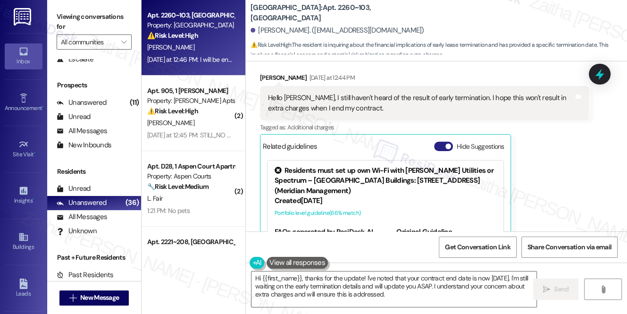
click at [439, 142] on button "Hide Suggestions" at bounding box center [443, 146] width 19 height 9
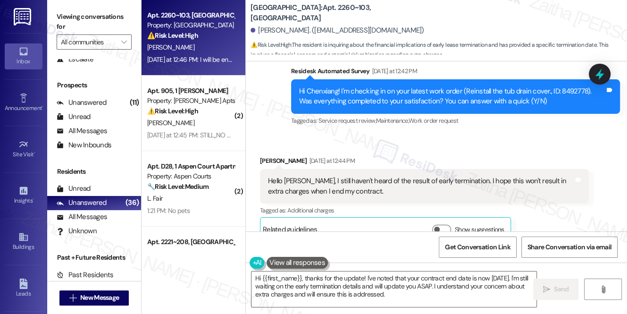
scroll to position [3251, 0]
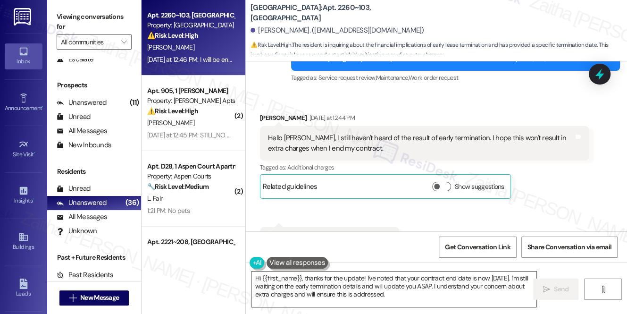
click at [351, 276] on textarea "Hi {{first_name}}, thanks for the update! I've noted that your contract end dat…" at bounding box center [394, 288] width 285 height 35
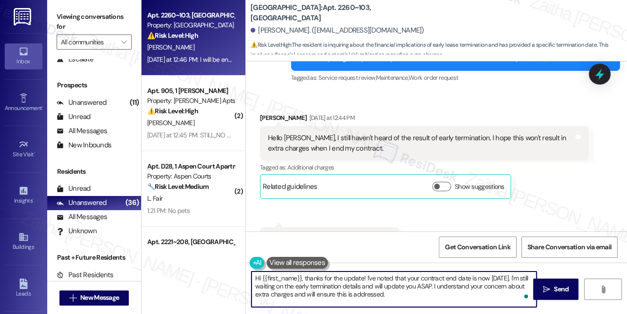
drag, startPoint x: 351, startPoint y: 276, endPoint x: 359, endPoint y: 270, distance: 9.8
click at [352, 275] on textarea "Hi {{first_name}}, thanks for the update! I've noted that your contract end dat…" at bounding box center [394, 288] width 285 height 35
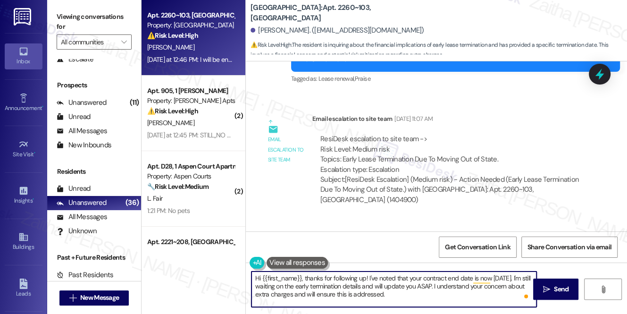
scroll to position [2522, 0]
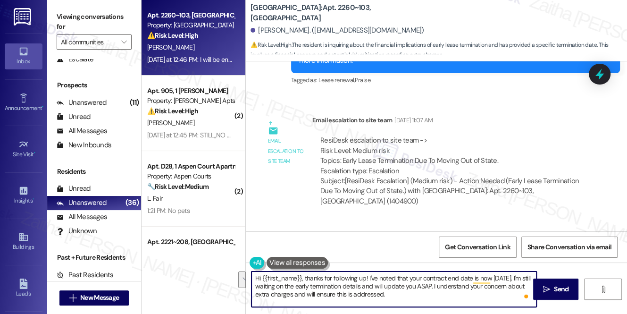
drag, startPoint x: 381, startPoint y: 285, endPoint x: 418, endPoint y: 293, distance: 37.1
click at [418, 293] on textarea "Hi {{first_name}}, thanks for following up! I've noted that your contract end d…" at bounding box center [394, 288] width 285 height 35
click at [421, 289] on textarea "Hi {{first_name}}, thanks for following up! I've noted that your contract end d…" at bounding box center [394, 288] width 285 height 35
drag, startPoint x: 452, startPoint y: 285, endPoint x: 381, endPoint y: 282, distance: 71.3
click at [381, 282] on textarea "Hi {{first_name}}, thanks for following up! I've noted that your contract end d…" at bounding box center [394, 288] width 285 height 35
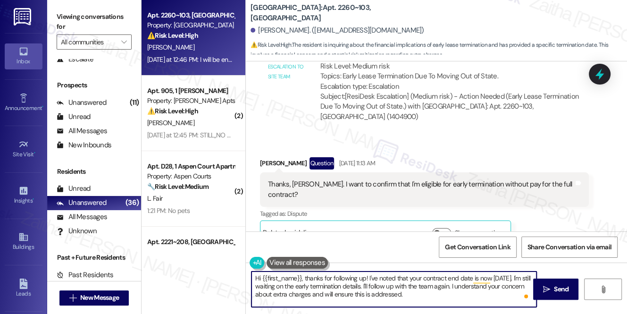
scroll to position [2607, 0]
drag, startPoint x: 359, startPoint y: 293, endPoint x: 457, endPoint y: 297, distance: 97.4
click at [457, 297] on textarea "Hi {{first_name}}, thanks for following up! I've noted that your contract end d…" at bounding box center [394, 288] width 285 height 35
drag, startPoint x: 253, startPoint y: 276, endPoint x: 436, endPoint y: 291, distance: 183.9
click at [436, 291] on textarea "Hi {{first_name}}, thanks for following up! I've noted that your contract end d…" at bounding box center [394, 288] width 285 height 35
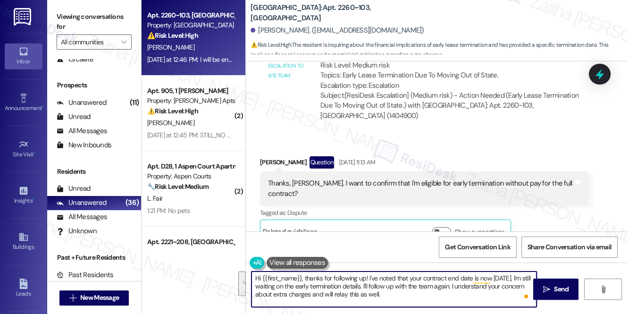
type textarea "Hi {{first_name}}, thanks for following up! I've noted that your contract end d…"
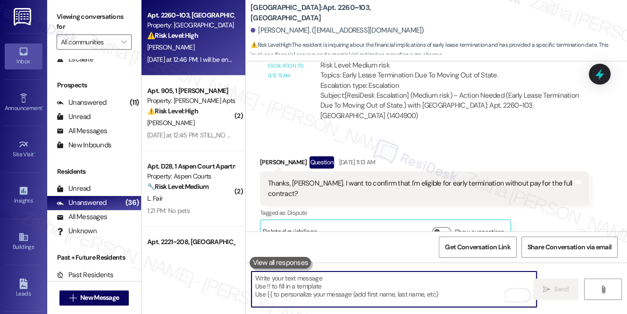
click at [306, 293] on textarea "To enrich screen reader interactions, please activate Accessibility in Grammarl…" at bounding box center [394, 288] width 285 height 35
paste textarea "Hi {{first_name}}, thank you for following up! I’ve noted that your contract en…"
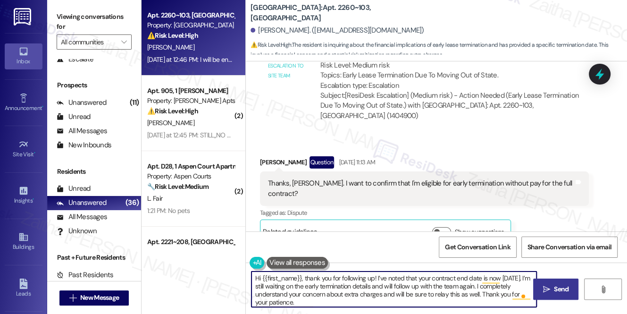
type textarea "Hi {{first_name}}, thank you for following up! I’ve noted that your contract en…"
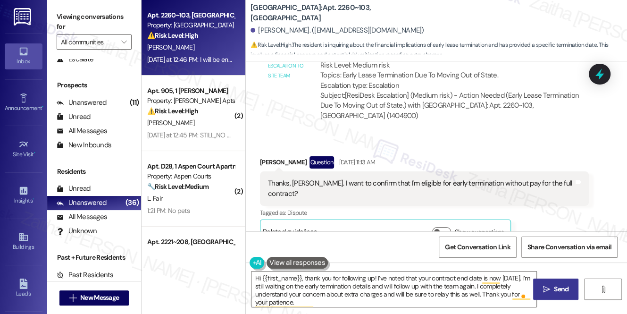
click at [559, 288] on span "Send" at bounding box center [561, 289] width 15 height 10
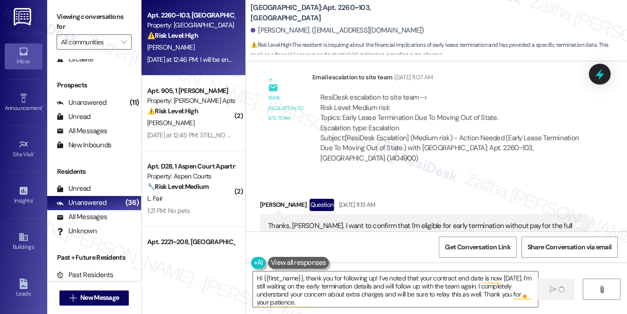
scroll to position [2522, 0]
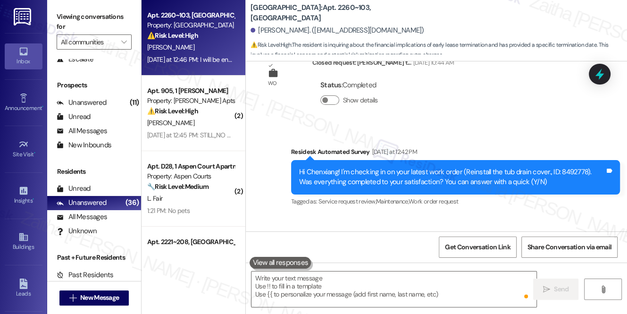
drag, startPoint x: 342, startPoint y: 140, endPoint x: 468, endPoint y: 142, distance: 126.1
click at [468, 142] on div "WO Lease started [DATE] 8:00 PM Show details Survey, sent via SMS Residesk Auto…" at bounding box center [436, 146] width 381 height 170
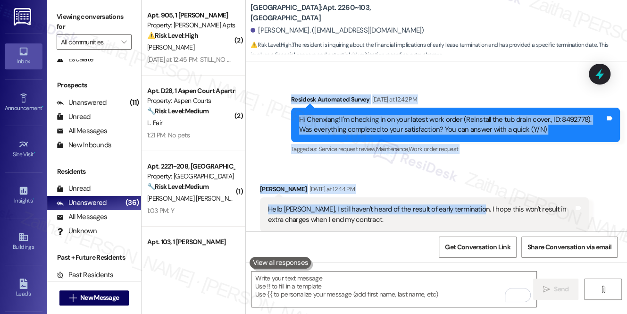
scroll to position [3165, 0]
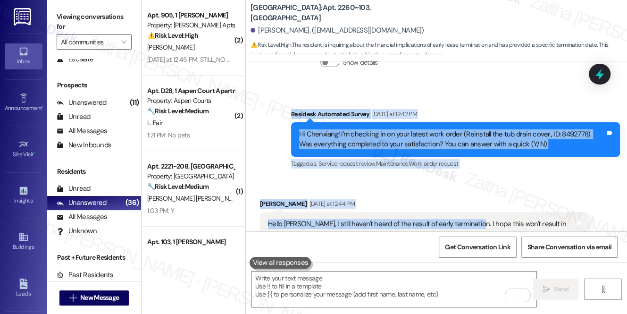
click at [408, 192] on div "Received via SMS [PERSON_NAME] [DATE] at 12:44 PM Hello [PERSON_NAME], I still …" at bounding box center [424, 242] width 343 height 100
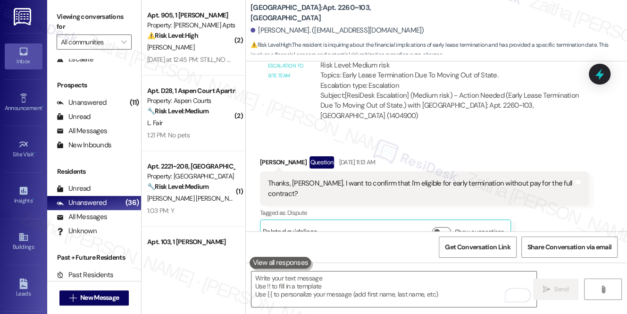
scroll to position [2564, 0]
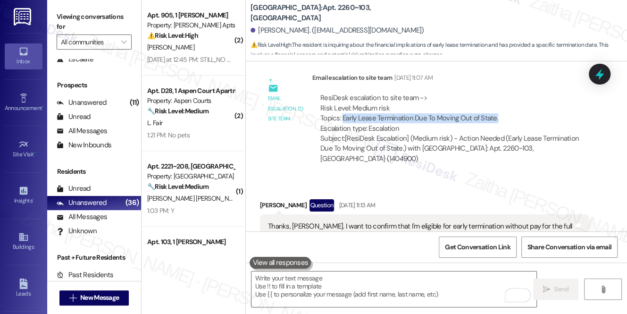
drag, startPoint x: 341, startPoint y: 97, endPoint x: 506, endPoint y: 101, distance: 164.3
click at [506, 101] on div "ResiDesk escalation to site team -> Risk Level: Medium risk Topics: Early Lease…" at bounding box center [451, 113] width 261 height 41
copy div "Early Lease Termination Due To Moving Out of State."
click at [601, 73] on icon at bounding box center [600, 74] width 16 height 16
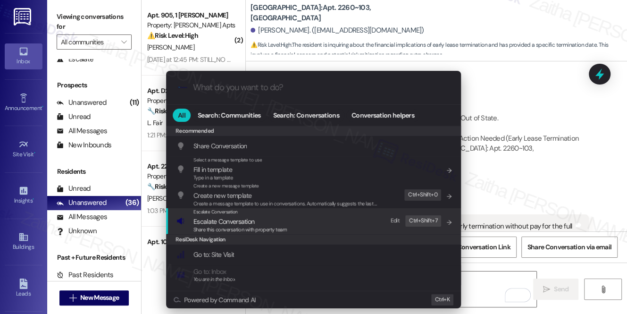
click at [231, 223] on span "Escalate Conversation" at bounding box center [224, 221] width 61 height 8
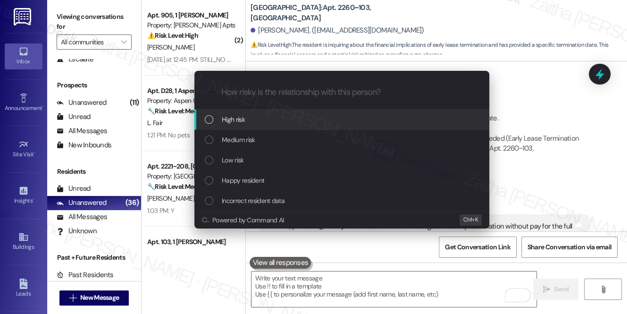
click at [252, 121] on div "High risk" at bounding box center [343, 119] width 276 height 10
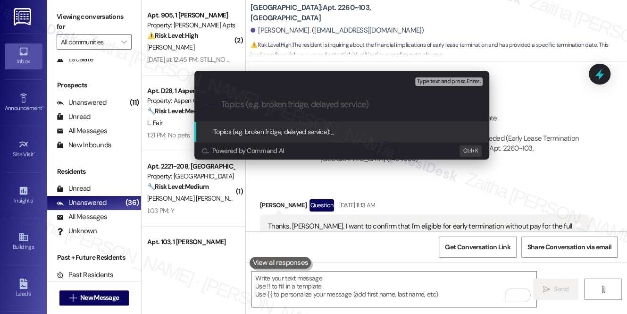
paste input "Early Lease Termination Due To Moving Out of State."
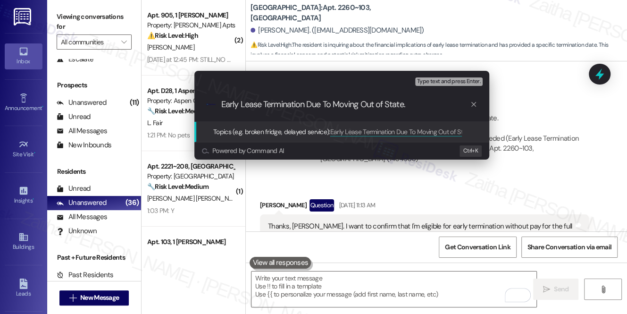
click at [222, 103] on input "Early Lease Termination Due To Moving Out of State." at bounding box center [345, 105] width 249 height 10
type input "Follow Up: Early Lease Termination Due To Moving Out of State."
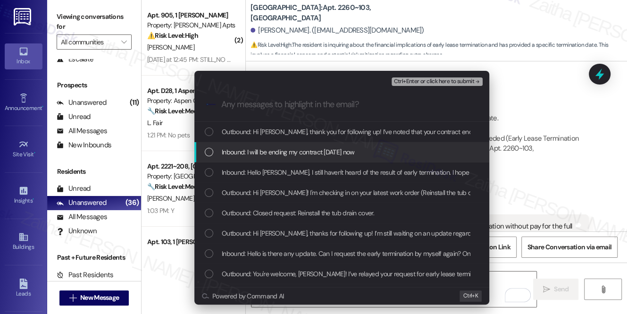
click at [259, 152] on span "Inbound: I will be ending my contract [DATE] now" at bounding box center [288, 152] width 133 height 10
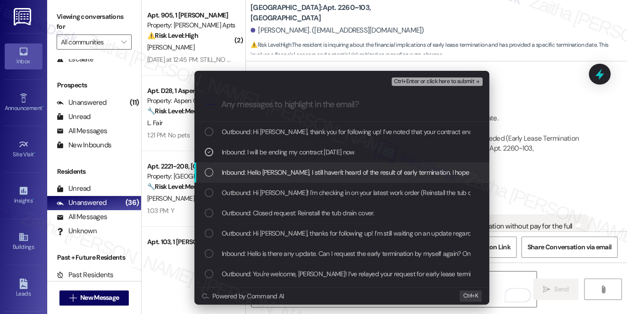
click at [272, 178] on div "Inbound: Hello [PERSON_NAME], I still haven't heard of the result of early term…" at bounding box center [342, 172] width 295 height 20
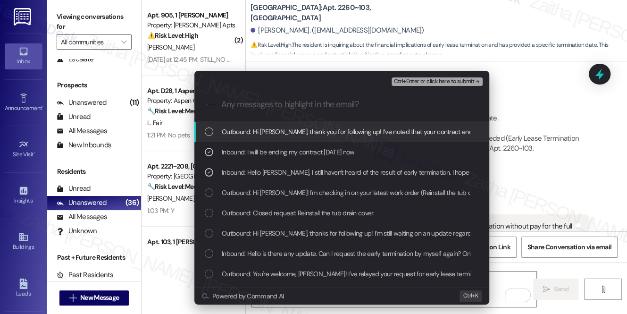
click at [433, 83] on span "Ctrl+Enter or click here to submit" at bounding box center [434, 81] width 81 height 7
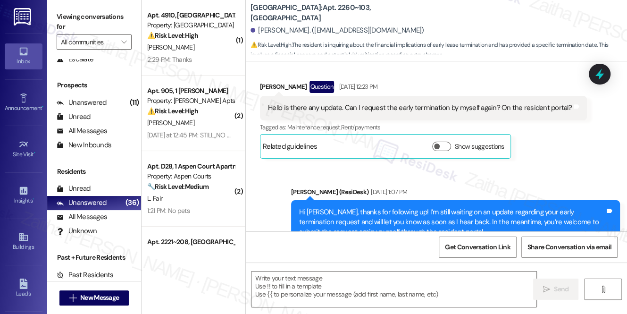
scroll to position [3377, 0]
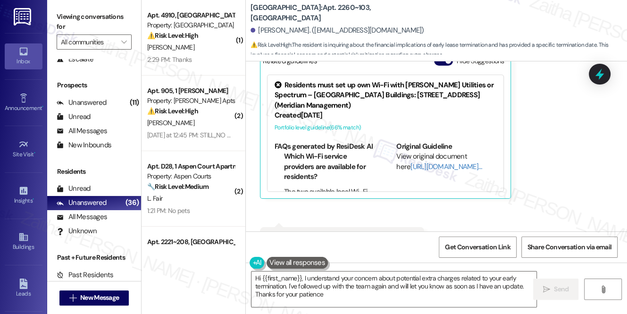
type textarea "Hi {{first_name}}, I understand your concern about potential extra charges rela…"
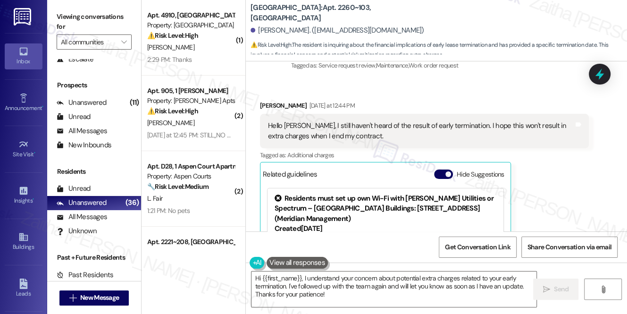
scroll to position [3248, 0]
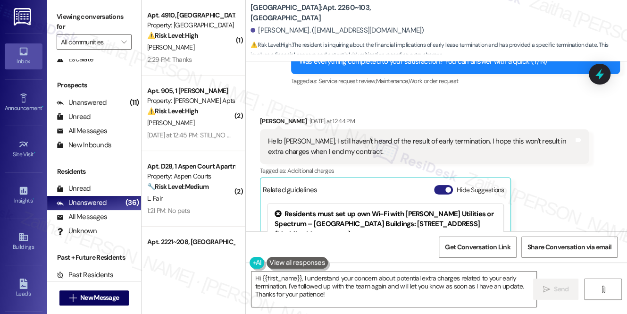
click at [440, 185] on button "Hide Suggestions" at bounding box center [443, 189] width 19 height 9
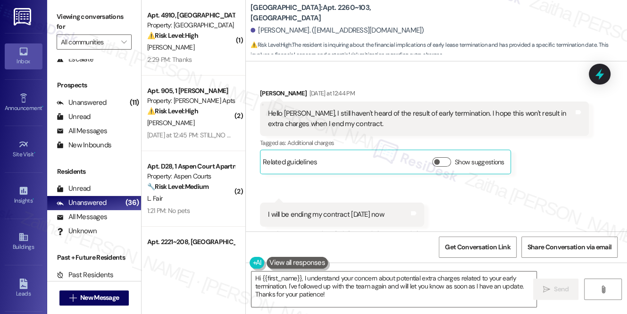
scroll to position [3362, 0]
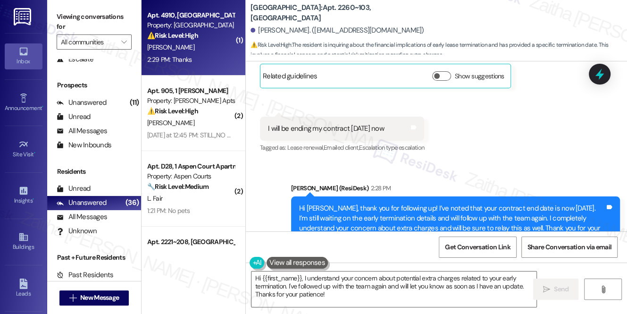
click at [194, 51] on div "[PERSON_NAME]" at bounding box center [190, 48] width 89 height 12
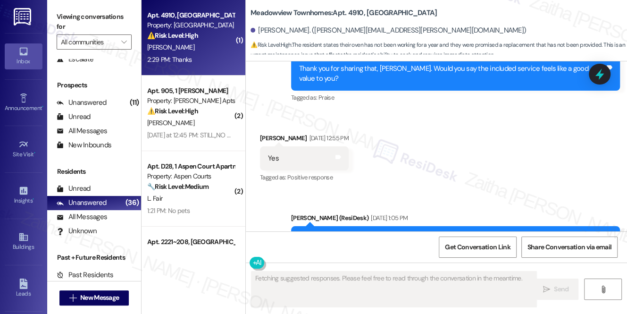
scroll to position [4897, 0]
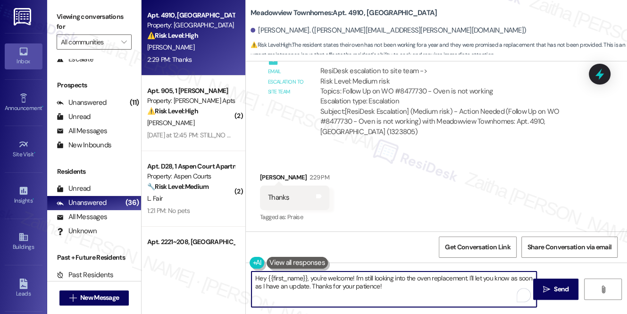
drag, startPoint x: 254, startPoint y: 280, endPoint x: 403, endPoint y: 292, distance: 149.2
click at [403, 292] on textarea "Hey {{first_name}}, you're welcome! I'm still looking into the oven replacement…" at bounding box center [394, 288] width 285 height 35
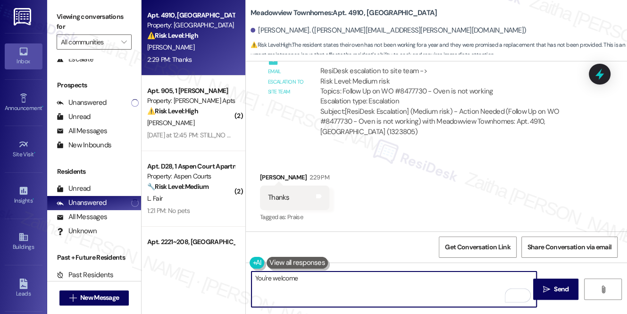
type textarea "You're welcome!"
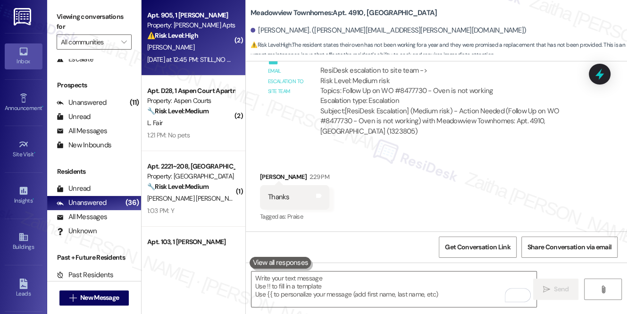
click at [198, 47] on div "[PERSON_NAME]" at bounding box center [190, 48] width 89 height 12
type textarea "Fetching suggested responses. Please feel free to read through the conversation…"
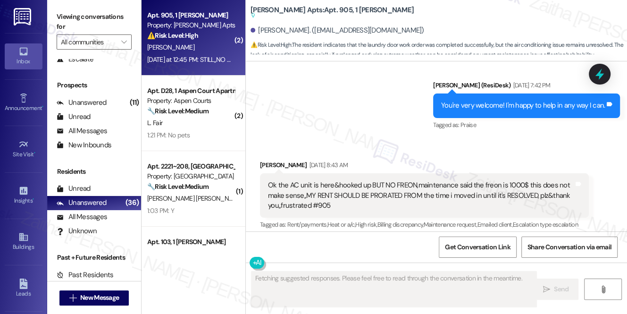
scroll to position [10260, 0]
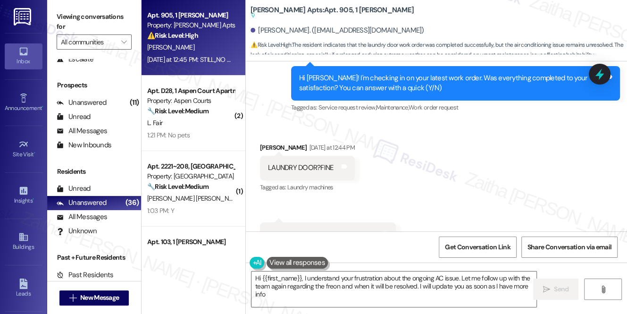
type textarea "Hi {{first_name}}, I understand your frustration about the ongoing AC issue. Le…"
